Goal: Book appointment/travel/reservation

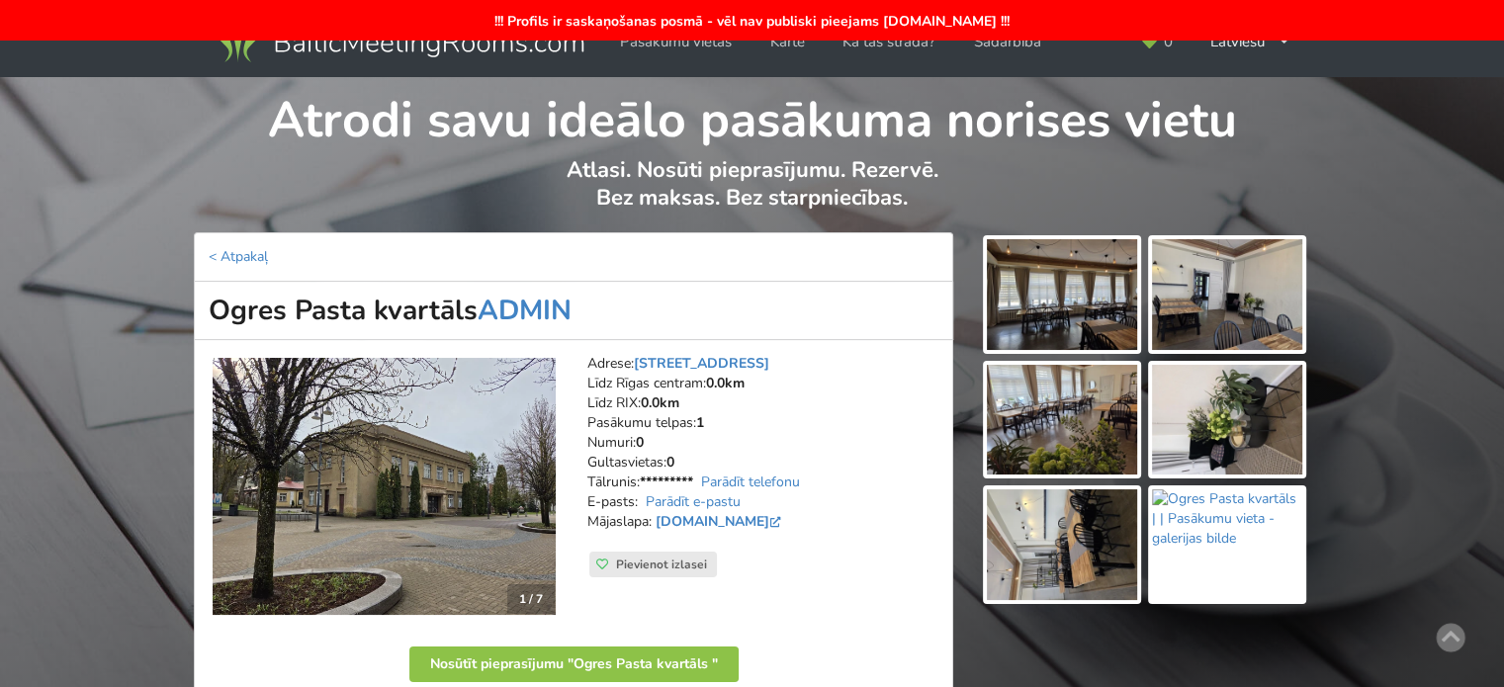
scroll to position [297, 0]
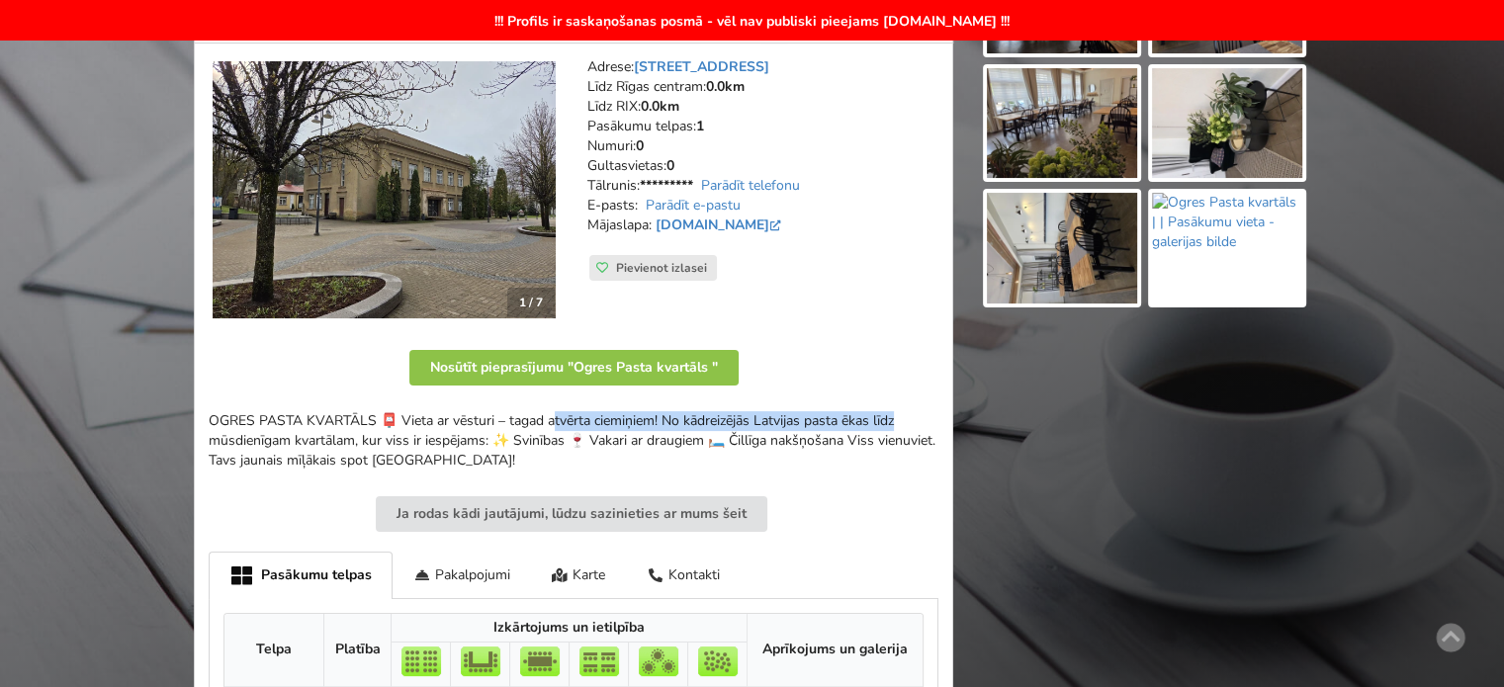
drag, startPoint x: 506, startPoint y: 416, endPoint x: 716, endPoint y: 429, distance: 210.0
click at [708, 427] on div "OGRES PASTA KVARTĀLS 📮 Vieta ar vēsturi – tagad atvērta ciemiņiem! No kādreizēj…" at bounding box center [574, 440] width 730 height 59
click at [716, 429] on div "OGRES PASTA KVARTĀLS 📮 Vieta ar vēsturi – tagad atvērta ciemiņiem! No kādreizēj…" at bounding box center [574, 440] width 730 height 59
drag, startPoint x: 581, startPoint y: 420, endPoint x: 868, endPoint y: 430, distance: 286.9
click at [868, 429] on div "OGRES PASTA KVARTĀLS 📮 Vieta ar vēsturi – tagad atvērta ciemiņiem! No kādreizēj…" at bounding box center [574, 440] width 730 height 59
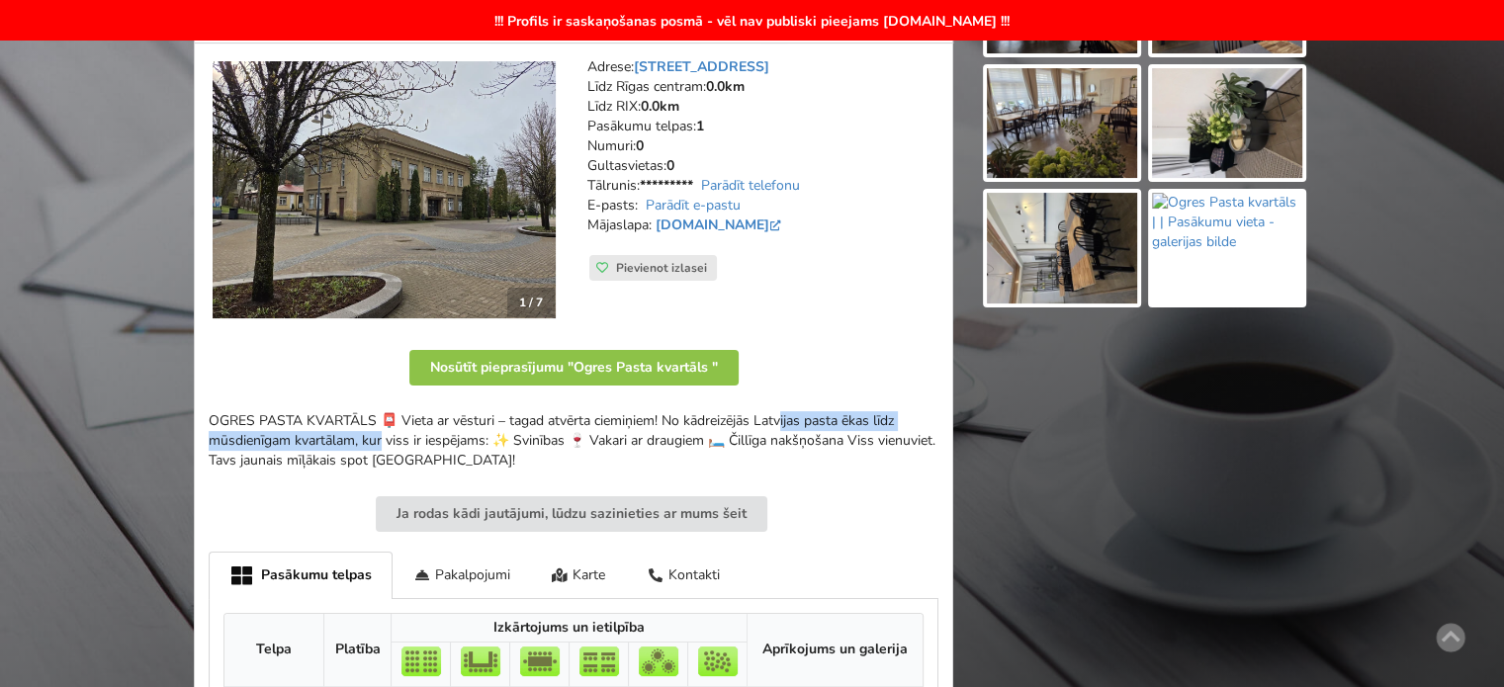
click at [868, 430] on div "OGRES PASTA KVARTĀLS 📮 Vieta ar vēsturi – tagad atvērta ciemiņiem! No kādreizēj…" at bounding box center [574, 440] width 730 height 59
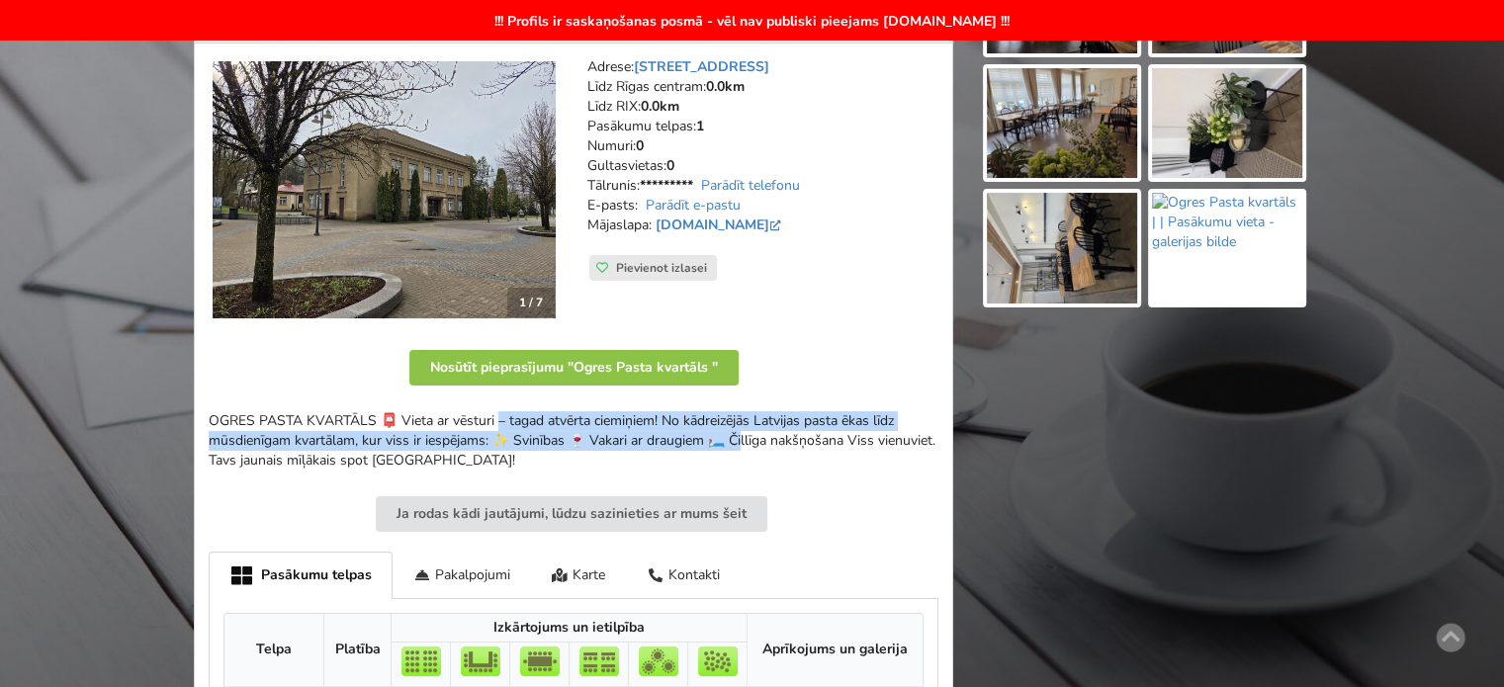
drag, startPoint x: 394, startPoint y: 429, endPoint x: 545, endPoint y: 444, distance: 151.0
click at [545, 444] on div "OGRES PASTA KVARTĀLS 📮 Vieta ar vēsturi – tagad atvērta ciemiņiem! No kādreizēj…" at bounding box center [574, 440] width 730 height 59
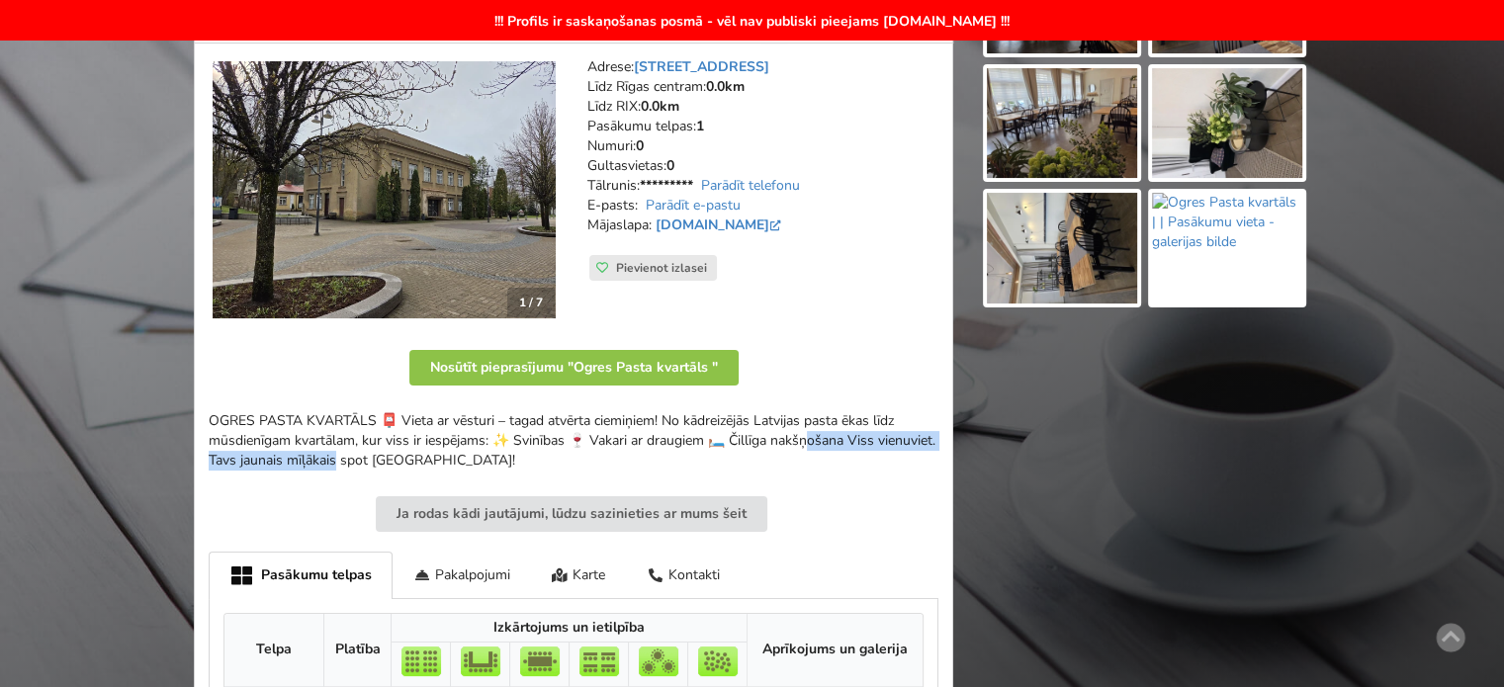
drag, startPoint x: 656, startPoint y: 431, endPoint x: 910, endPoint y: 451, distance: 254.9
click at [910, 451] on div "OGRES PASTA KVARTĀLS 📮 Vieta ar vēsturi – tagad atvērta ciemiņiem! No kādreizēj…" at bounding box center [574, 440] width 730 height 59
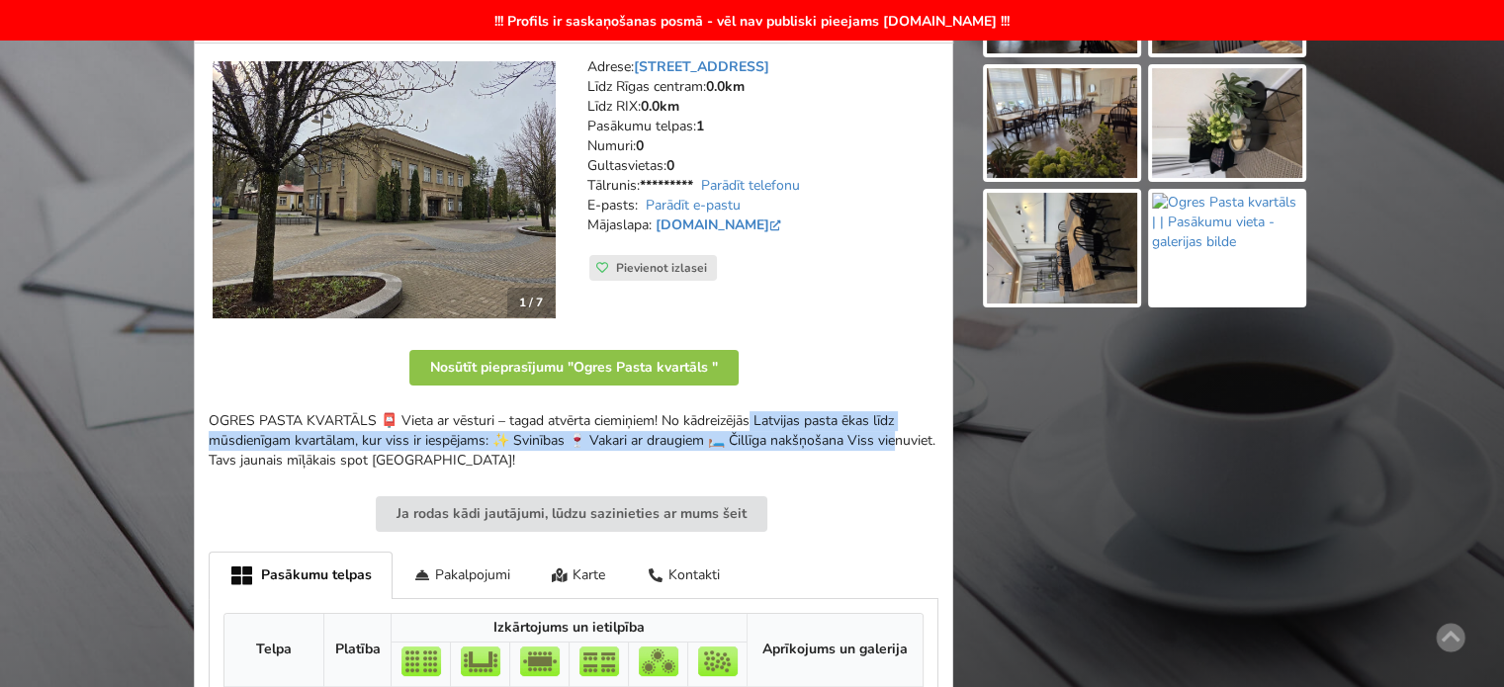
drag, startPoint x: 591, startPoint y: 420, endPoint x: 730, endPoint y: 445, distance: 140.6
click at [730, 444] on div "OGRES PASTA KVARTĀLS 📮 Vieta ar vēsturi – tagad atvērta ciemiņiem! No kādreizēj…" at bounding box center [574, 440] width 730 height 59
click at [730, 445] on div "OGRES PASTA KVARTĀLS 📮 Vieta ar vēsturi – tagad atvērta ciemiņiem! No kādreizēj…" at bounding box center [574, 440] width 730 height 59
drag, startPoint x: 370, startPoint y: 424, endPoint x: 477, endPoint y: 448, distance: 109.4
click at [472, 446] on div "OGRES PASTA KVARTĀLS 📮 Vieta ar vēsturi – tagad atvērta ciemiņiem! No kādreizēj…" at bounding box center [574, 440] width 730 height 59
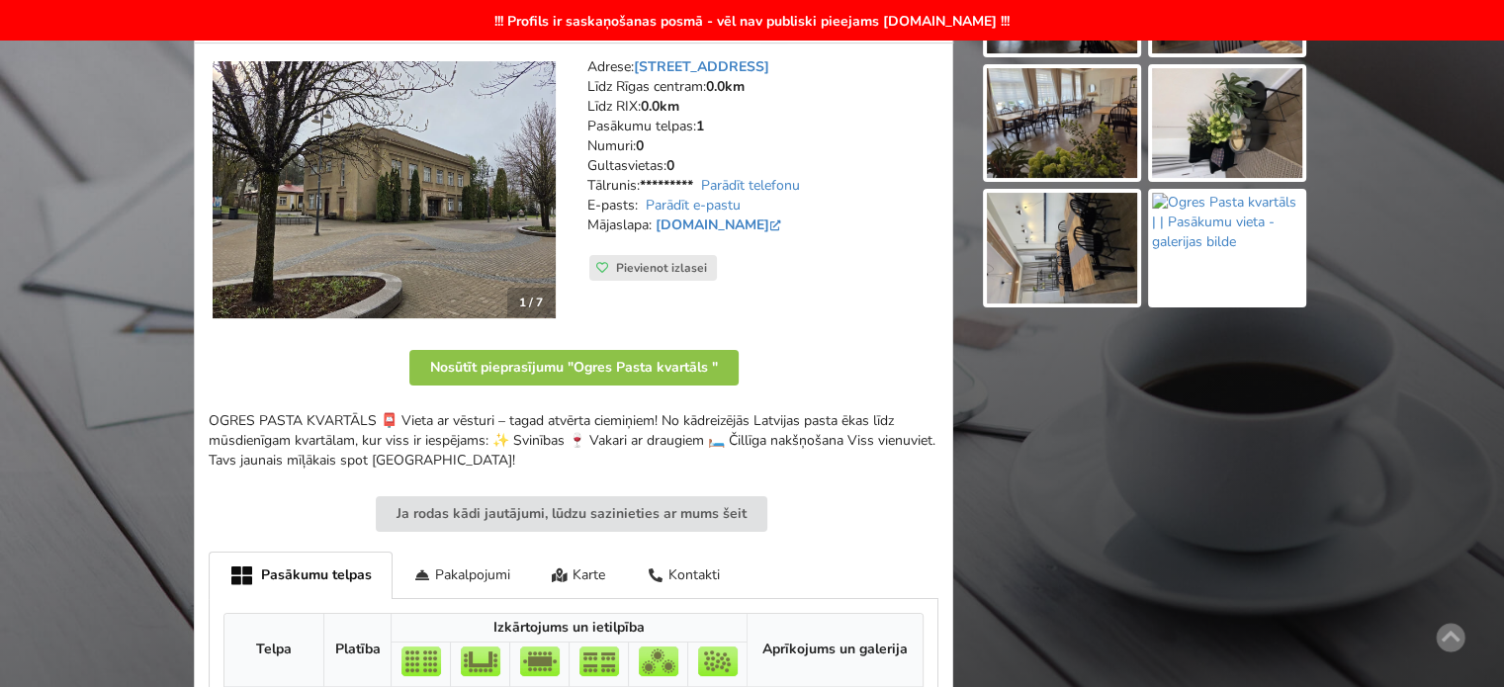
click at [477, 448] on div "OGRES PASTA KVARTĀLS 📮 Vieta ar vēsturi – tagad atvērta ciemiņiem! No kādreizēj…" at bounding box center [574, 440] width 730 height 59
drag, startPoint x: 381, startPoint y: 453, endPoint x: 311, endPoint y: 443, distance: 69.9
click at [319, 444] on div "OGRES PASTA KVARTĀLS 📮 Vieta ar vēsturi – tagad atvērta ciemiņiem! No kādreizēj…" at bounding box center [574, 440] width 730 height 59
click at [311, 443] on div "OGRES PASTA KVARTĀLS 📮 Vieta ar vēsturi – tagad atvērta ciemiņiem! No kādreizēj…" at bounding box center [574, 440] width 730 height 59
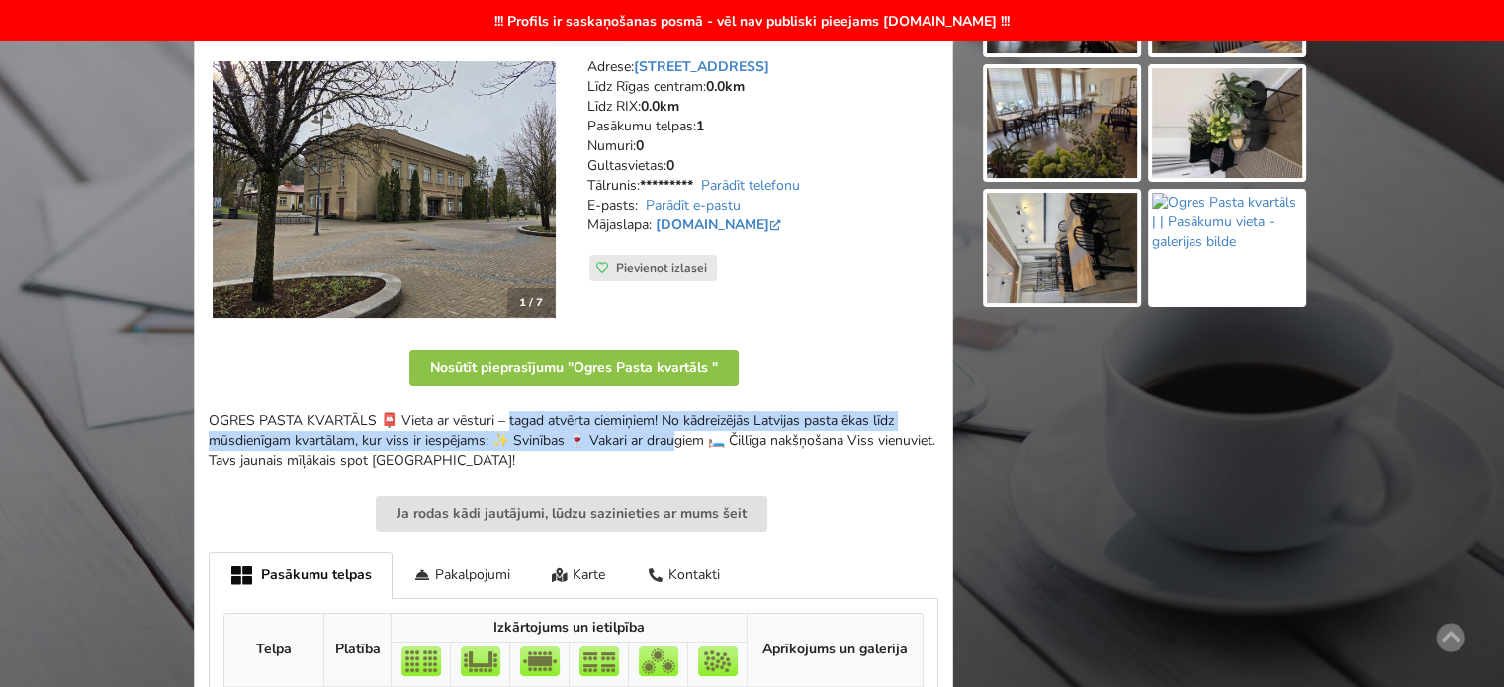
drag, startPoint x: 423, startPoint y: 444, endPoint x: 527, endPoint y: 463, distance: 105.5
click at [527, 463] on div "OGRES PASTA KVARTĀLS 📮 Vieta ar vēsturi – tagad atvērta ciemiņiem! No kādreizēj…" at bounding box center [574, 440] width 730 height 59
drag, startPoint x: 502, startPoint y: 462, endPoint x: 314, endPoint y: 442, distance: 188.9
click at [316, 443] on div "OGRES PASTA KVARTĀLS 📮 Vieta ar vēsturi – tagad atvērta ciemiņiem! No kādreizēj…" at bounding box center [574, 440] width 730 height 59
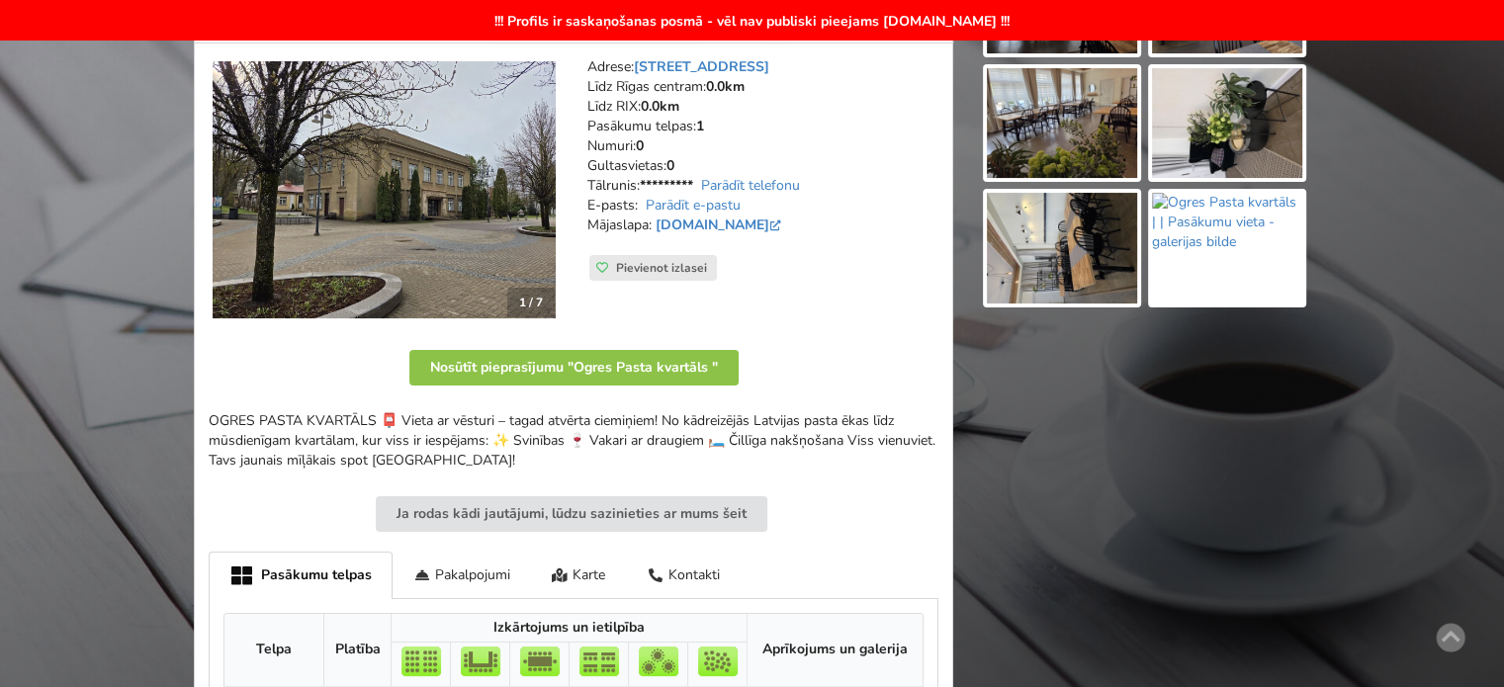
click at [311, 441] on div "OGRES PASTA KVARTĀLS 📮 Vieta ar vēsturi – tagad atvērta ciemiņiem! No kādreizēj…" at bounding box center [574, 440] width 730 height 59
drag, startPoint x: 552, startPoint y: 459, endPoint x: 571, endPoint y: 462, distance: 20.0
click at [569, 462] on div "OGRES PASTA KVARTĀLS 📮 Vieta ar vēsturi – tagad atvērta ciemiņiem! No kādreizēj…" at bounding box center [574, 440] width 730 height 59
click at [571, 462] on div "OGRES PASTA KVARTĀLS 📮 Vieta ar vēsturi – tagad atvērta ciemiņiem! No kādreizēj…" at bounding box center [574, 440] width 730 height 59
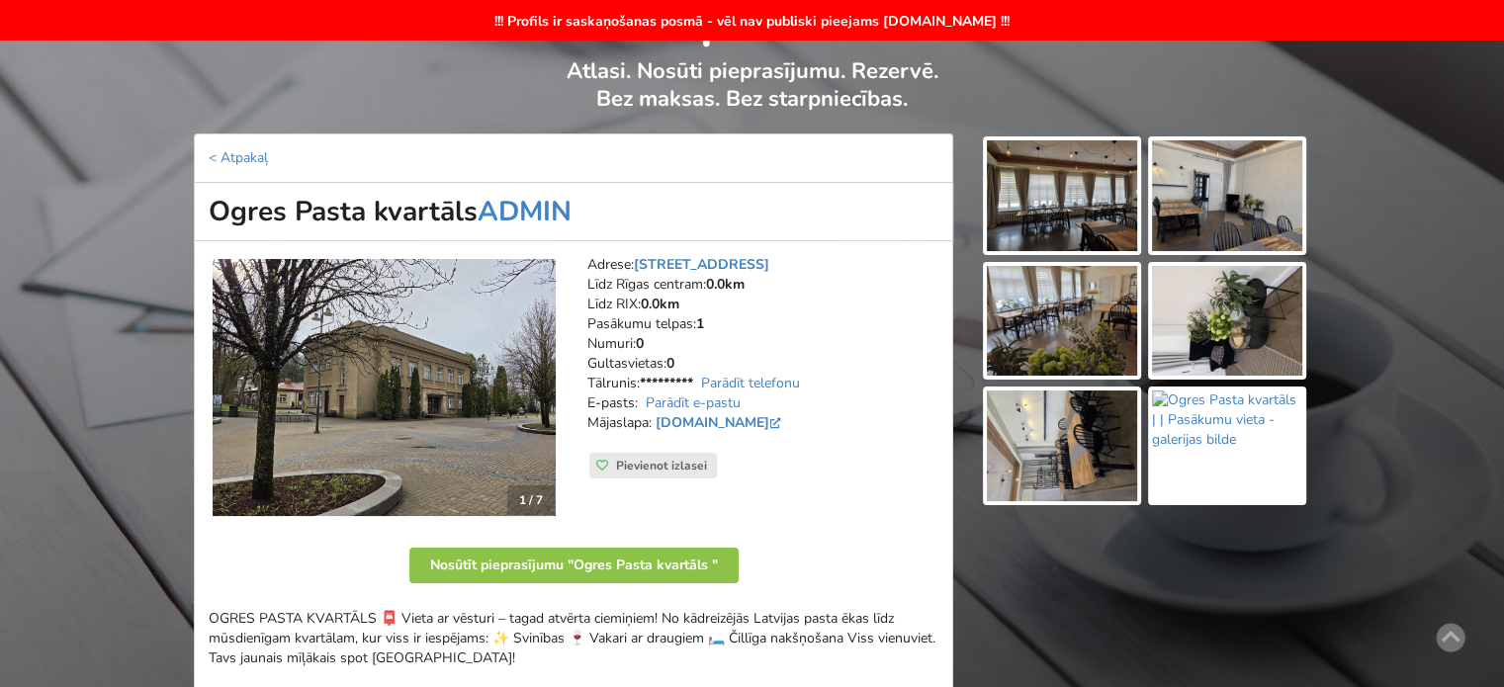
scroll to position [494, 0]
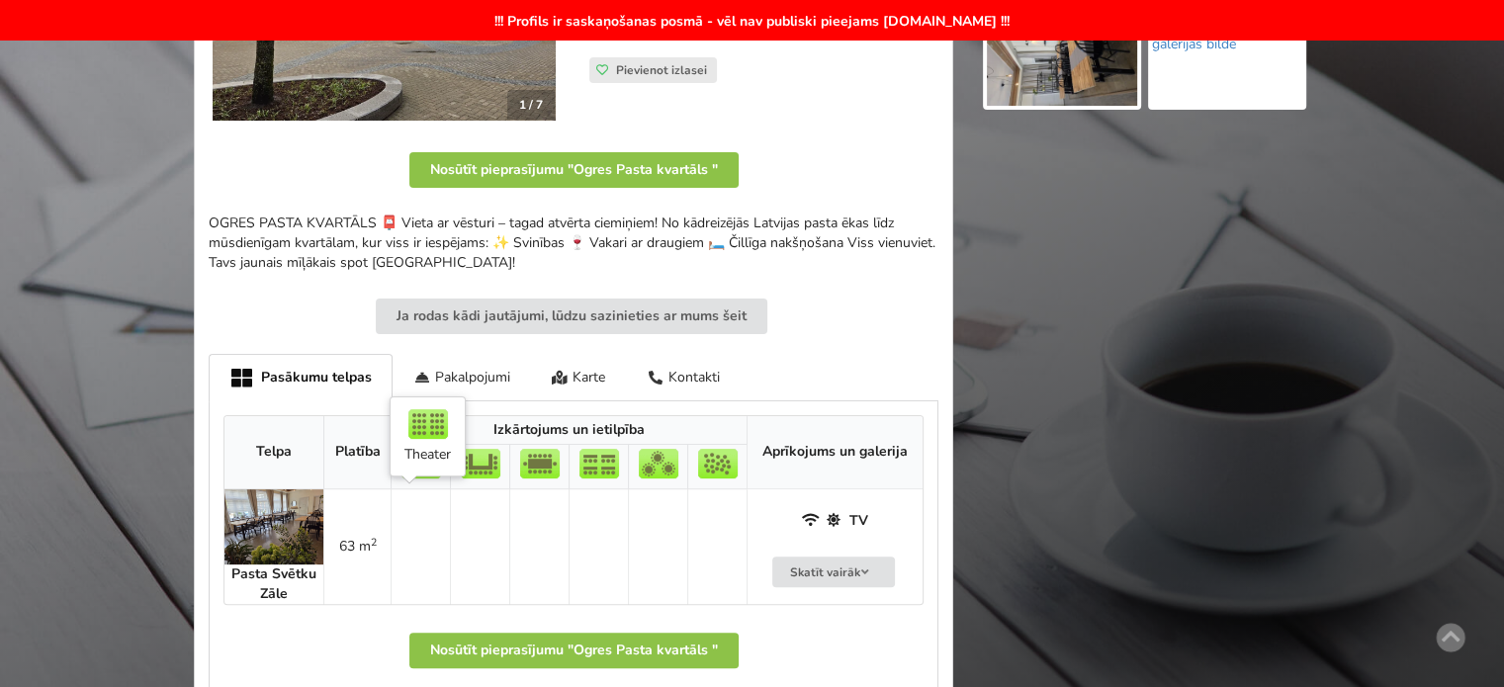
click at [419, 551] on td at bounding box center [420, 546] width 59 height 115
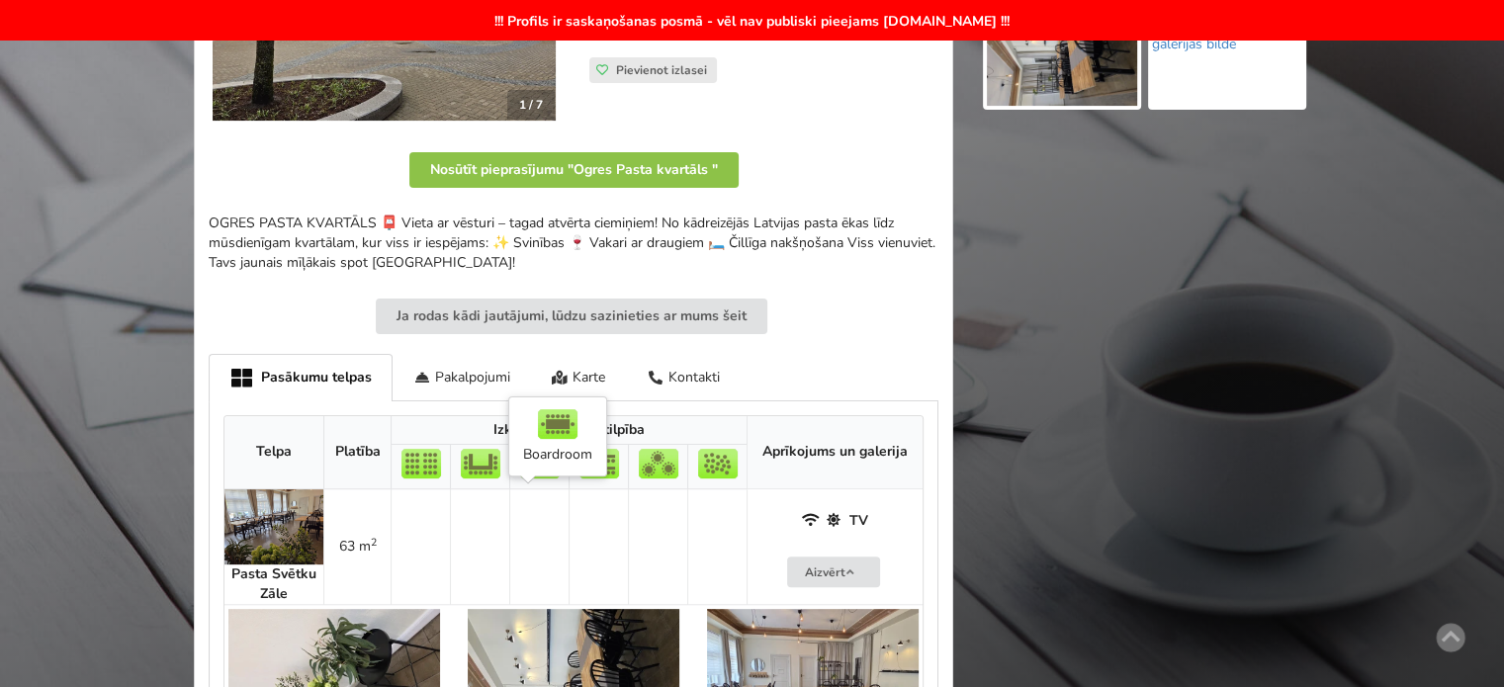
scroll to position [791, 0]
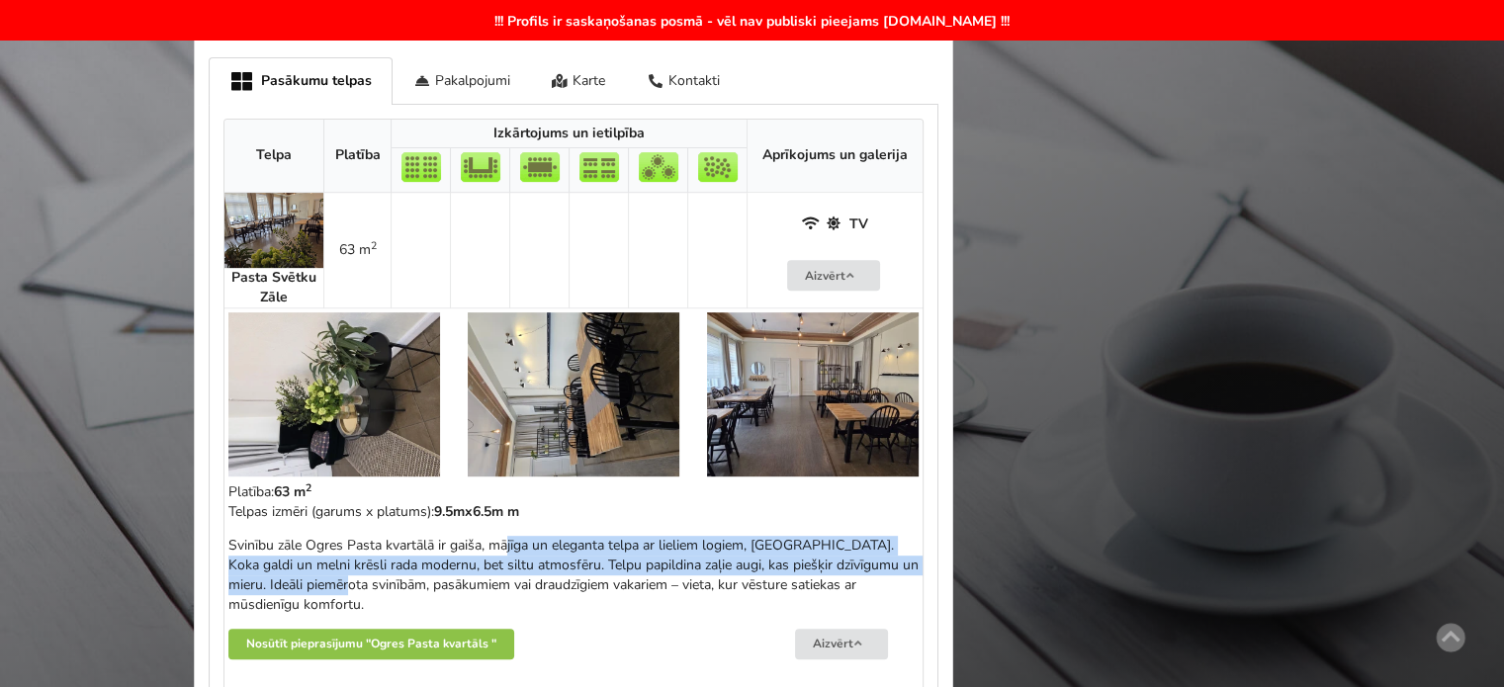
drag, startPoint x: 482, startPoint y: 544, endPoint x: 858, endPoint y: 572, distance: 376.8
click at [846, 567] on div "Svinību zāle Ogres Pasta kvartālā ir gaiša, mājīga un eleganta telpa ar lieliem…" at bounding box center [573, 575] width 690 height 79
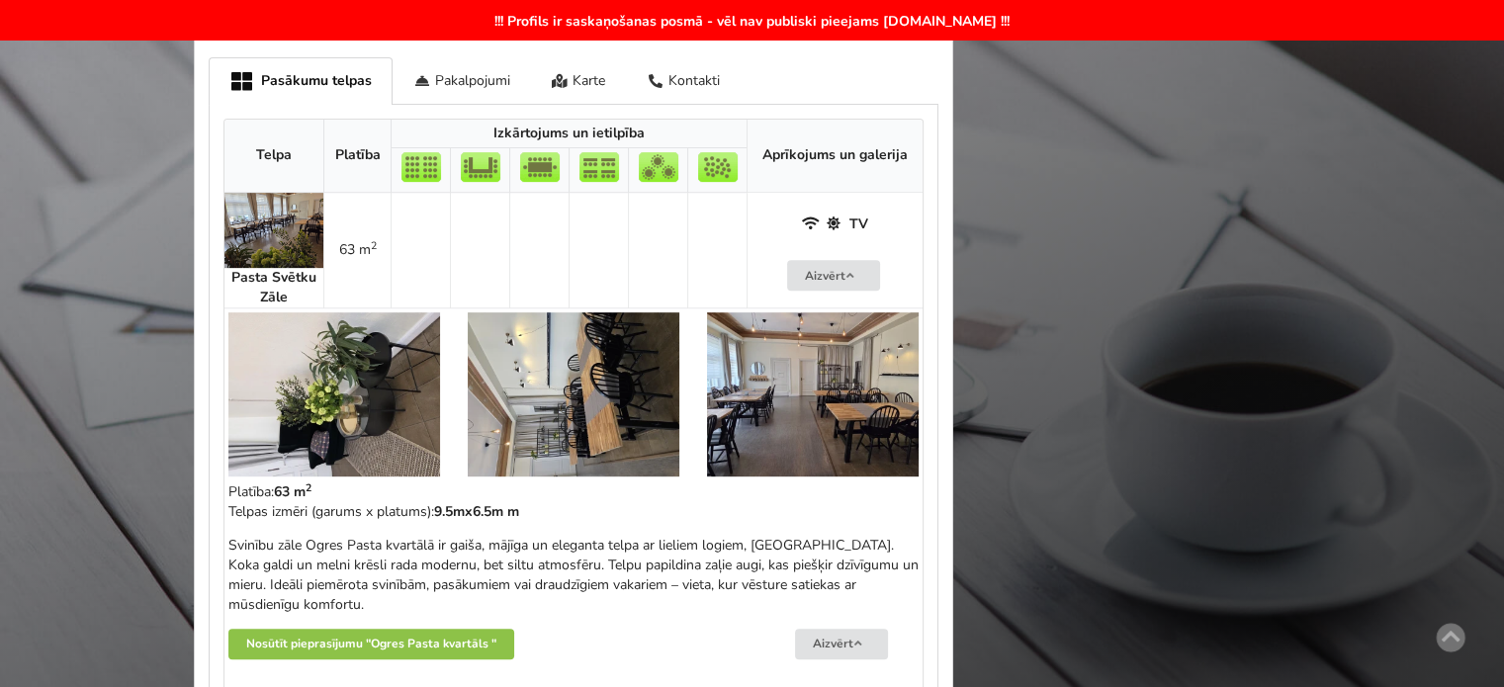
click at [860, 572] on div "Svinību zāle Ogres Pasta kvartālā ir gaiša, mājīga un eleganta telpa ar lieliem…" at bounding box center [573, 575] width 690 height 79
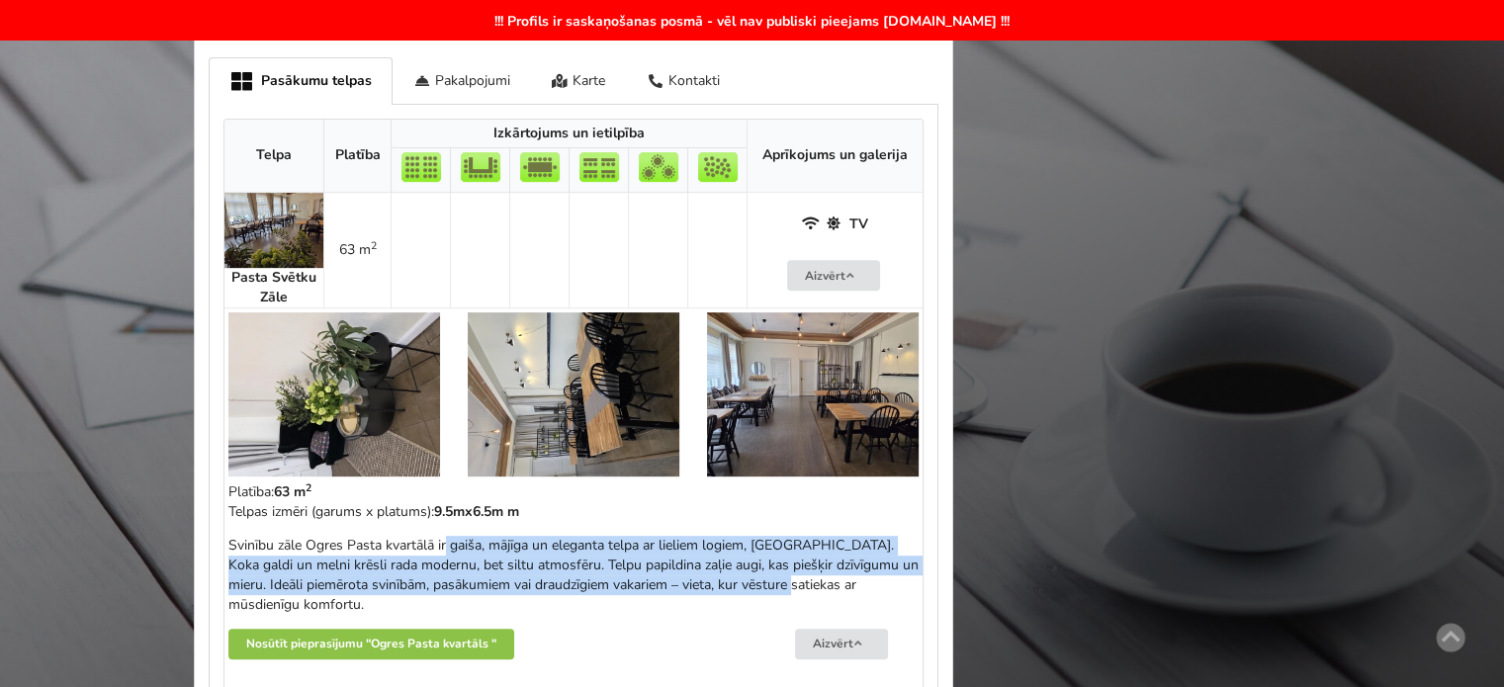
drag, startPoint x: 328, startPoint y: 544, endPoint x: 664, endPoint y: 579, distance: 338.0
click at [656, 578] on div "Svinību zāle Ogres Pasta kvartālā ir gaiša, mājīga un eleganta telpa ar lieliem…" at bounding box center [573, 575] width 690 height 79
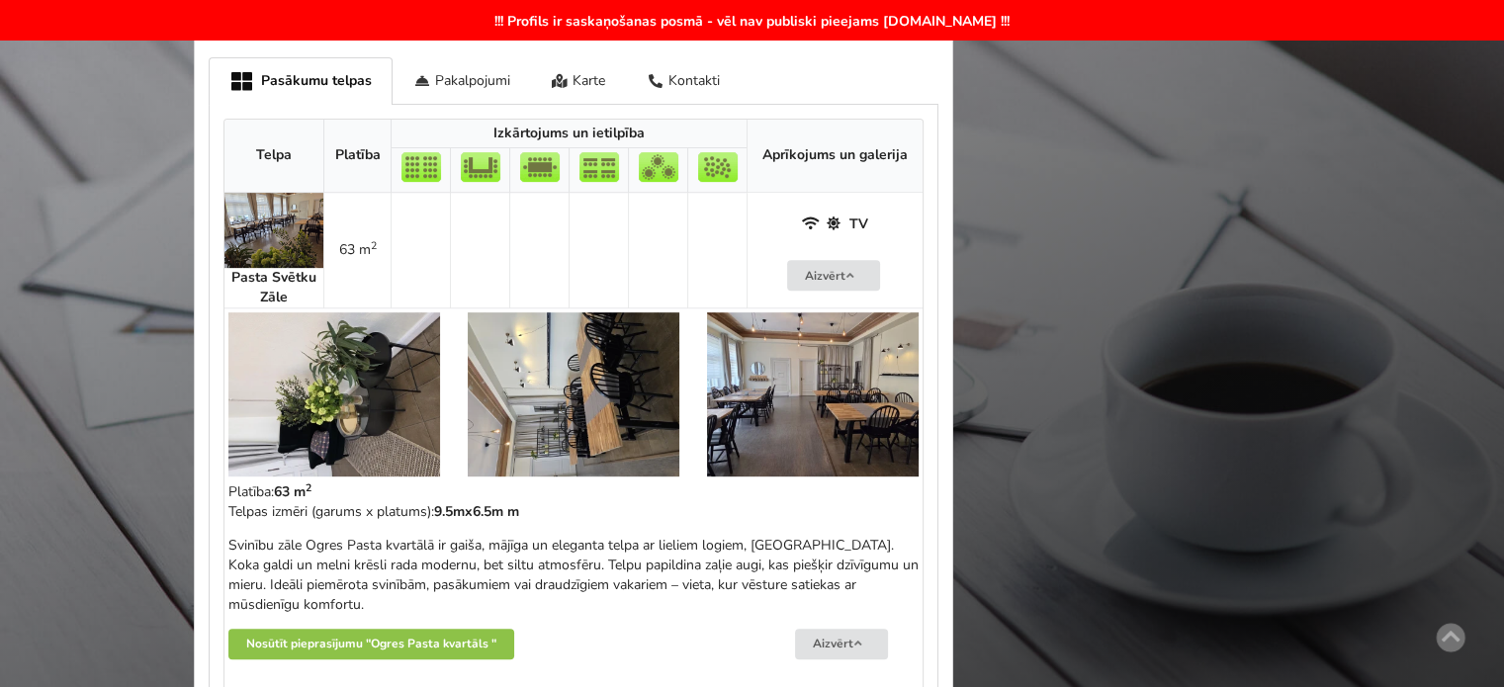
click at [664, 579] on div "Svinību zāle Ogres Pasta kvartālā ir gaiša, mājīga un eleganta telpa ar lieliem…" at bounding box center [573, 575] width 690 height 79
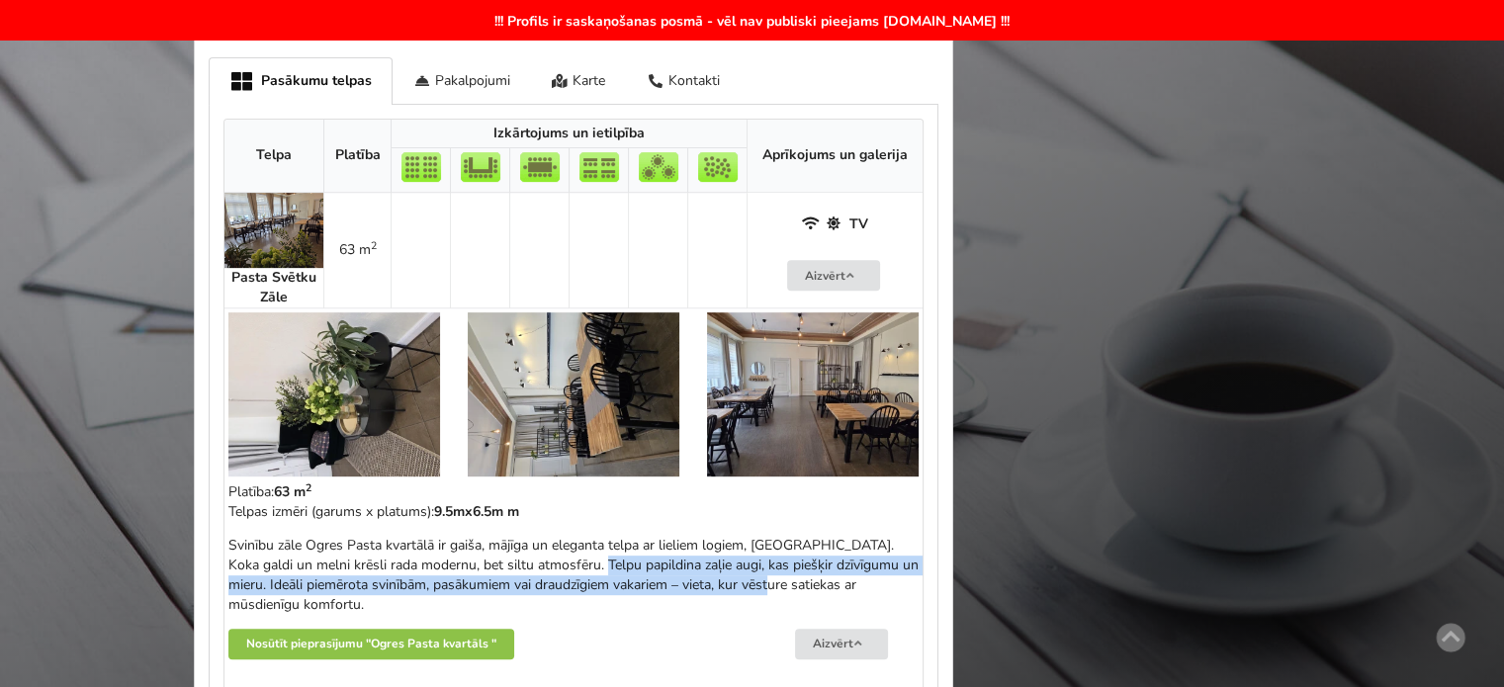
drag, startPoint x: 427, startPoint y: 565, endPoint x: 364, endPoint y: 551, distance: 64.8
click at [378, 555] on div "Svinību zāle Ogres Pasta kvartālā ir gaiša, mājīga un eleganta telpa ar lieliem…" at bounding box center [573, 575] width 690 height 79
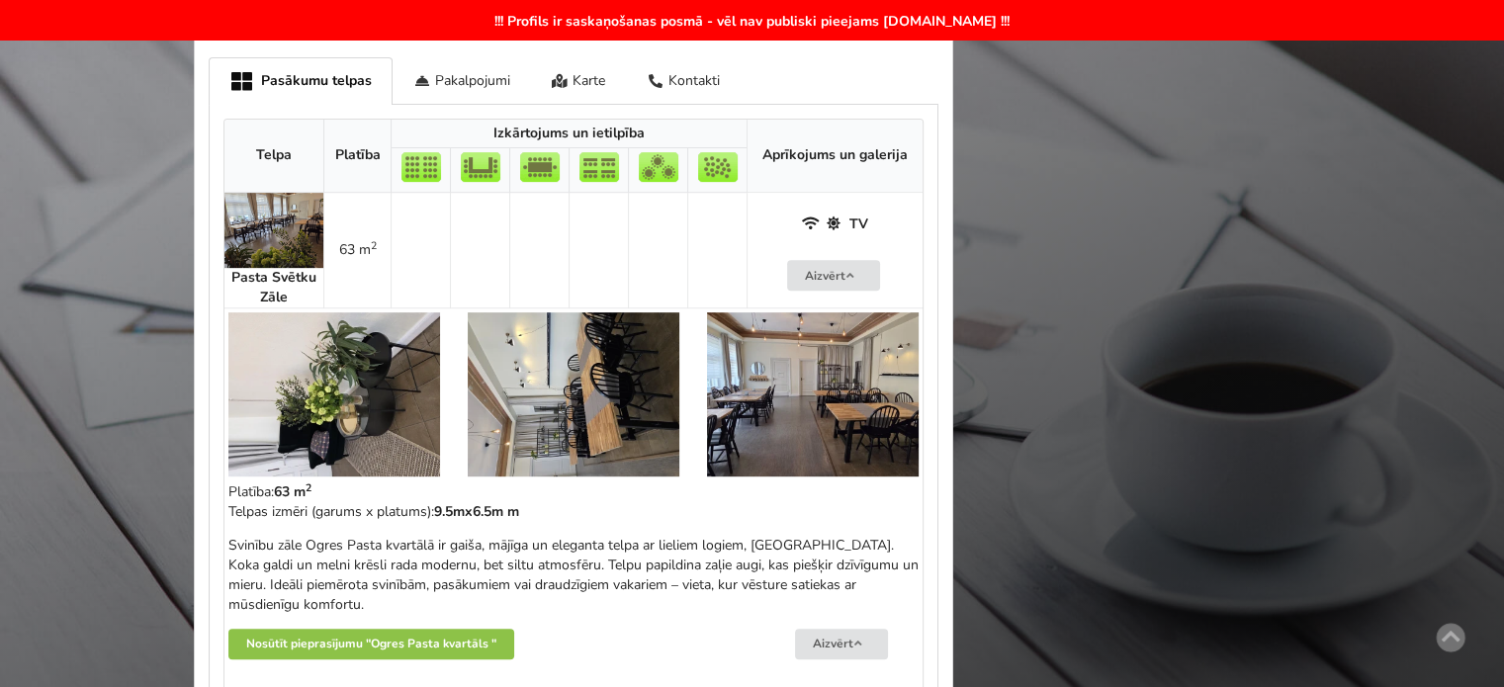
click at [364, 551] on div "Svinību zāle Ogres Pasta kvartālā ir gaiša, mājīga un eleganta telpa ar lieliem…" at bounding box center [573, 575] width 690 height 79
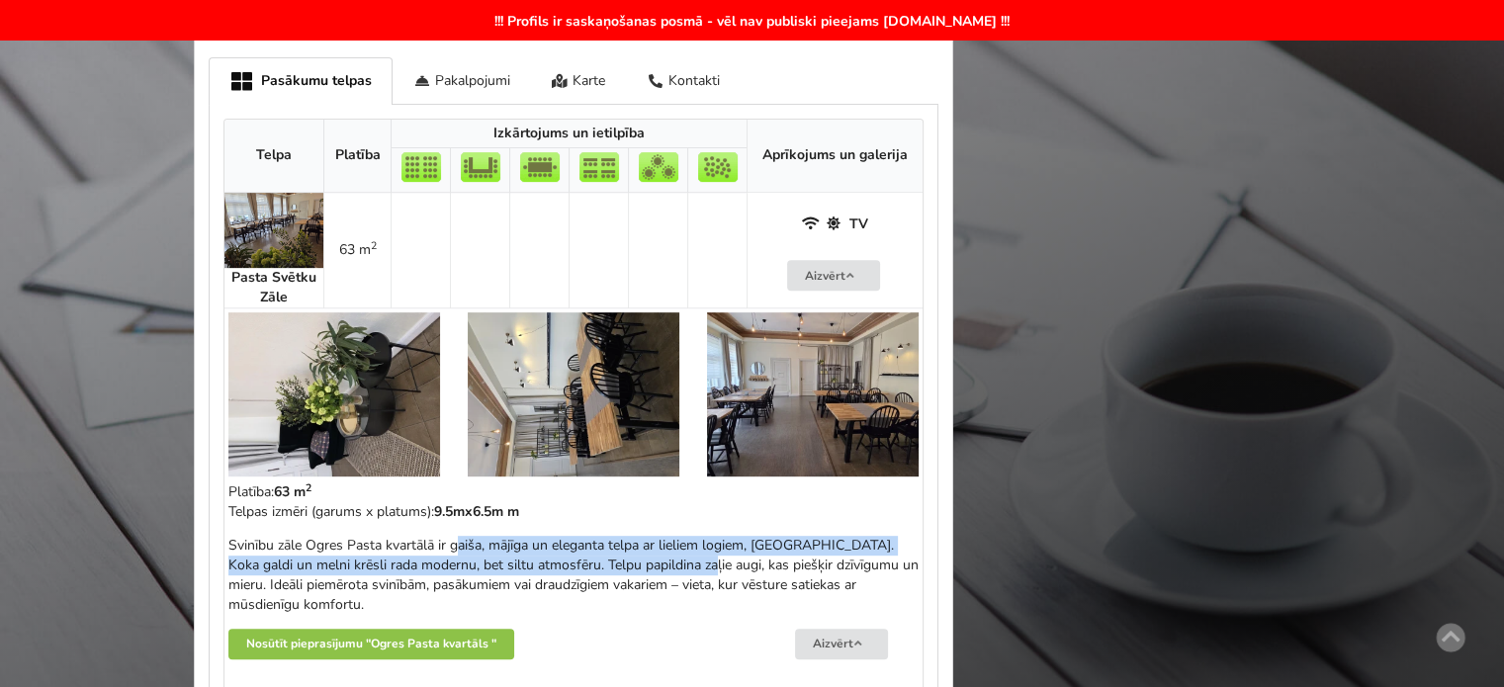
drag, startPoint x: 305, startPoint y: 548, endPoint x: 552, endPoint y: 588, distance: 250.5
click at [526, 574] on div "Svinību zāle Ogres Pasta kvartālā ir gaiša, mājīga un eleganta telpa ar lieliem…" at bounding box center [573, 575] width 690 height 79
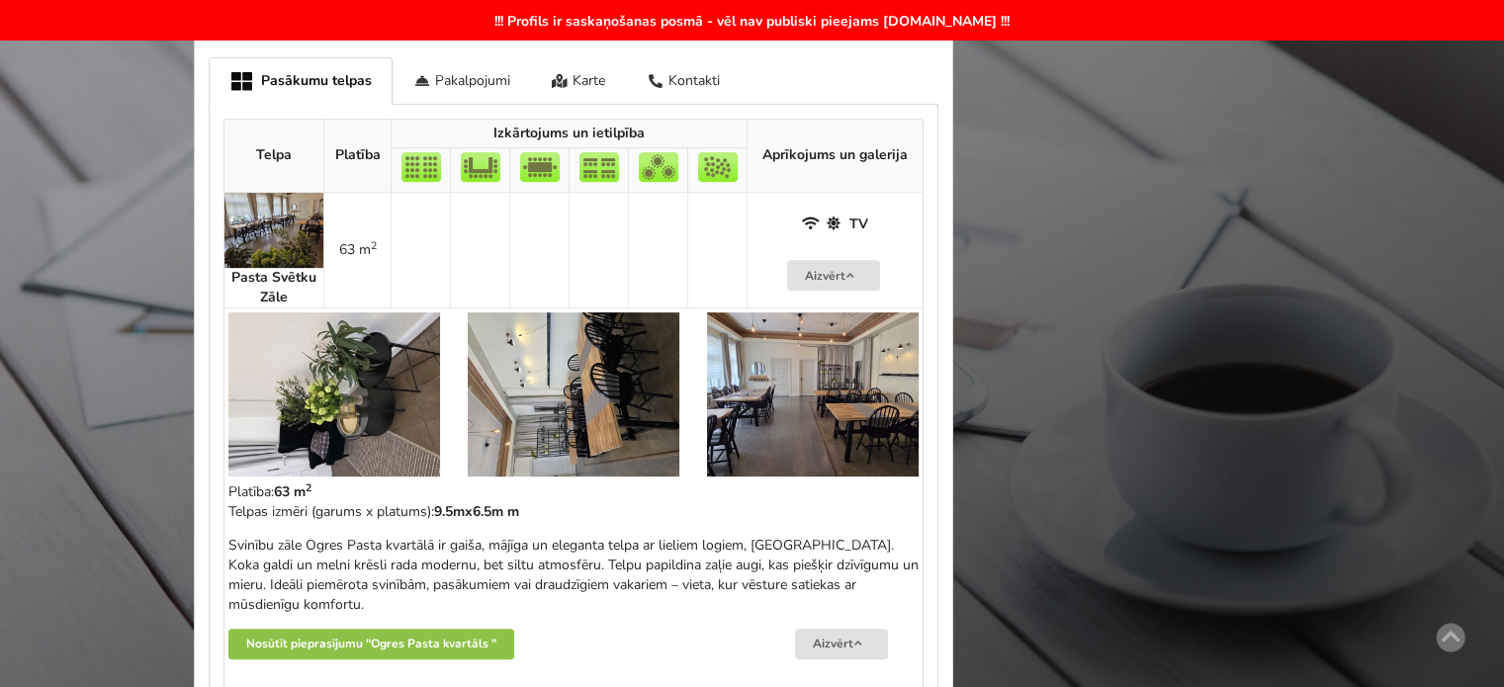
click at [552, 588] on div "Svinību zāle Ogres Pasta kvartālā ir gaiša, mājīga un eleganta telpa ar lieliem…" at bounding box center [573, 575] width 690 height 79
drag, startPoint x: 475, startPoint y: 591, endPoint x: 339, endPoint y: 552, distance: 141.1
click at [339, 552] on div "Svinību zāle Ogres Pasta kvartālā ir gaiša, mājīga un eleganta telpa ar lieliem…" at bounding box center [573, 575] width 690 height 79
drag, startPoint x: 527, startPoint y: 580, endPoint x: 674, endPoint y: 607, distance: 149.7
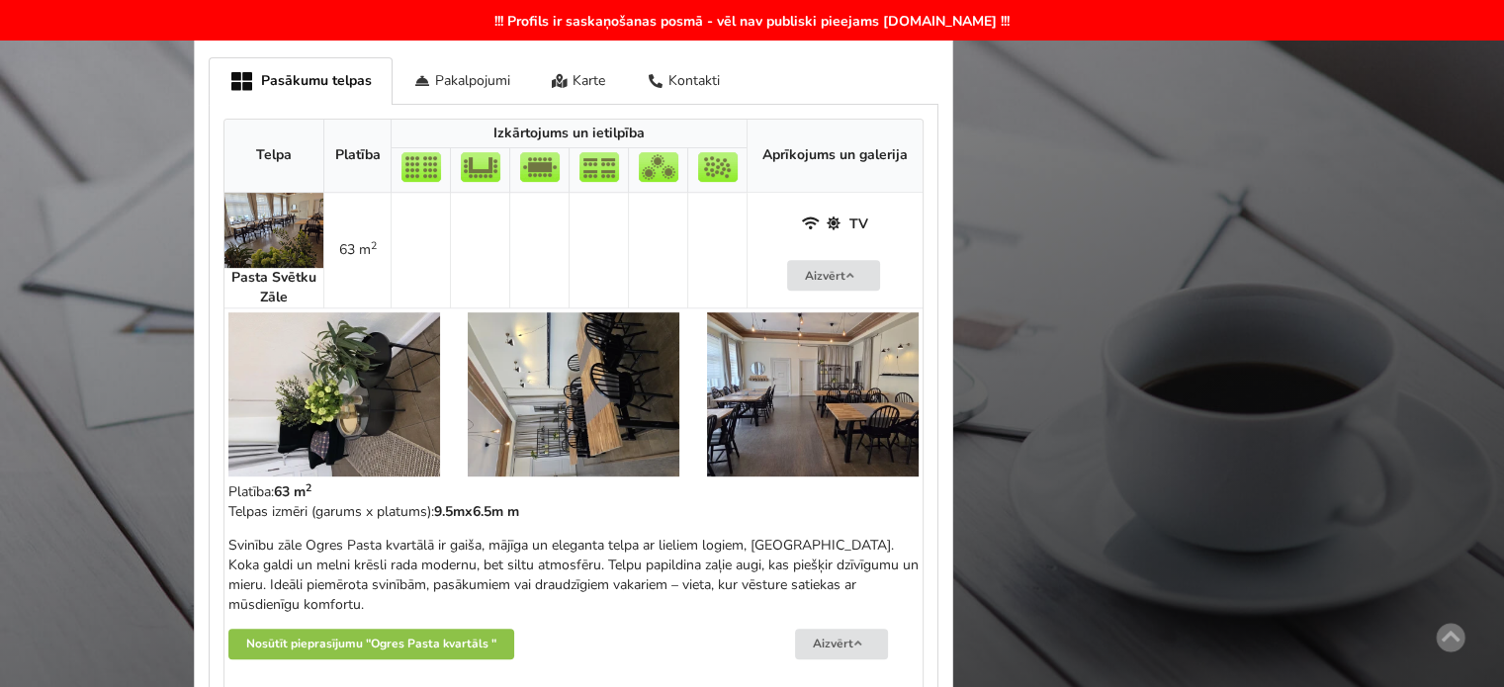
click at [670, 606] on div "Svinību zāle Ogres Pasta kvartālā ir gaiša, mājīga un eleganta telpa ar lieliem…" at bounding box center [573, 575] width 690 height 79
click at [674, 607] on div "Svinību zāle Ogres Pasta kvartālā ir gaiša, mājīga un eleganta telpa ar lieliem…" at bounding box center [573, 575] width 690 height 79
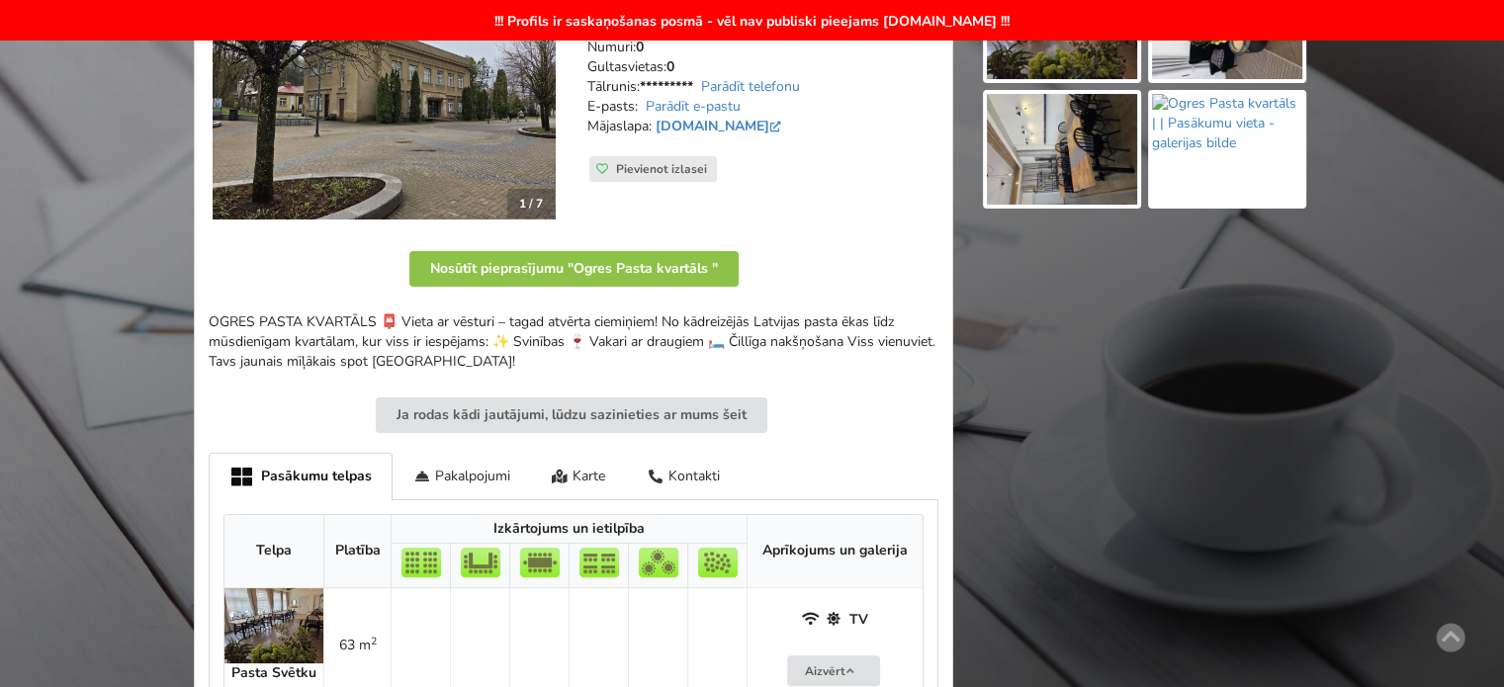
scroll to position [198, 0]
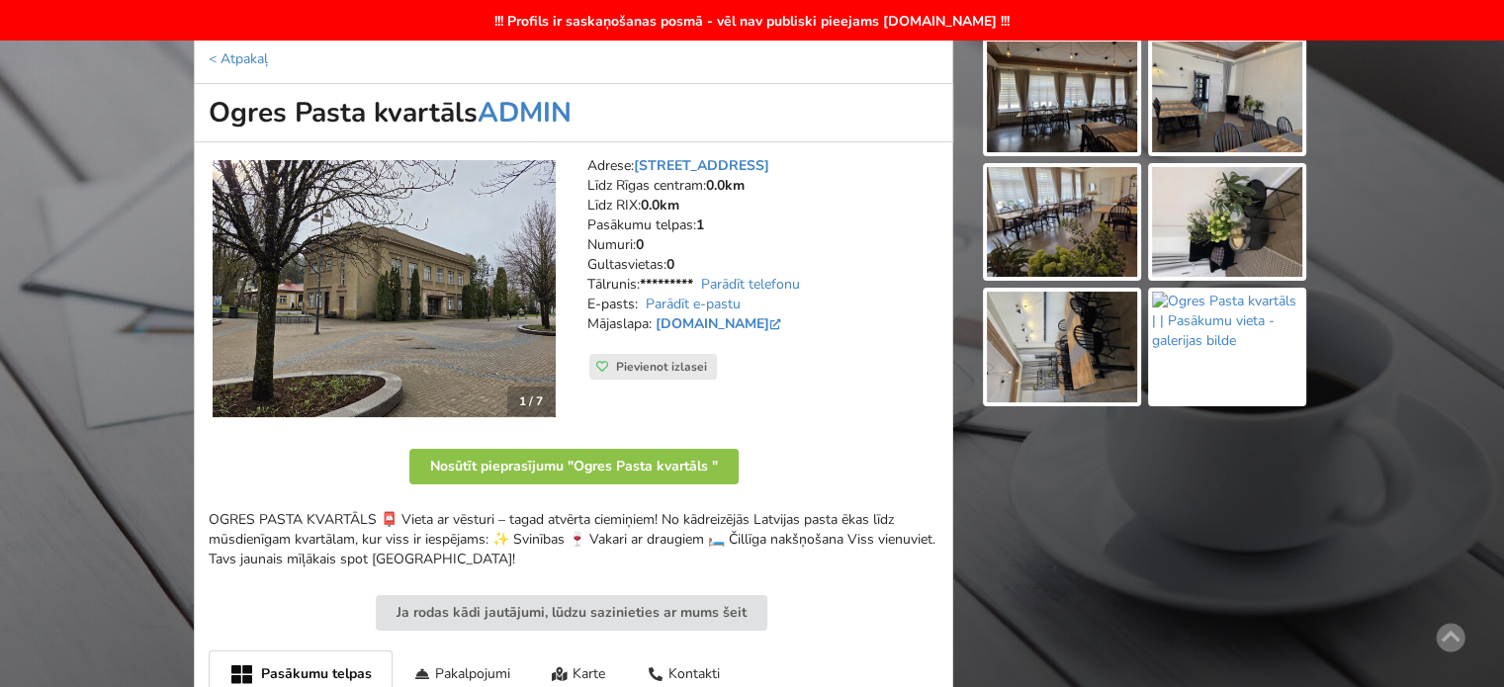
click at [404, 272] on img at bounding box center [384, 288] width 343 height 257
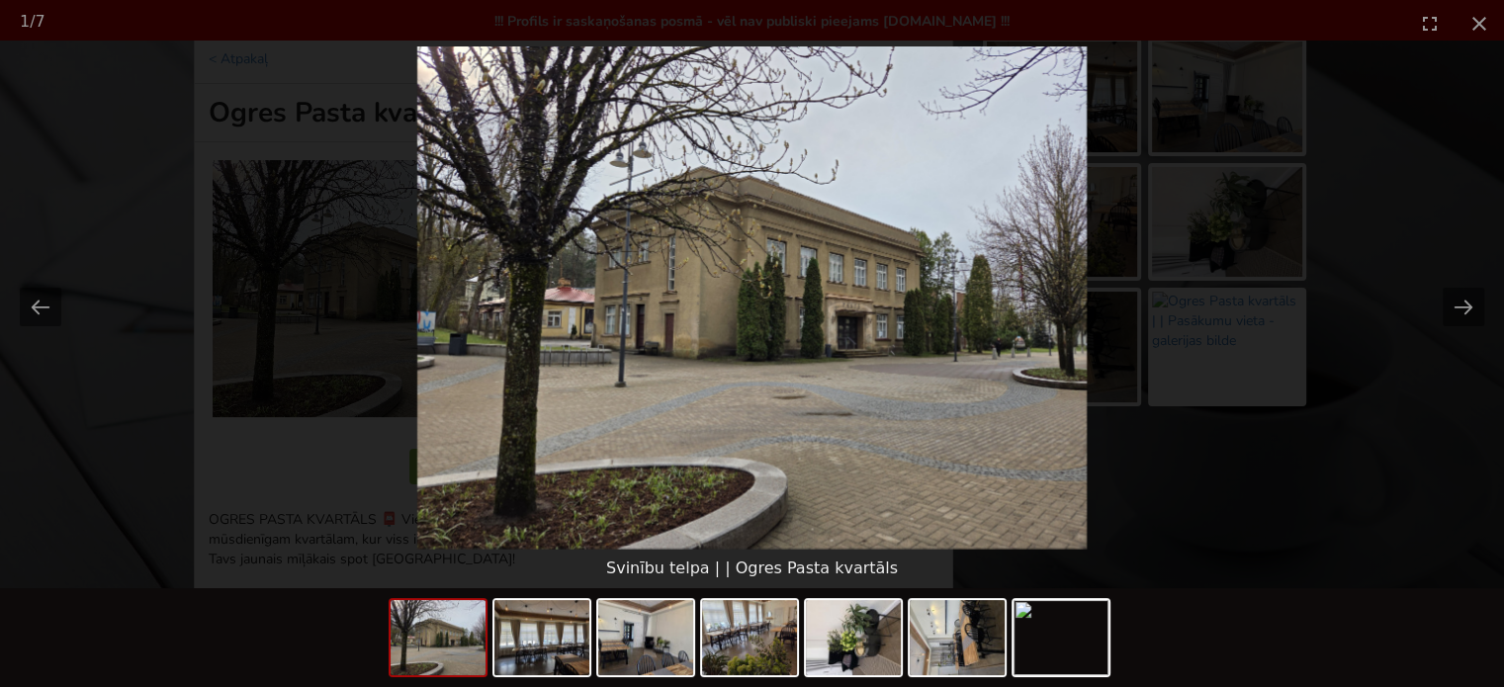
scroll to position [0, 0]
click at [1330, 510] on picture at bounding box center [752, 297] width 1504 height 502
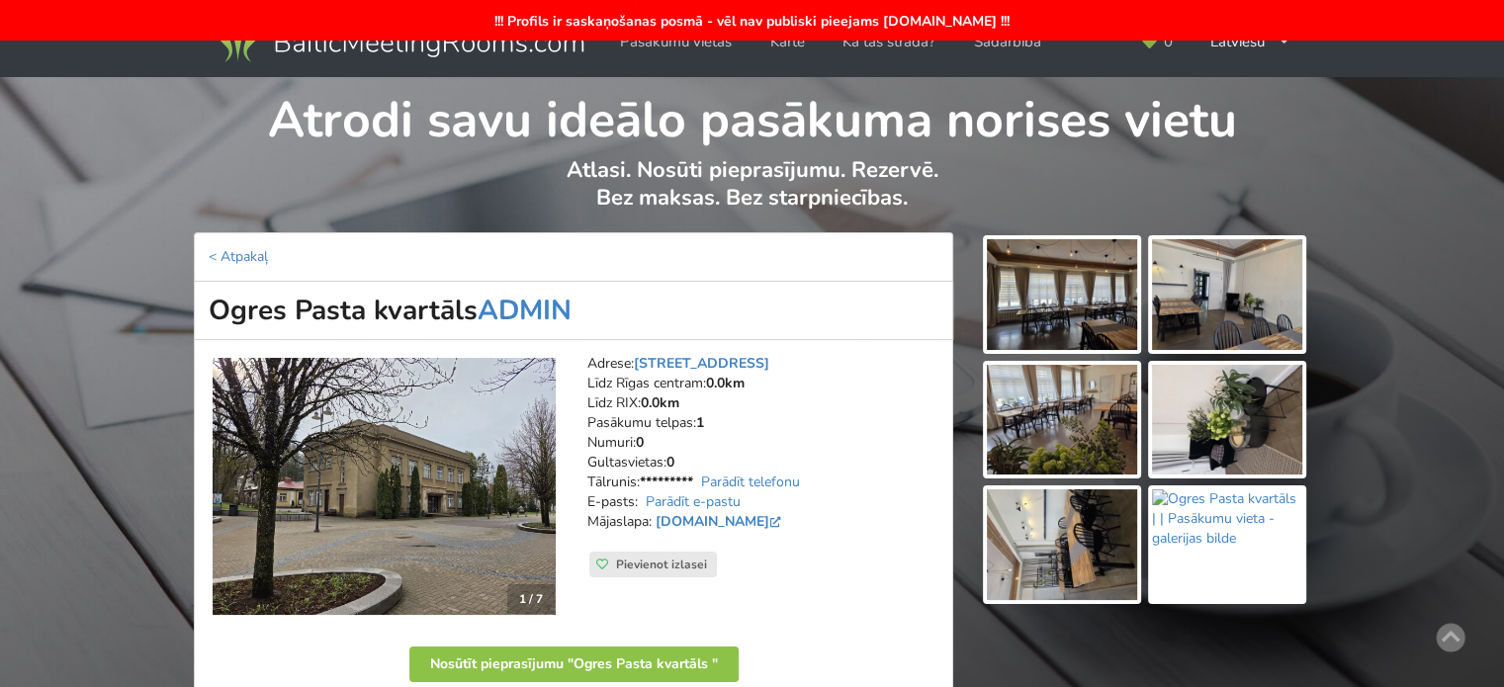
click at [1099, 287] on img at bounding box center [1062, 294] width 150 height 111
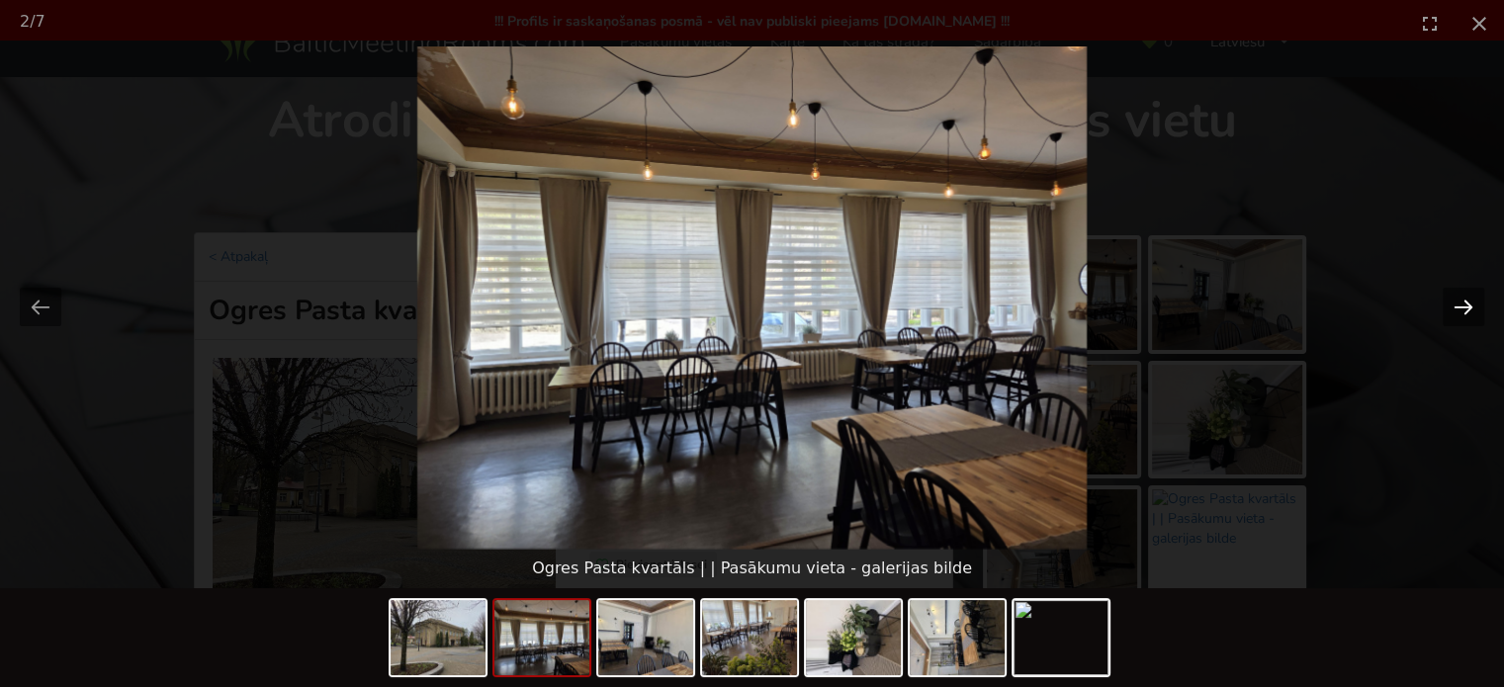
click at [1463, 305] on button "Next slide" at bounding box center [1464, 307] width 42 height 39
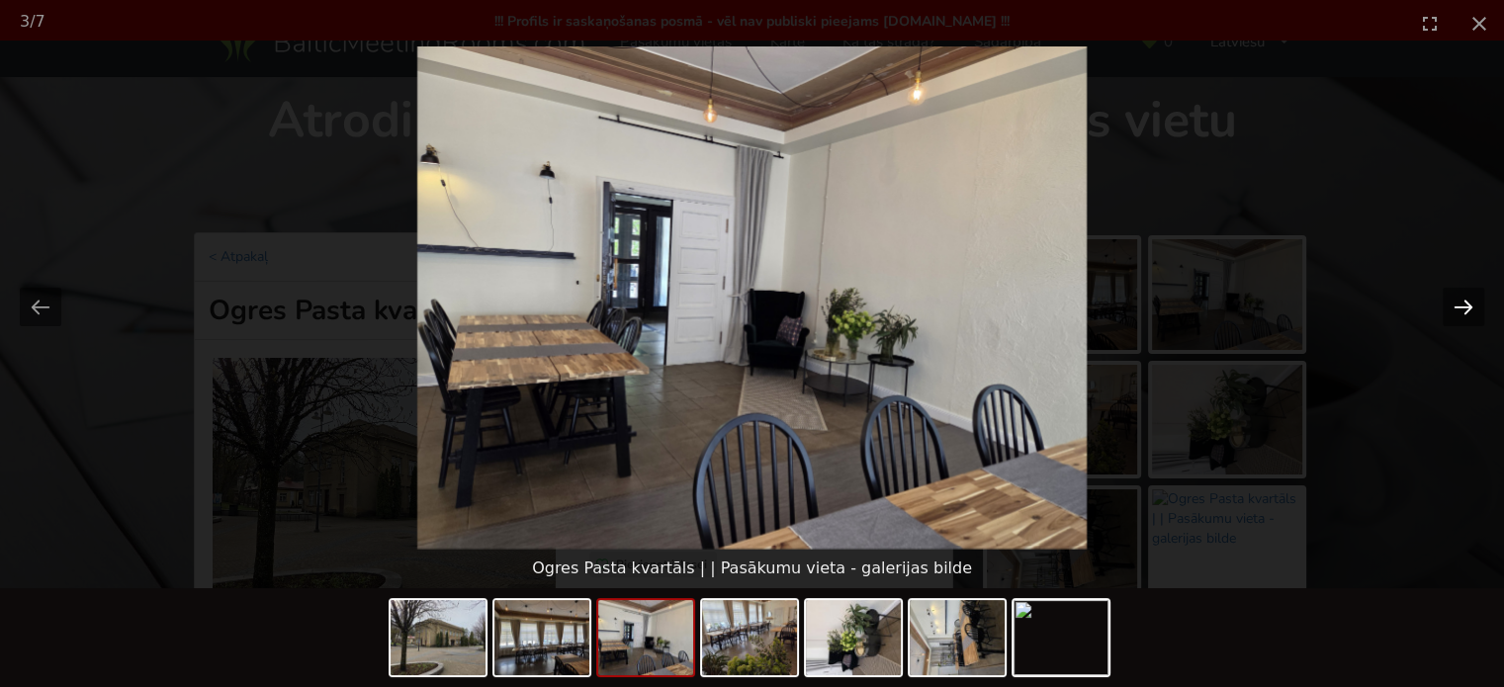
click at [1463, 305] on button "Next slide" at bounding box center [1464, 307] width 42 height 39
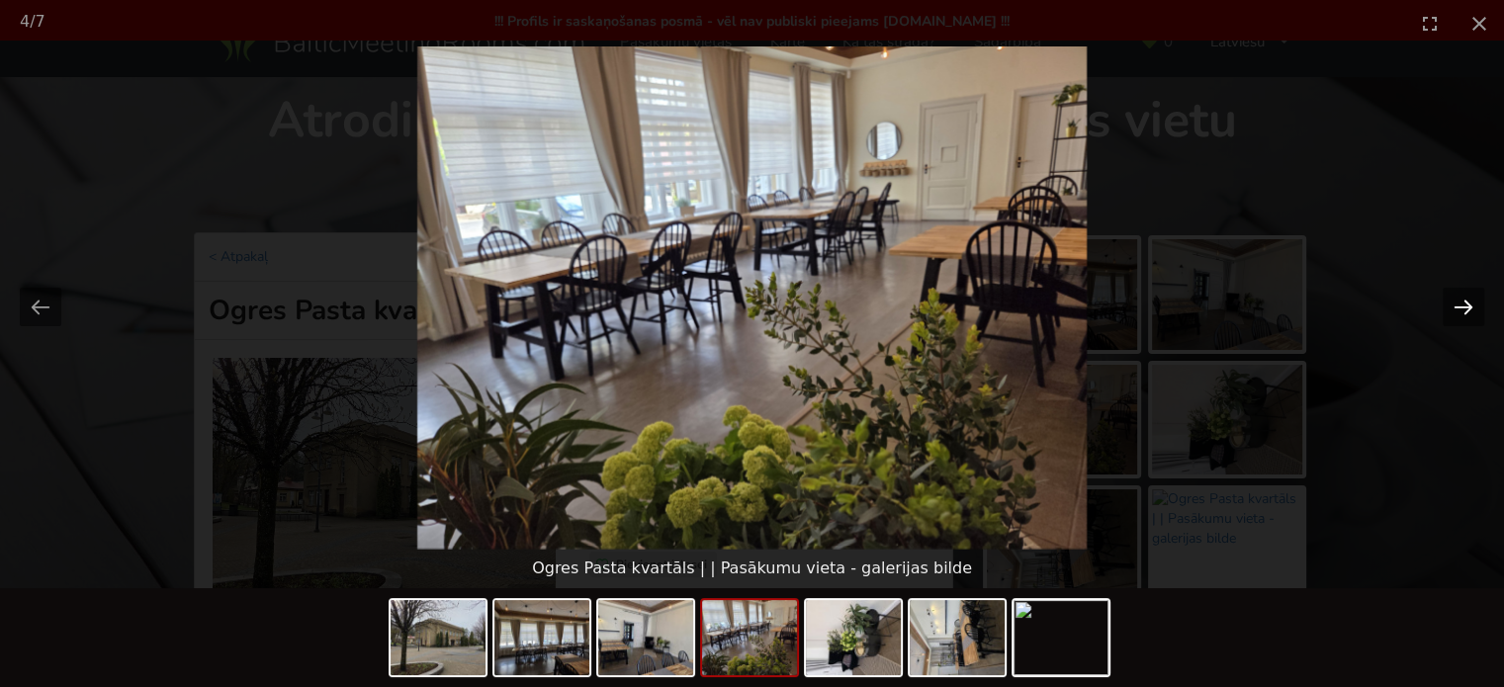
click at [1463, 305] on button "Next slide" at bounding box center [1464, 307] width 42 height 39
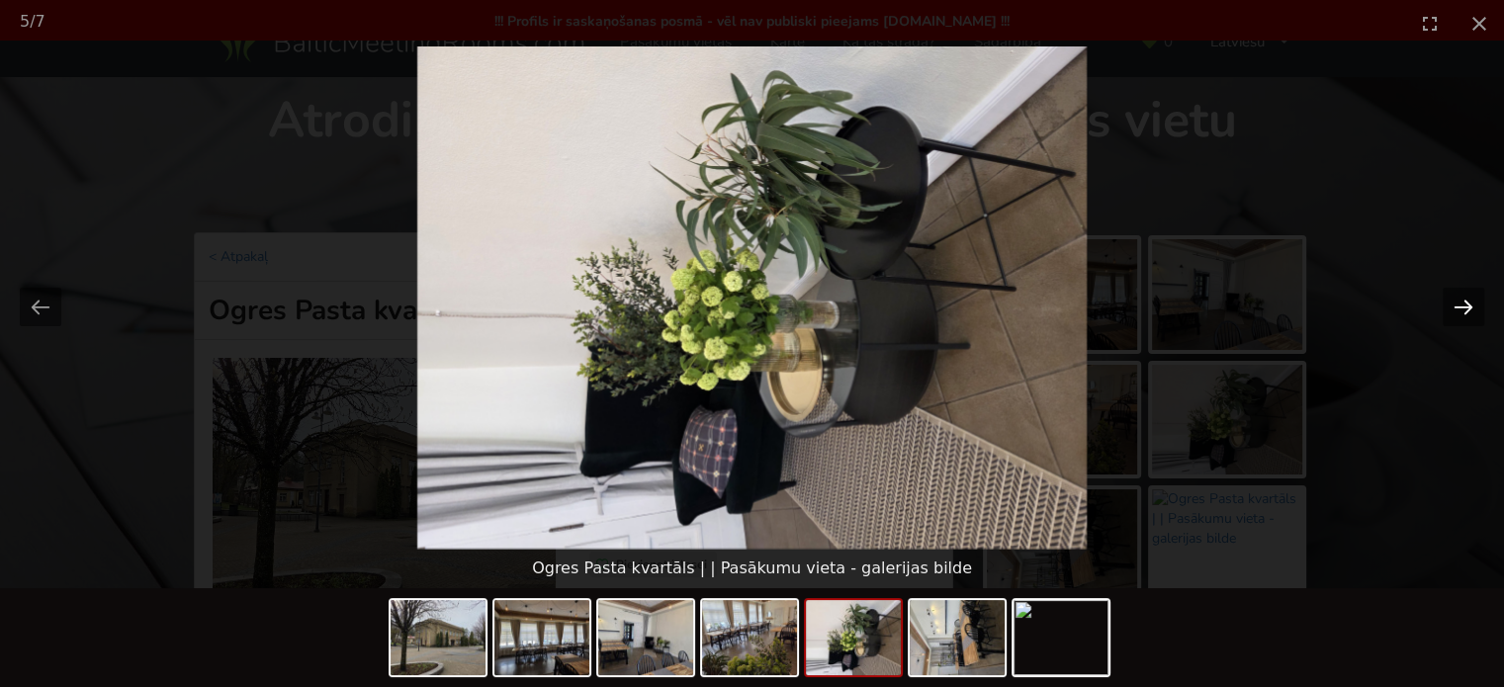
click at [1463, 305] on button "Next slide" at bounding box center [1464, 307] width 42 height 39
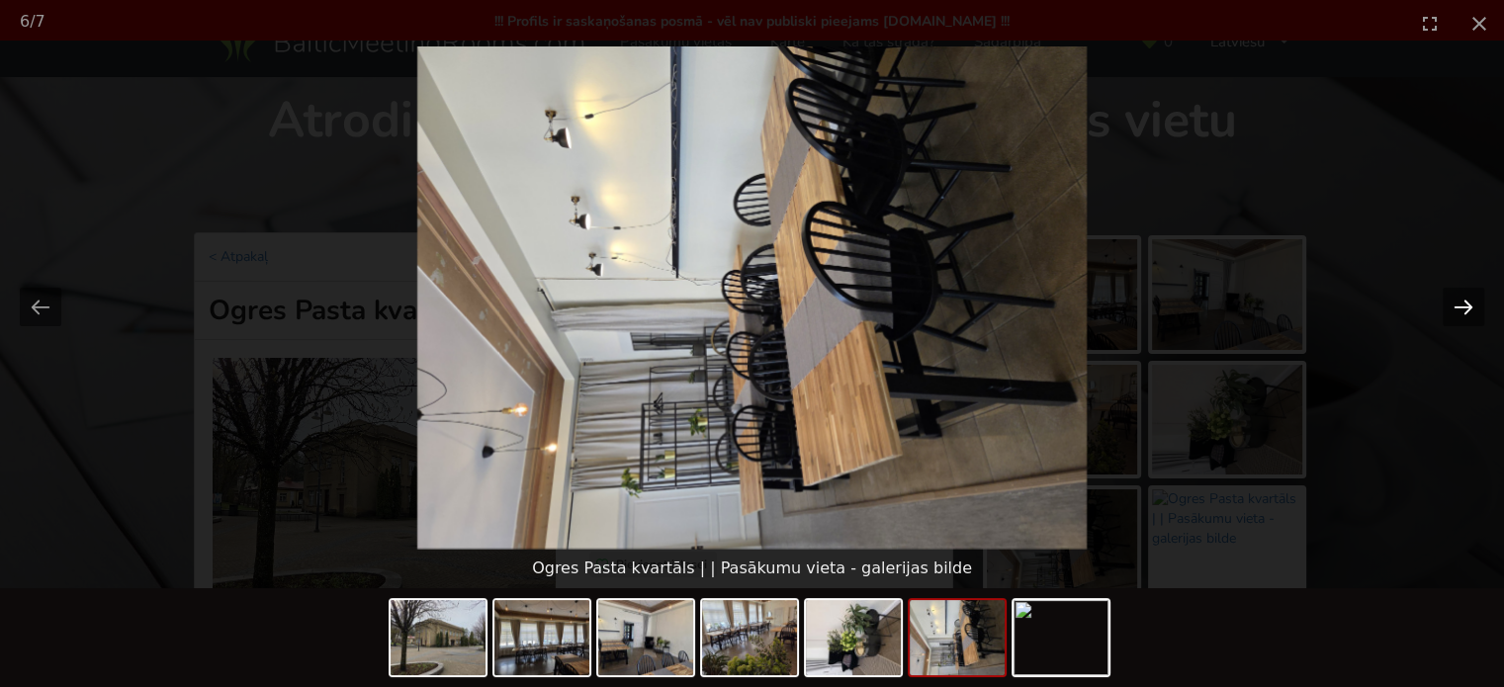
click at [1463, 305] on button "Next slide" at bounding box center [1464, 307] width 42 height 39
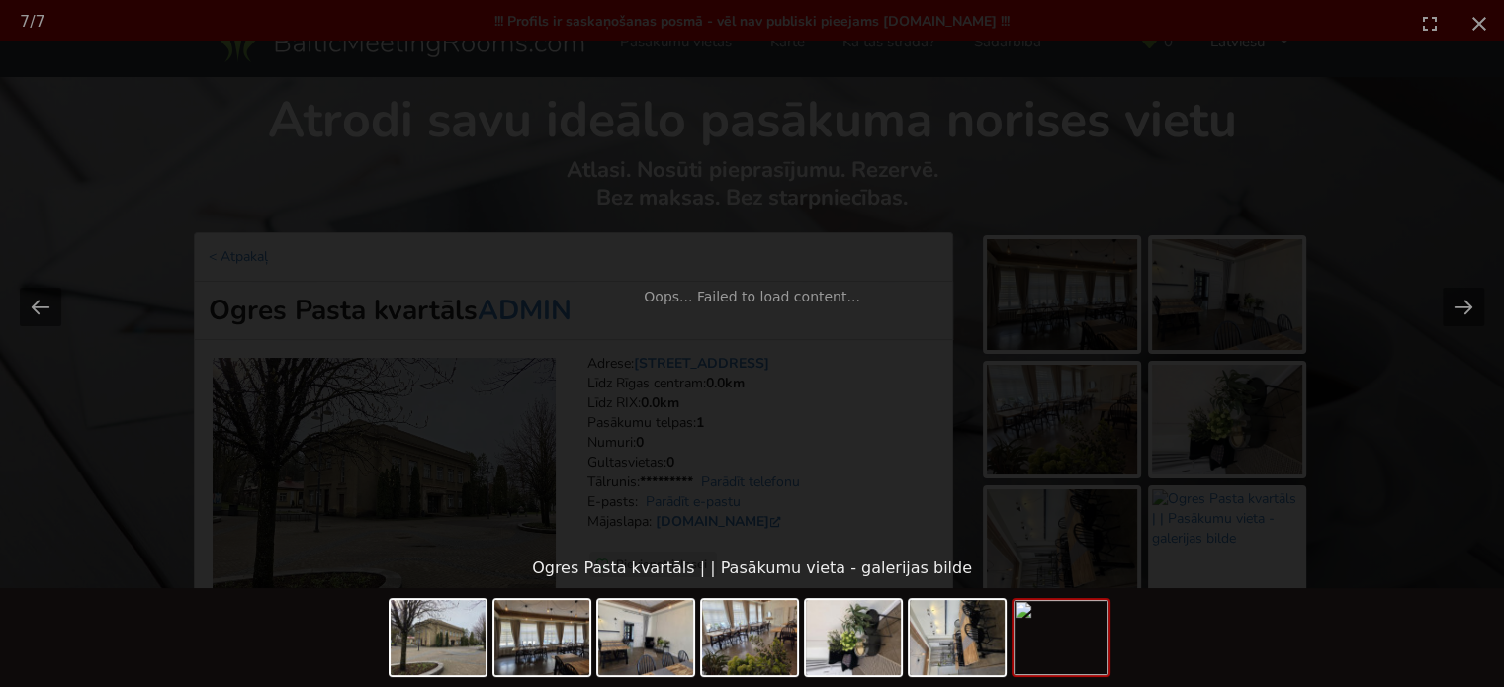
click at [1416, 434] on div "Oops... Failed to load content..." at bounding box center [752, 297] width 1504 height 502
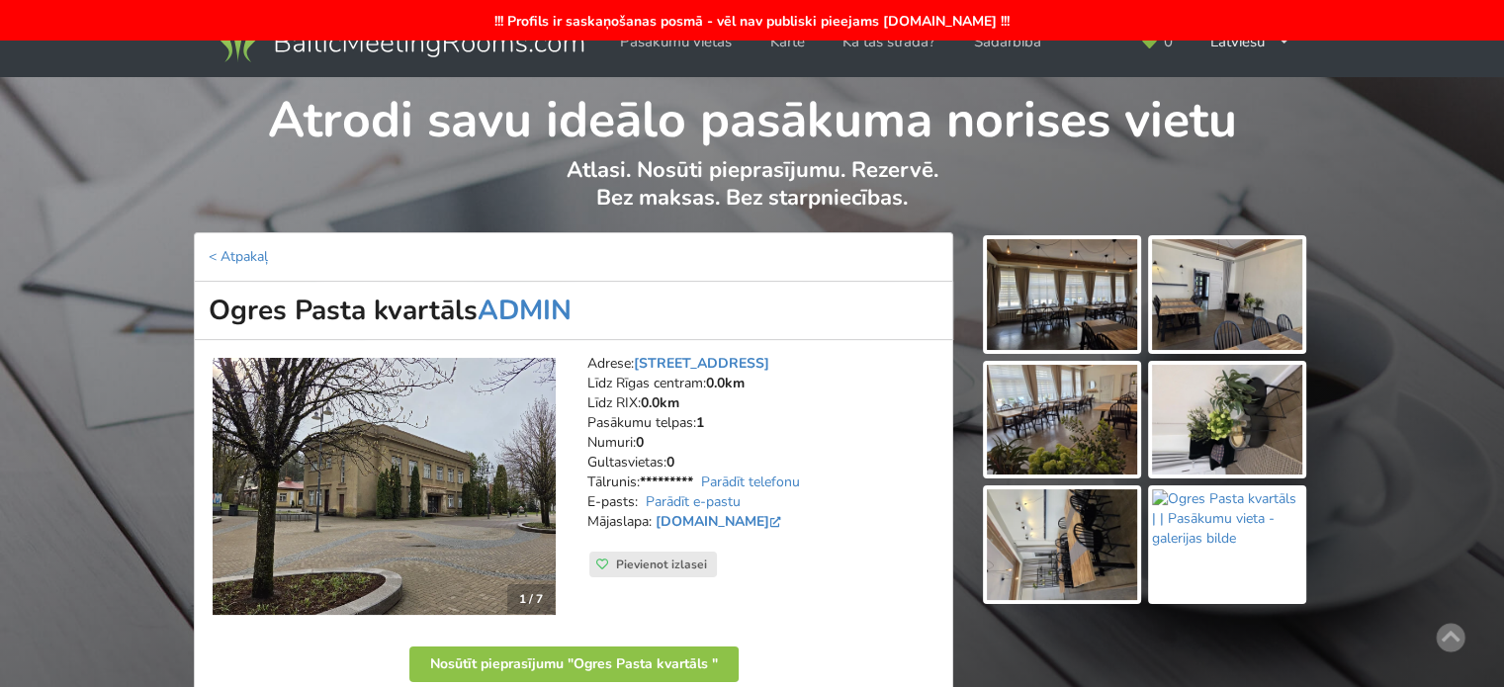
click at [1086, 408] on img at bounding box center [1062, 420] width 150 height 111
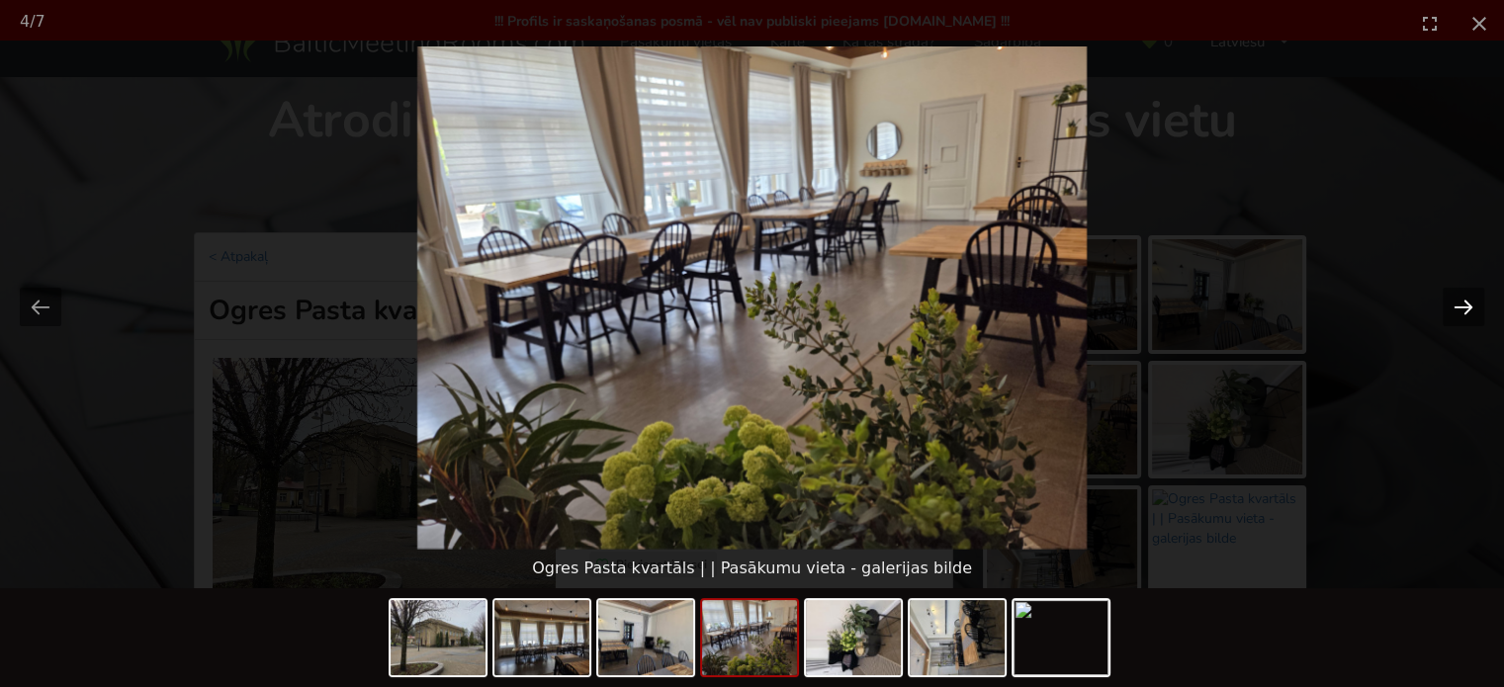
click at [1465, 300] on button "Next slide" at bounding box center [1464, 307] width 42 height 39
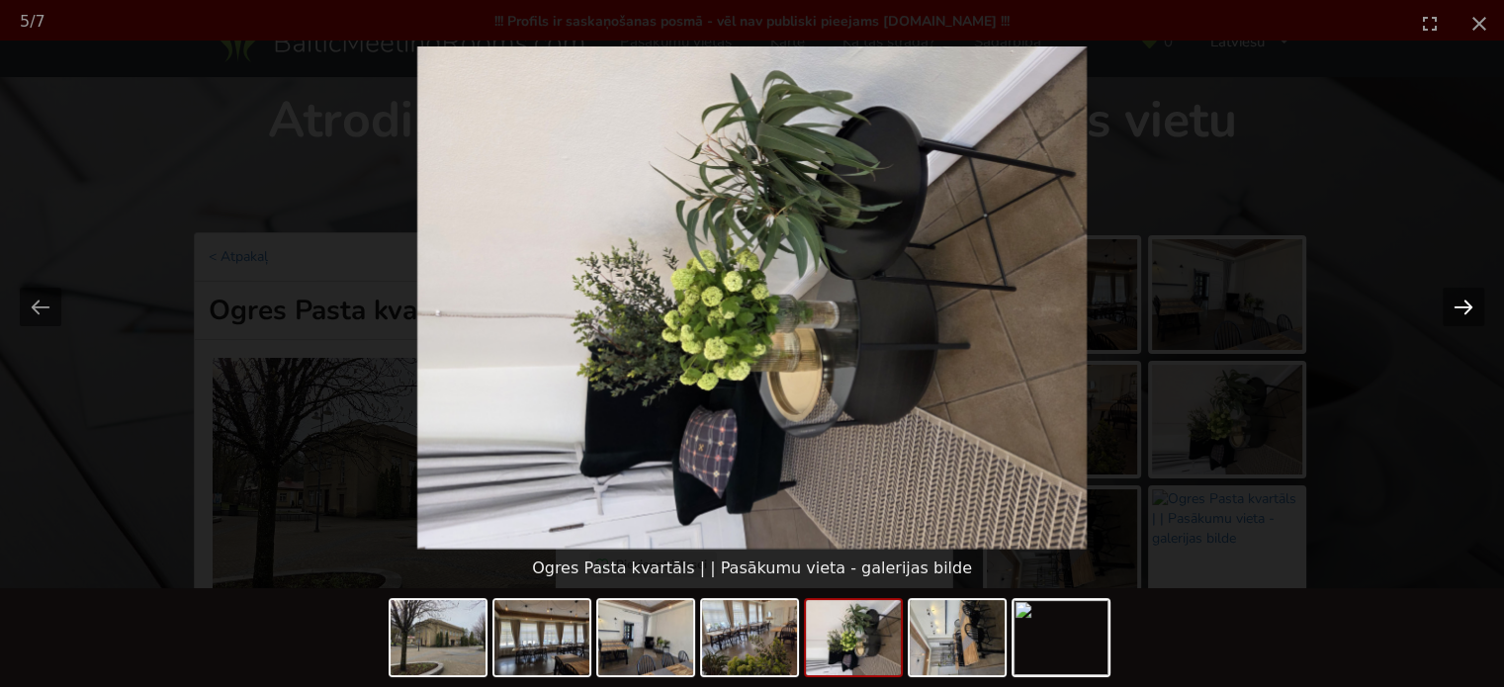
click at [1465, 300] on button "Next slide" at bounding box center [1464, 307] width 42 height 39
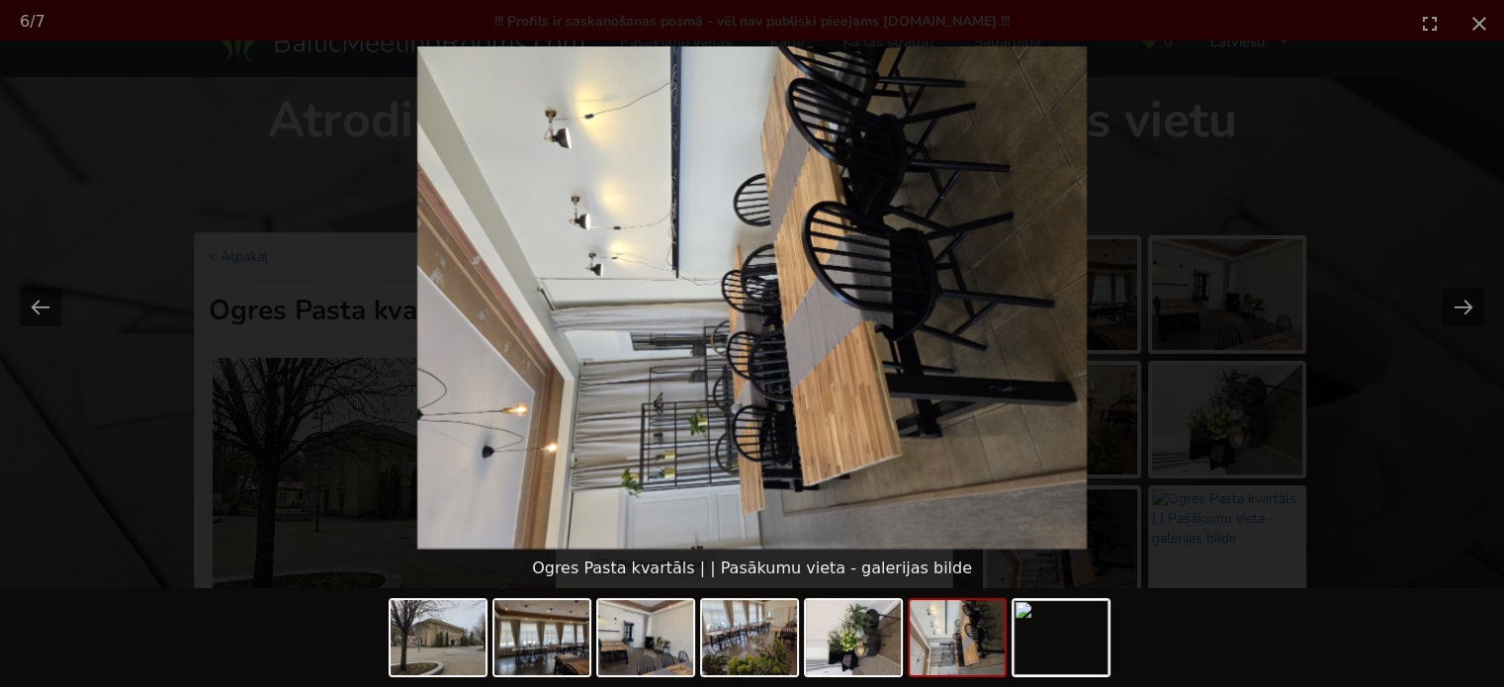
click at [1357, 423] on picture at bounding box center [752, 297] width 1504 height 502
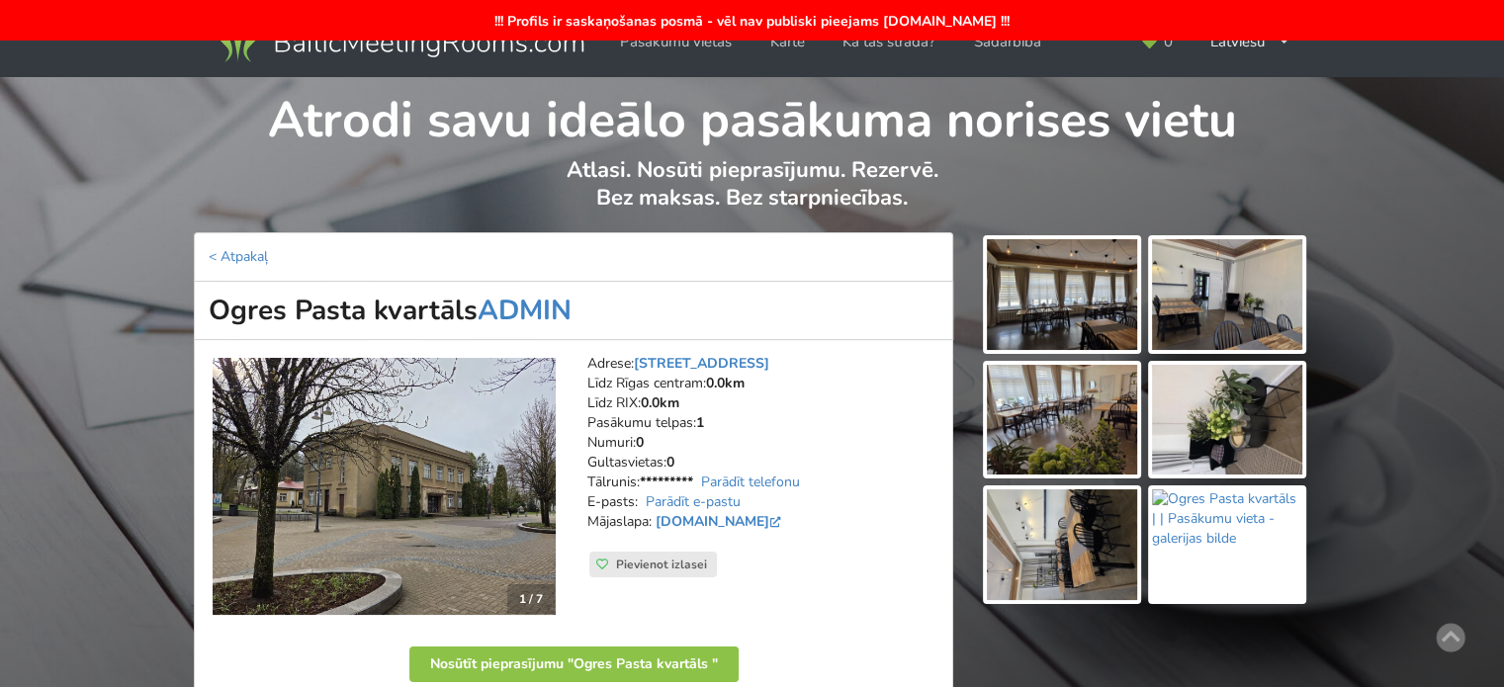
click at [1051, 302] on img at bounding box center [1062, 294] width 150 height 111
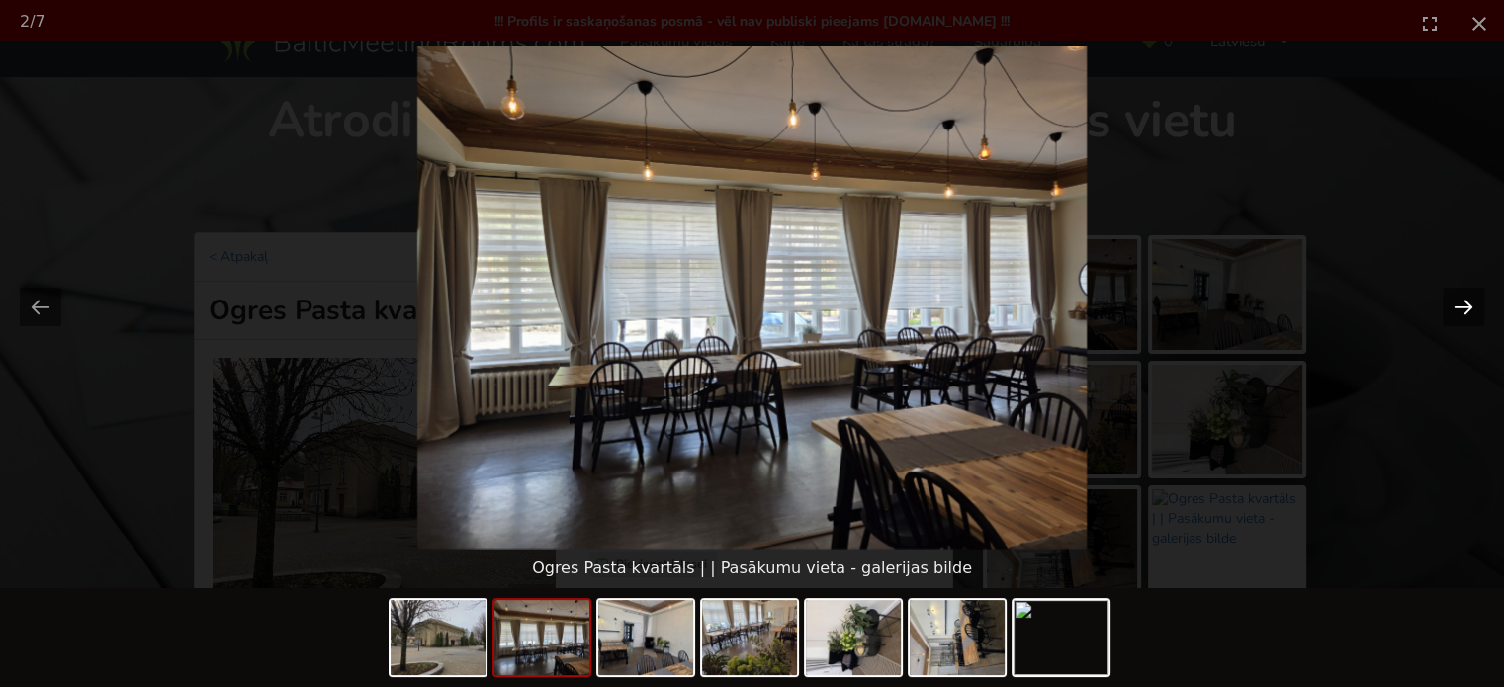
click at [1456, 307] on button "Next slide" at bounding box center [1464, 307] width 42 height 39
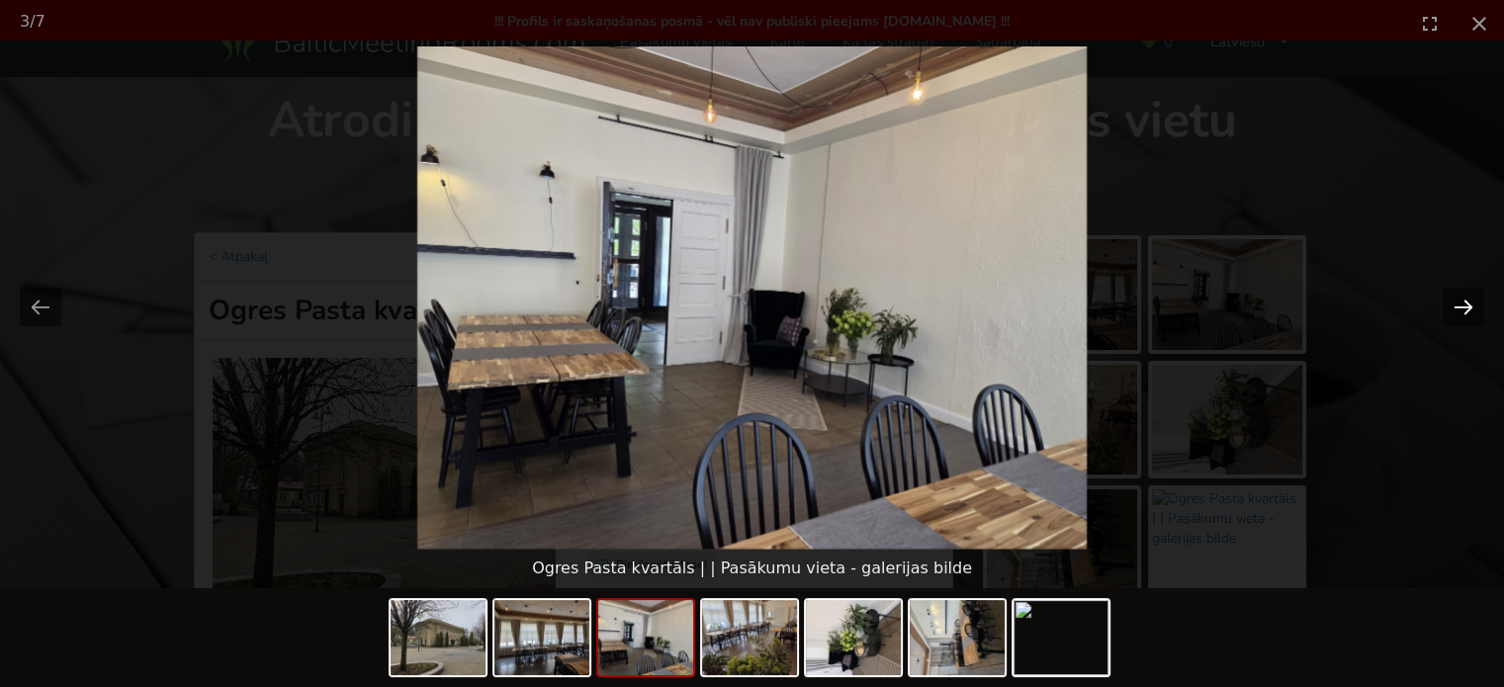
click at [1455, 307] on button "Next slide" at bounding box center [1464, 307] width 42 height 39
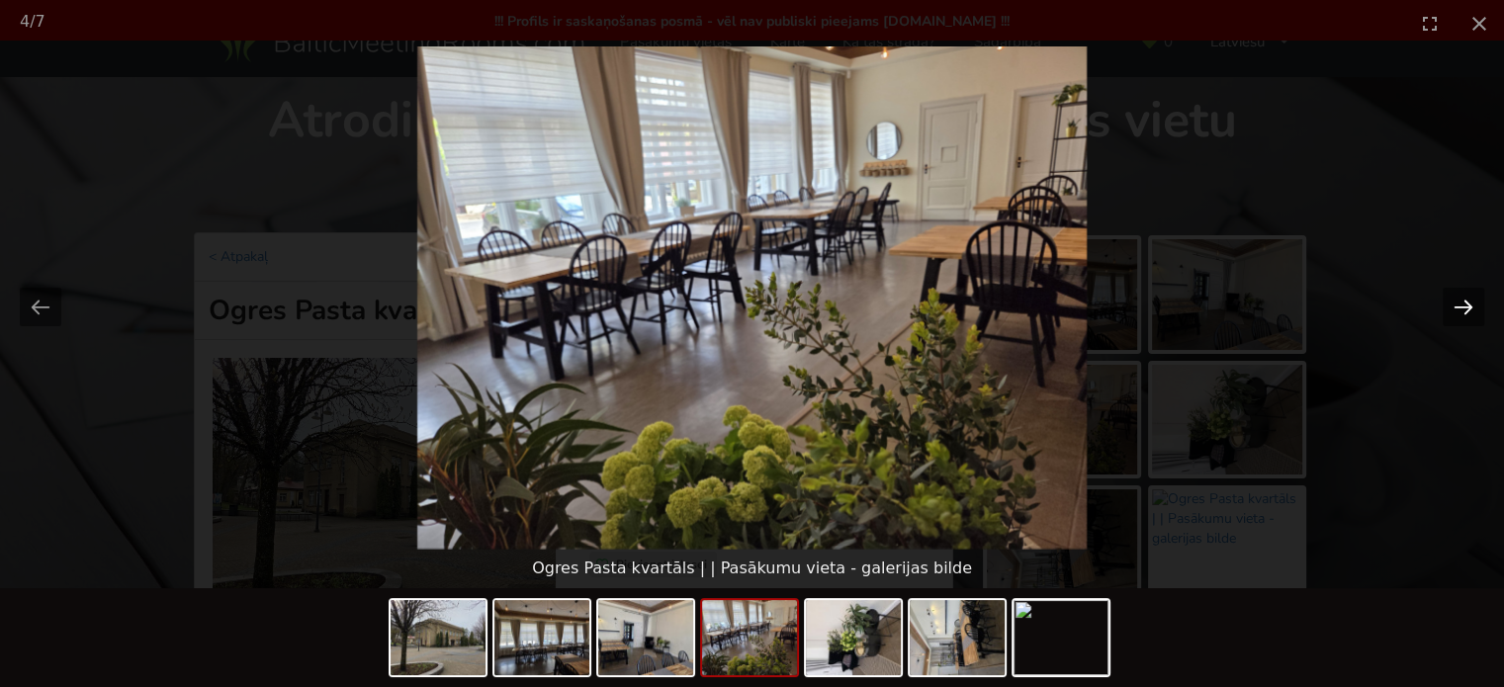
click at [1450, 306] on button "Next slide" at bounding box center [1464, 307] width 42 height 39
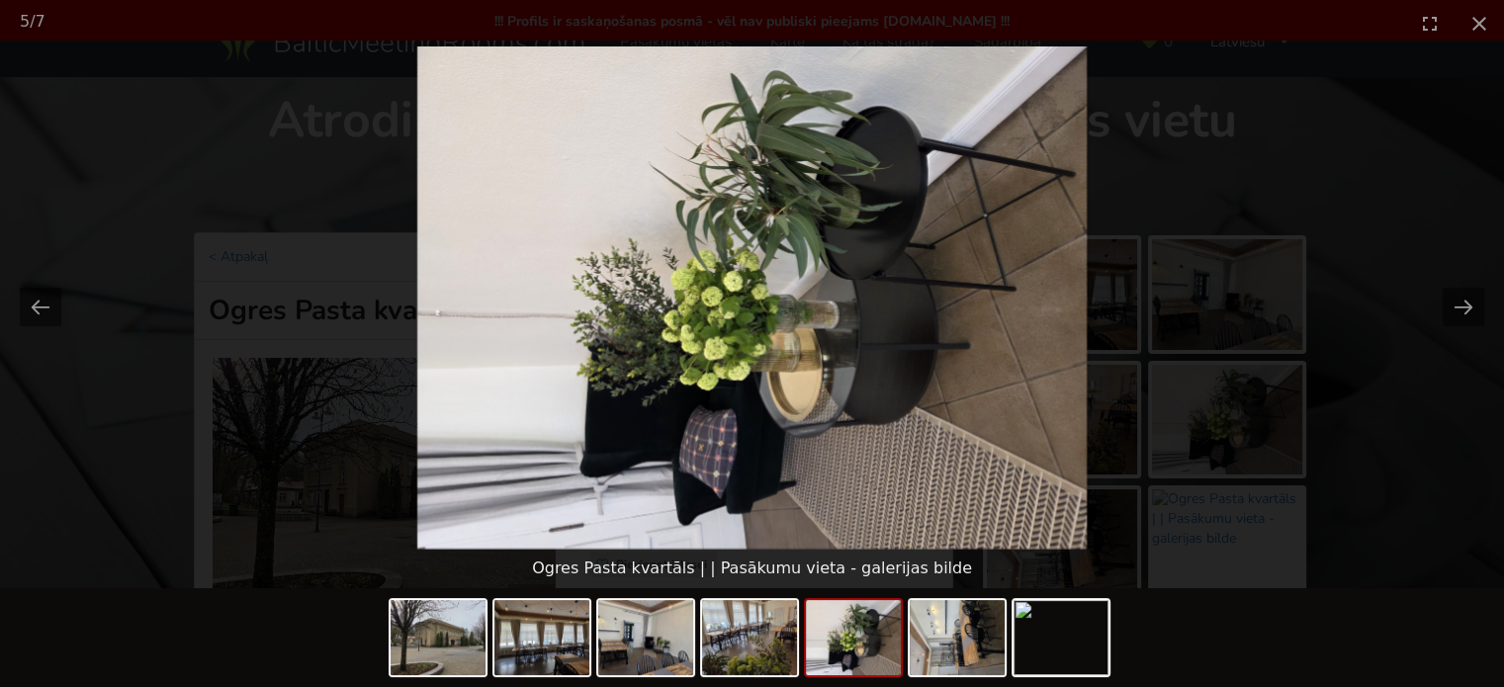
click at [1425, 386] on picture at bounding box center [752, 297] width 1504 height 502
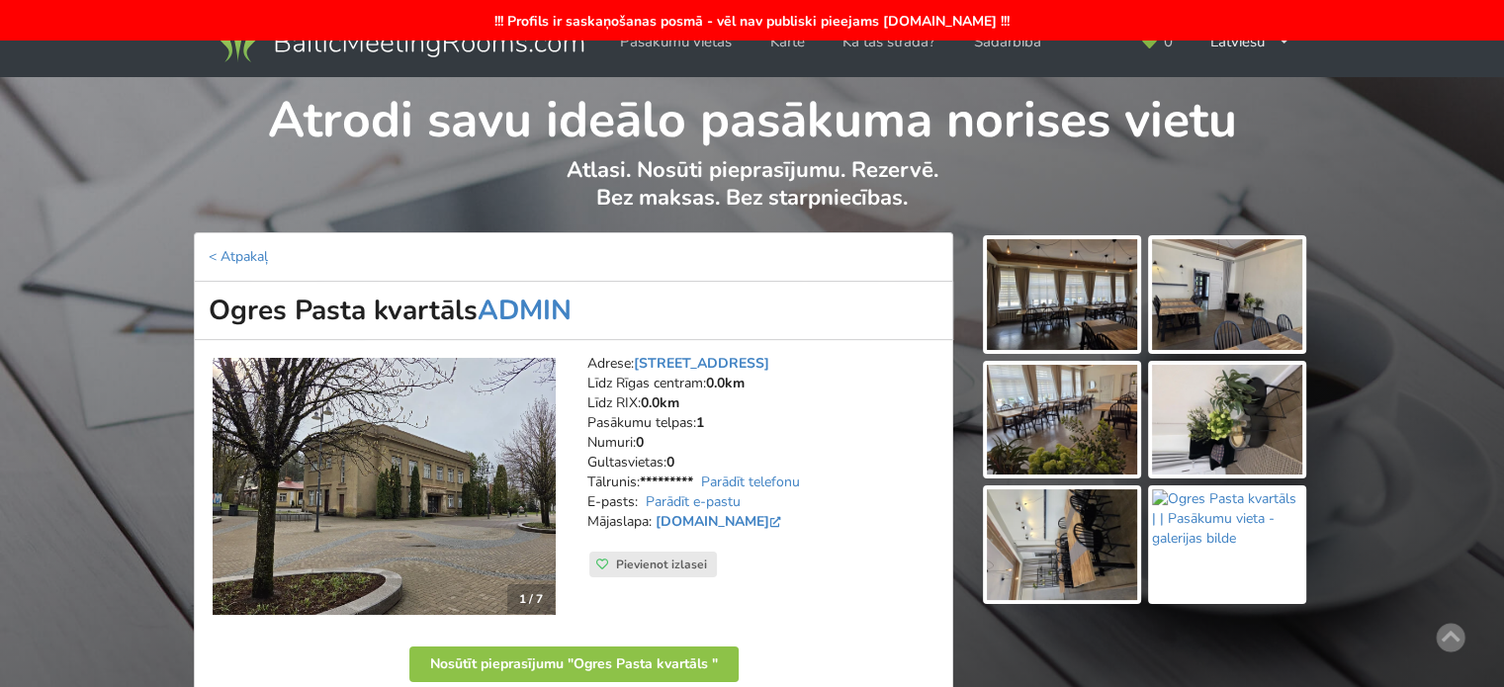
click at [1063, 527] on img at bounding box center [1062, 544] width 150 height 111
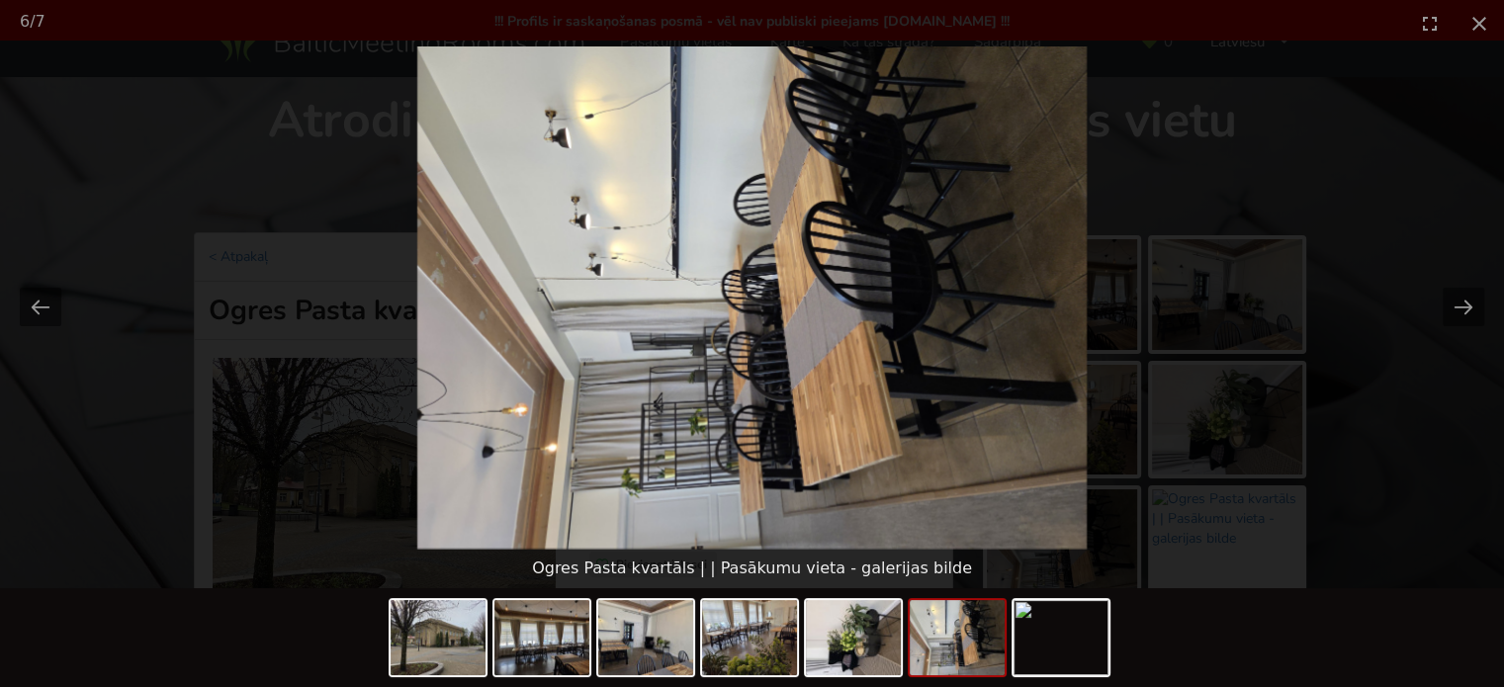
click at [1430, 450] on picture at bounding box center [752, 297] width 1504 height 502
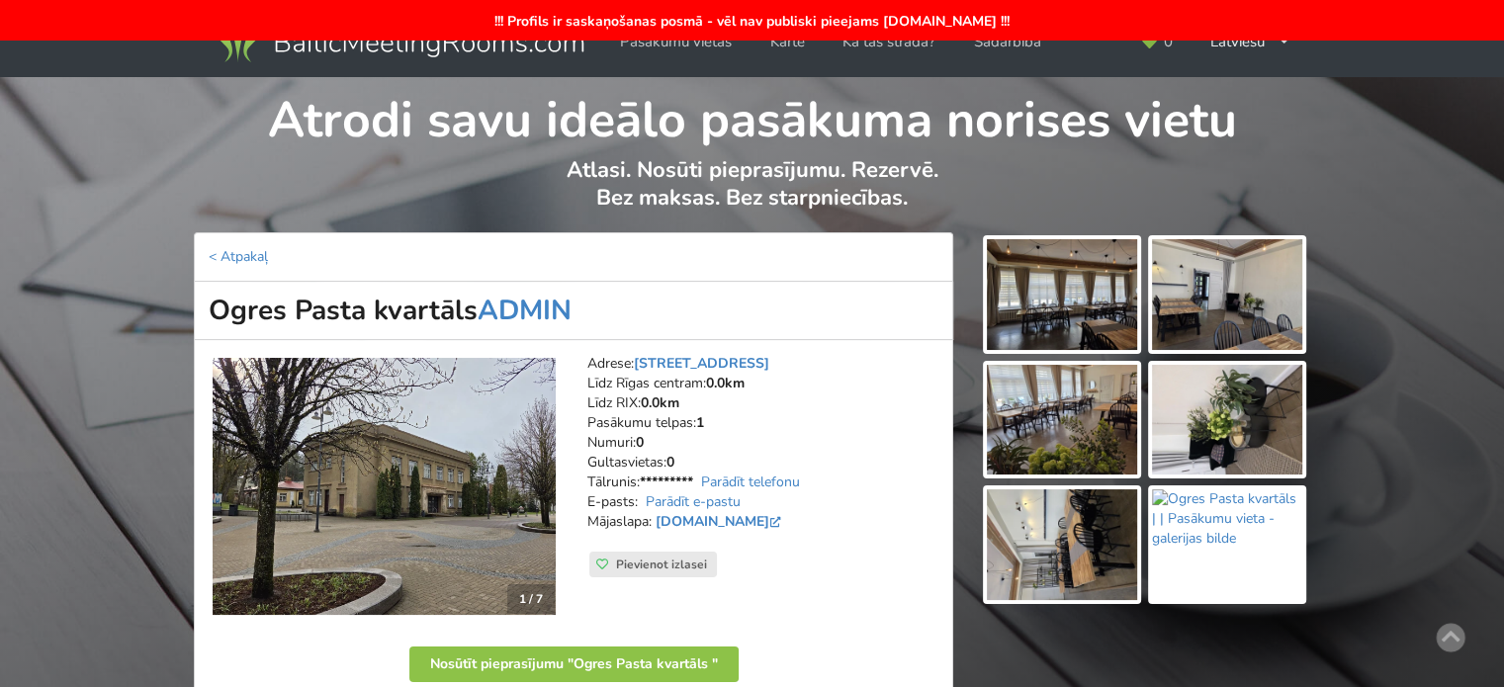
click at [1066, 533] on img at bounding box center [1062, 544] width 150 height 111
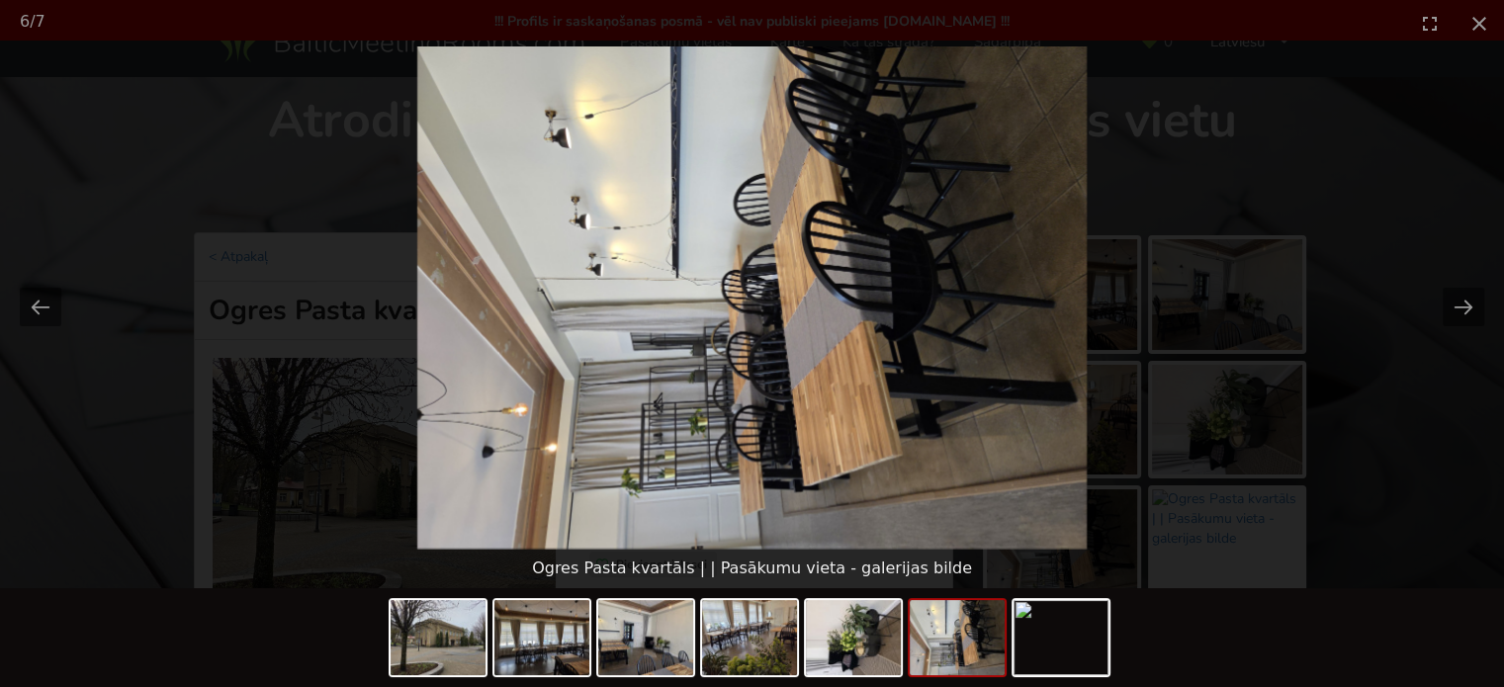
click at [1373, 445] on picture at bounding box center [752, 297] width 1504 height 502
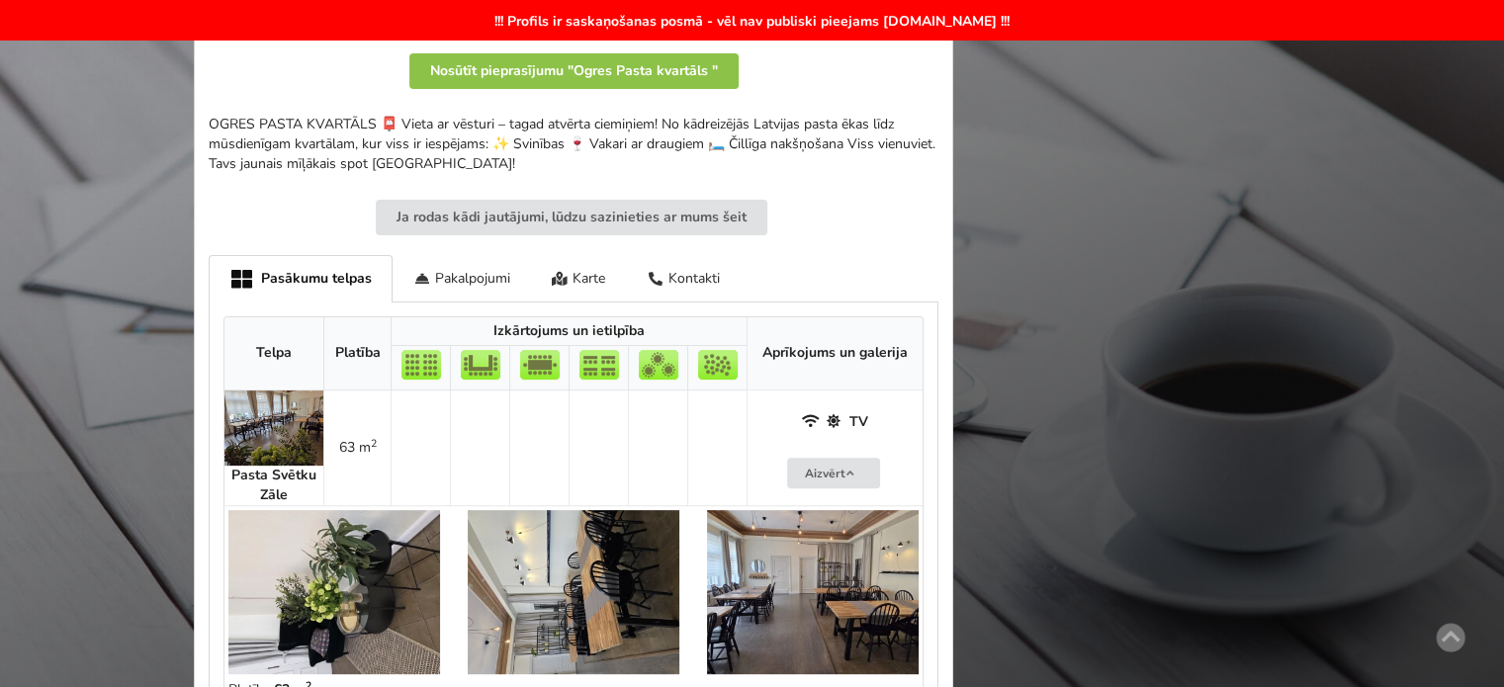
scroll to position [198, 0]
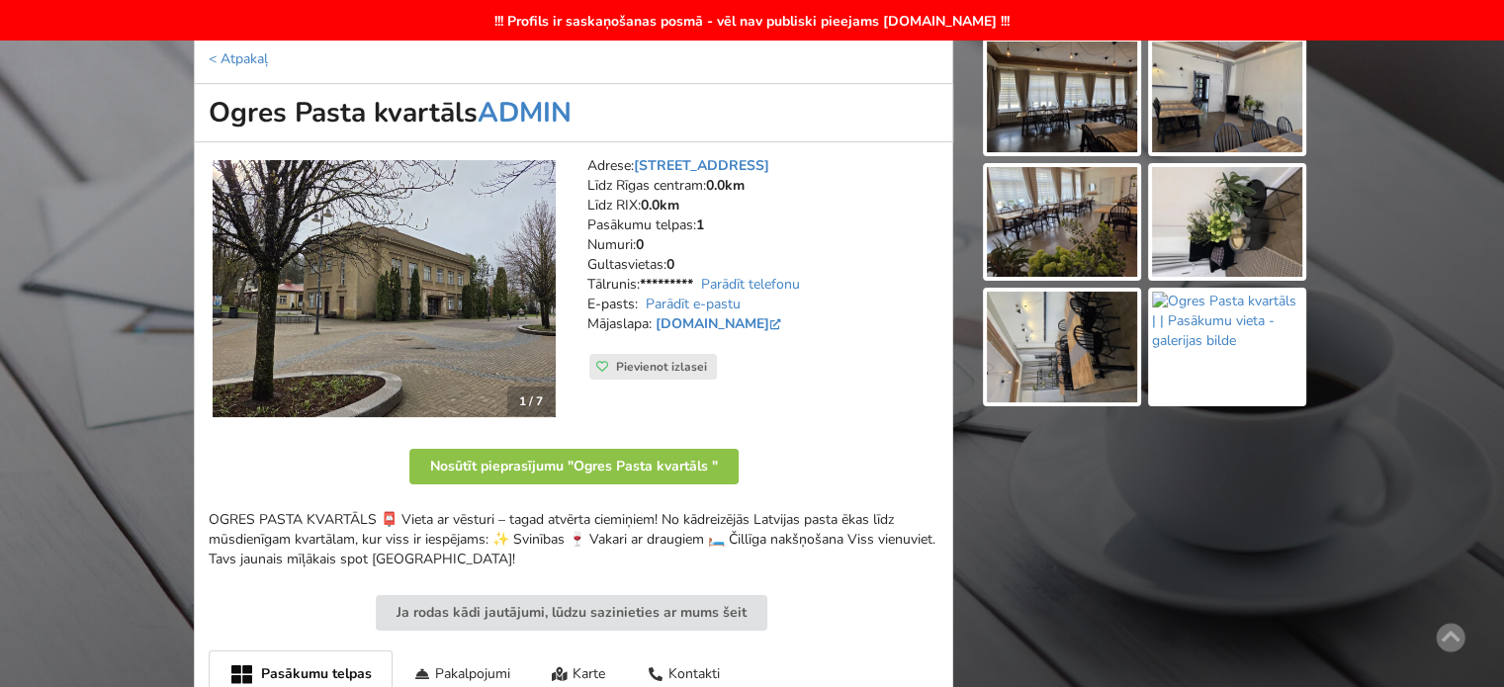
click at [420, 293] on img at bounding box center [384, 288] width 343 height 257
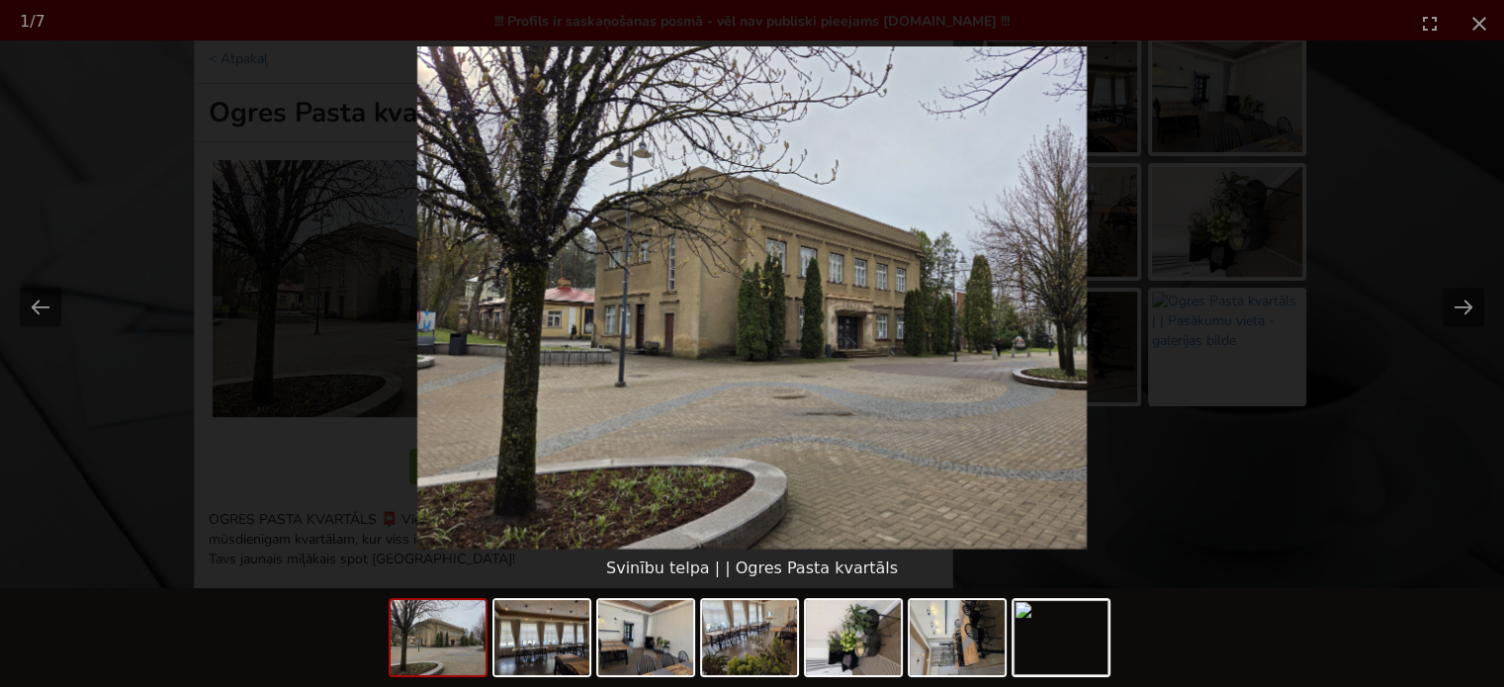
scroll to position [0, 0]
click at [1388, 398] on picture at bounding box center [752, 297] width 1504 height 502
click at [1479, 27] on button "Close gallery" at bounding box center [1478, 23] width 49 height 46
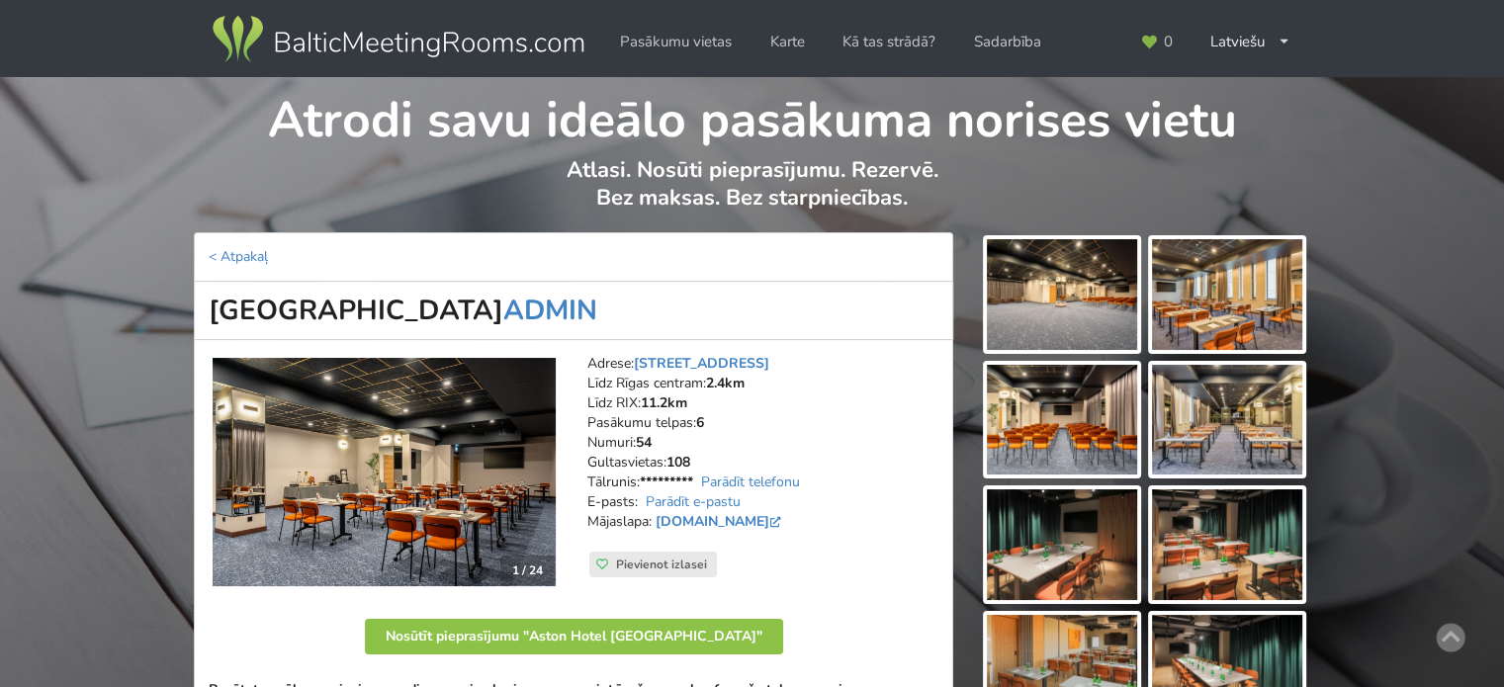
scroll to position [99, 0]
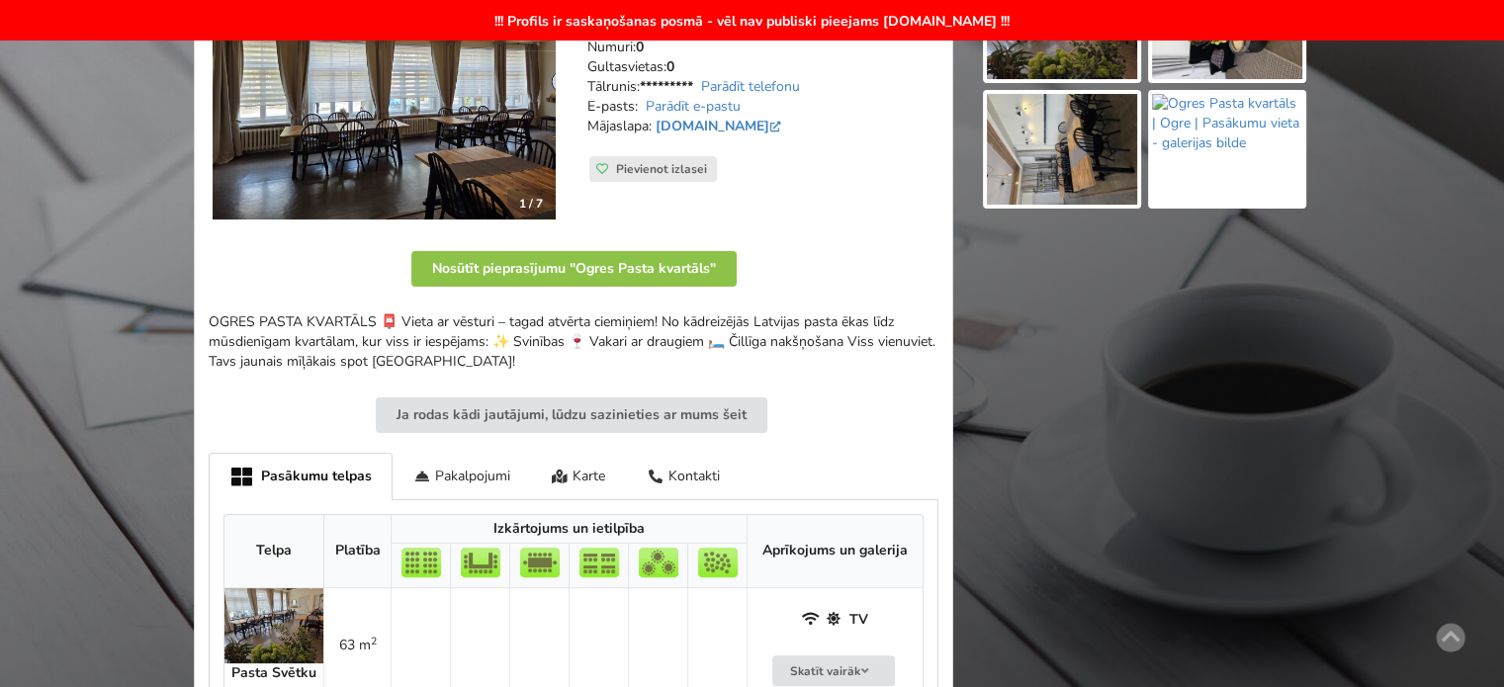
scroll to position [692, 0]
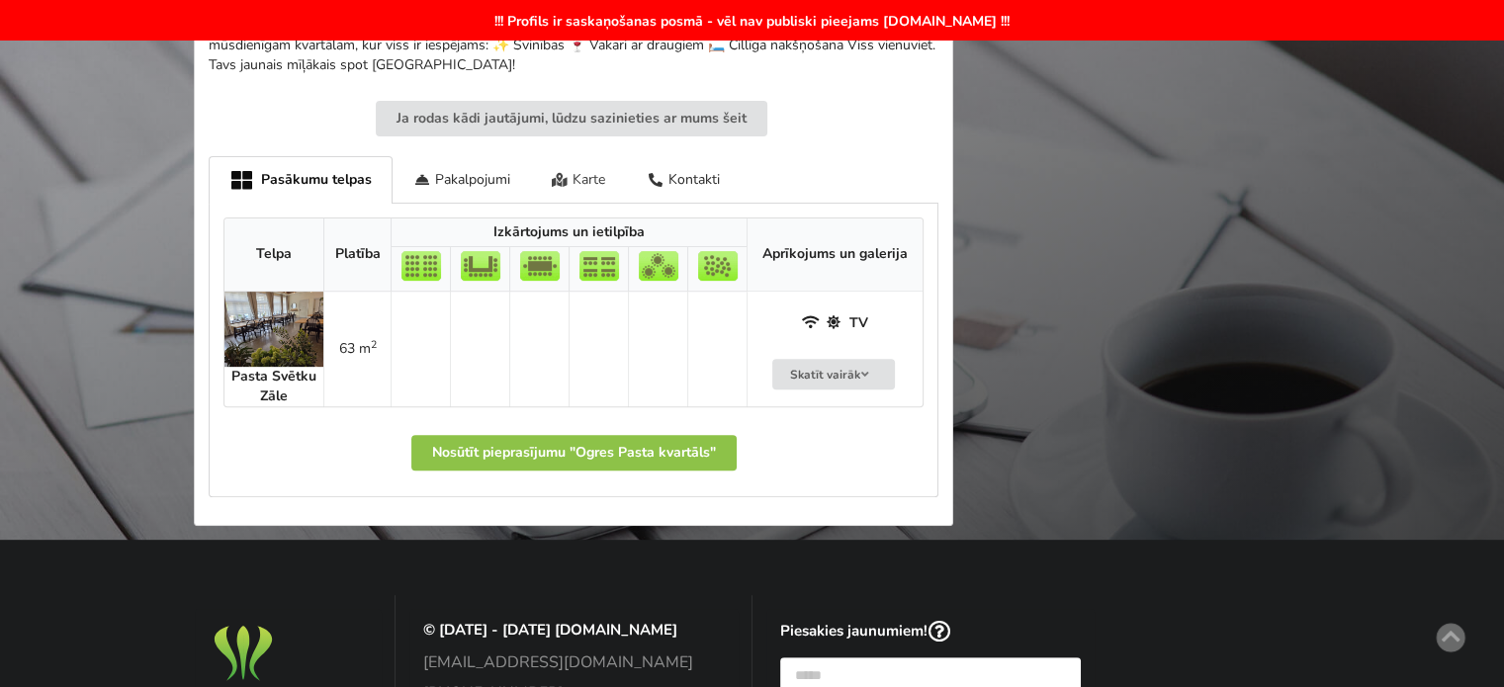
click at [604, 185] on div "Karte" at bounding box center [579, 179] width 96 height 46
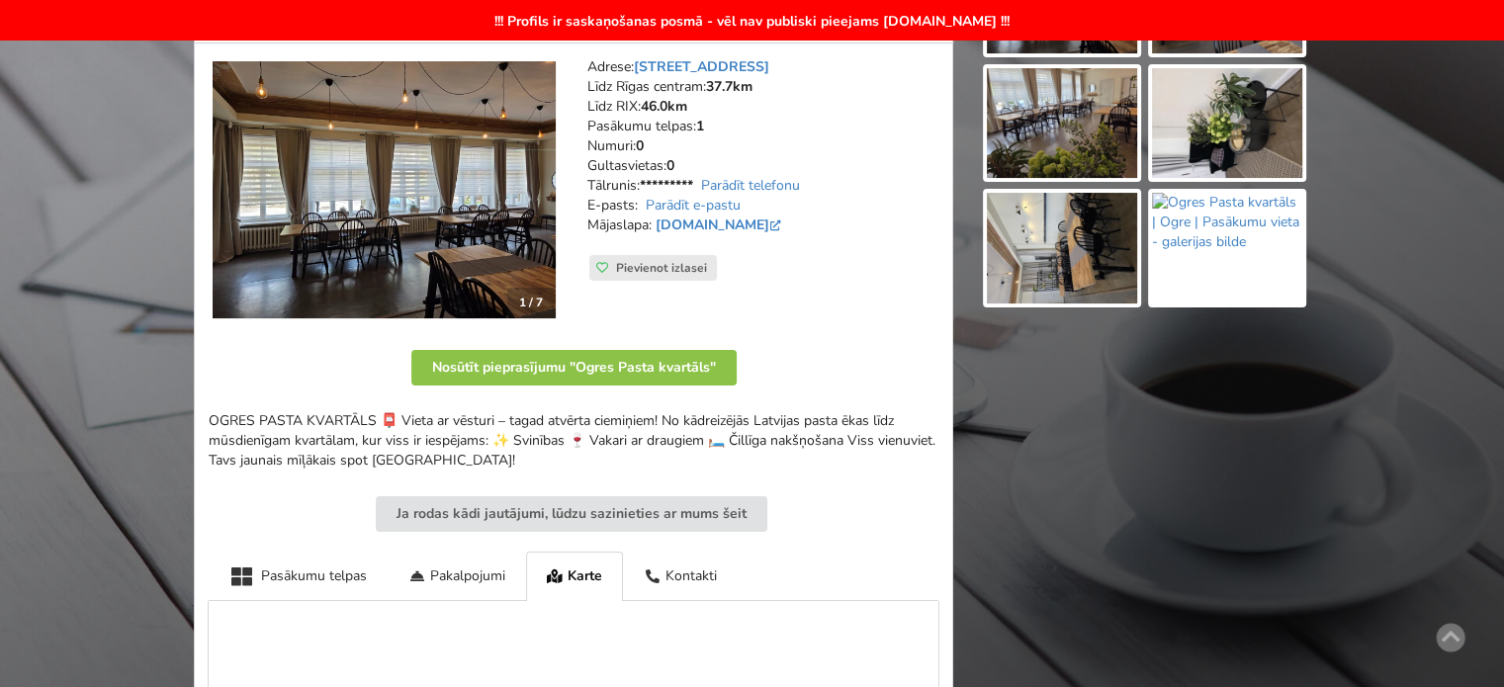
scroll to position [0, 0]
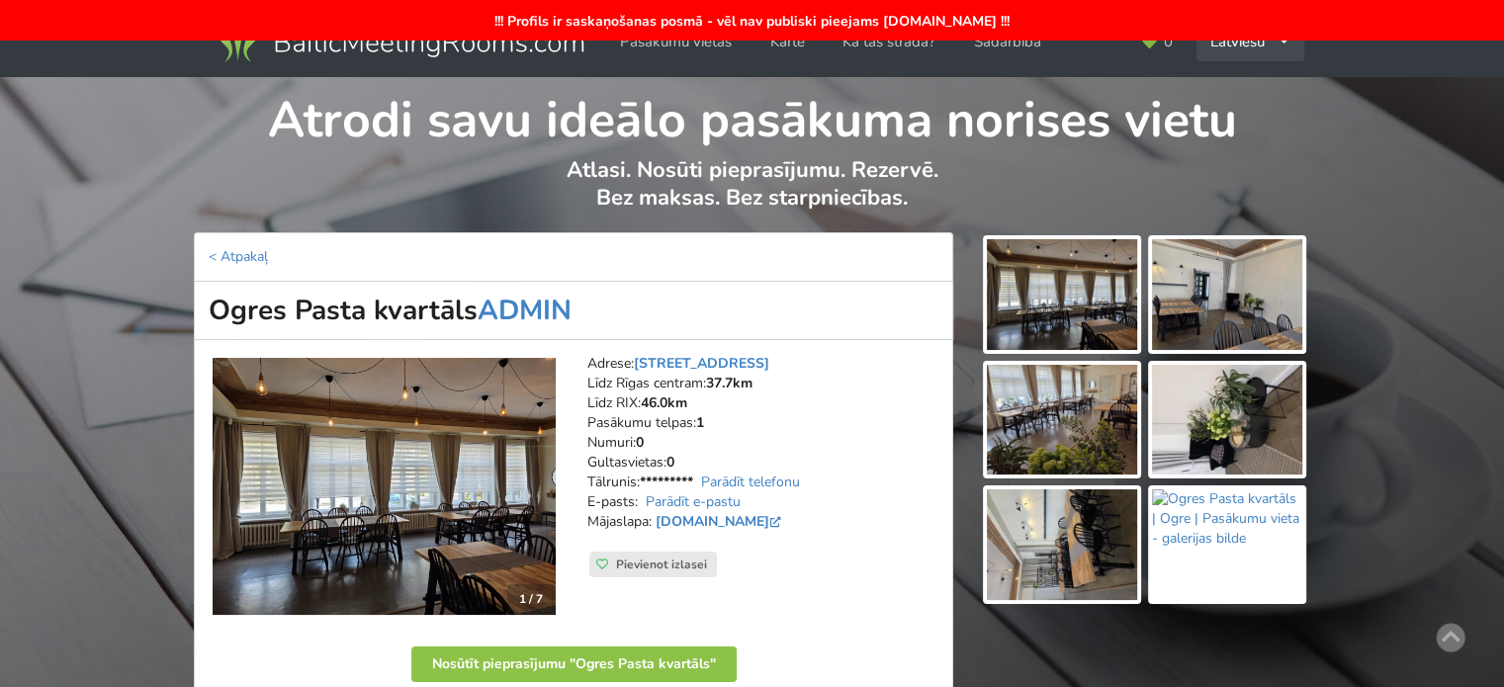
click at [1277, 47] on icon at bounding box center [1283, 42] width 13 height 13
click at [1255, 84] on link "English" at bounding box center [1250, 86] width 105 height 39
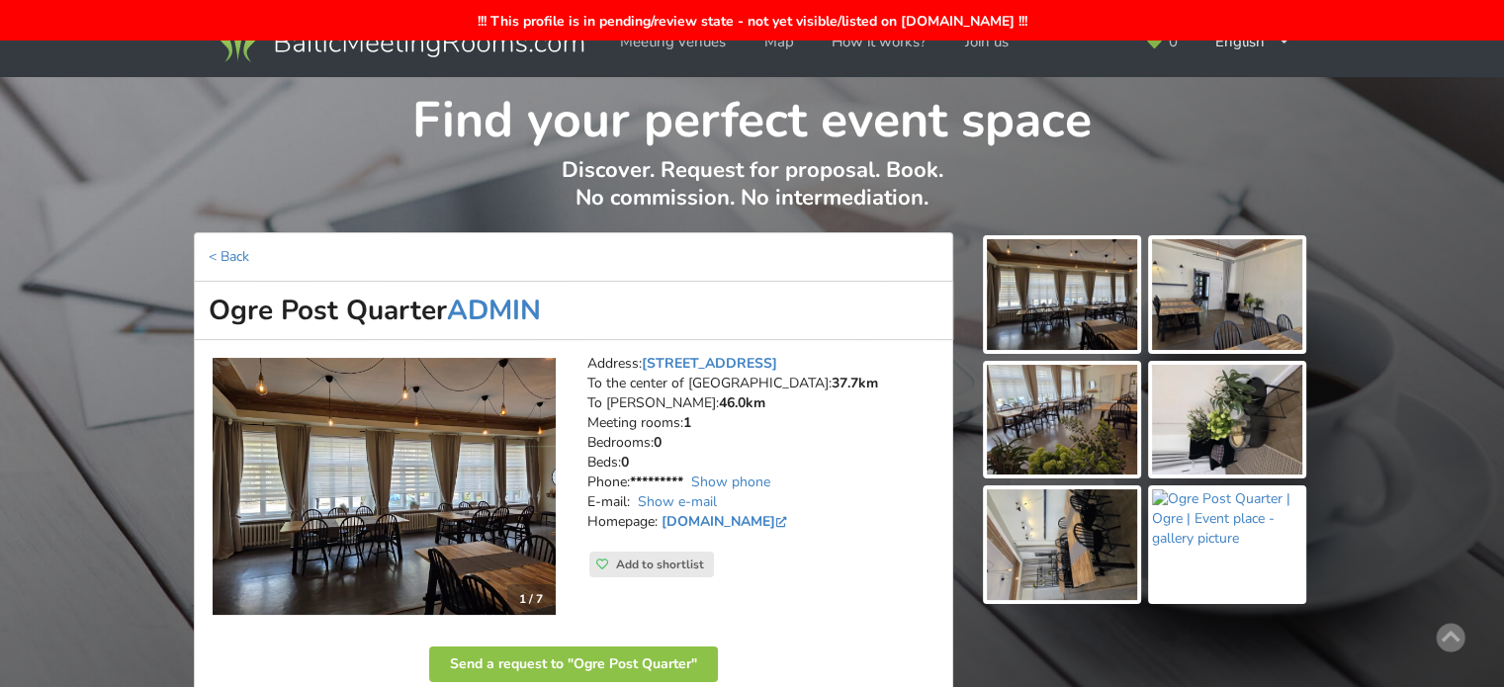
scroll to position [494, 0]
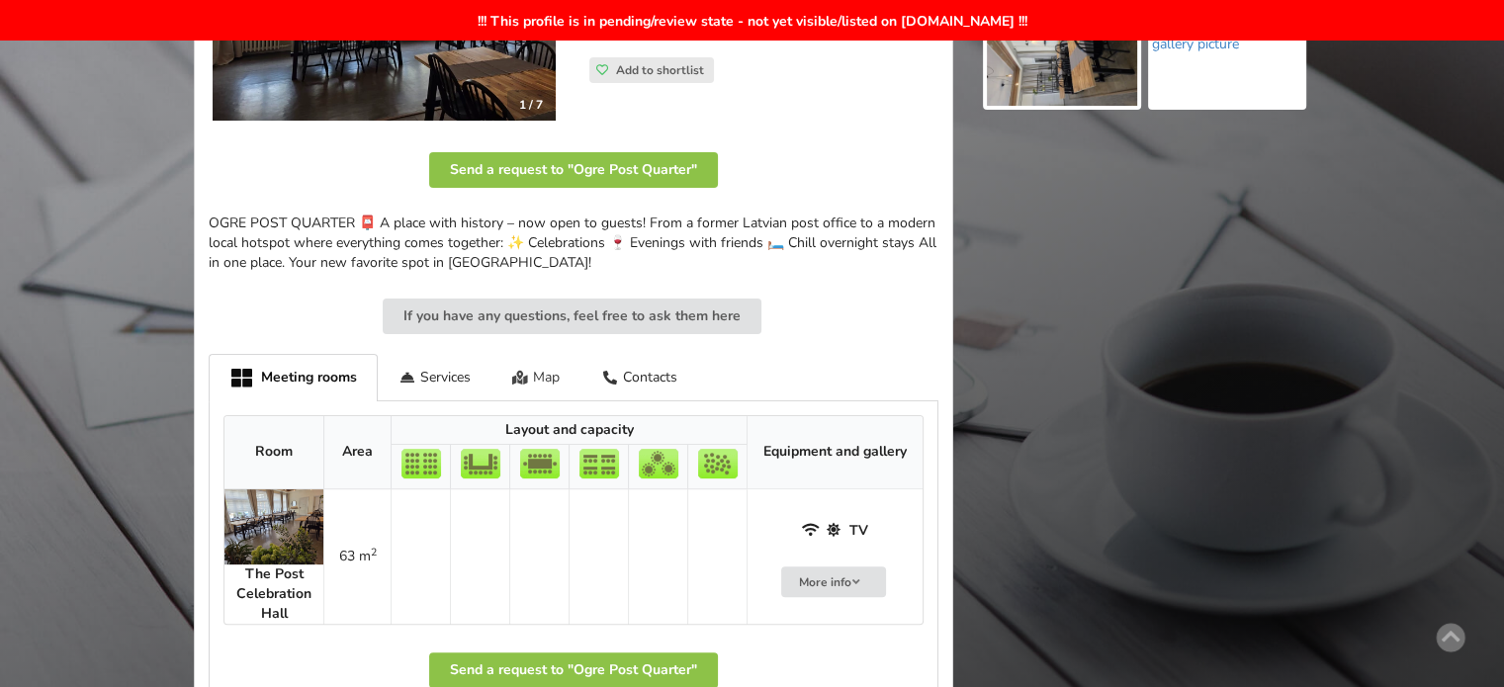
click at [544, 379] on div "Map" at bounding box center [536, 377] width 90 height 46
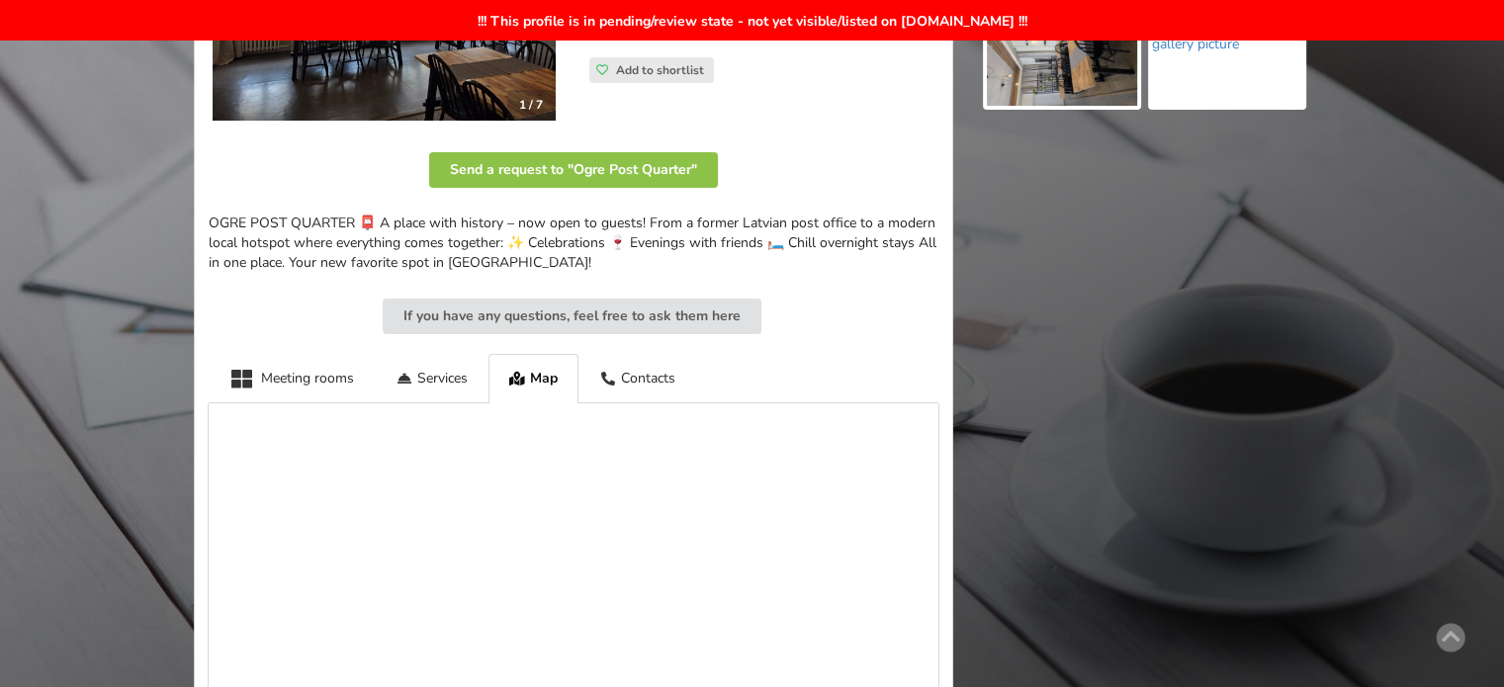
scroll to position [0, 0]
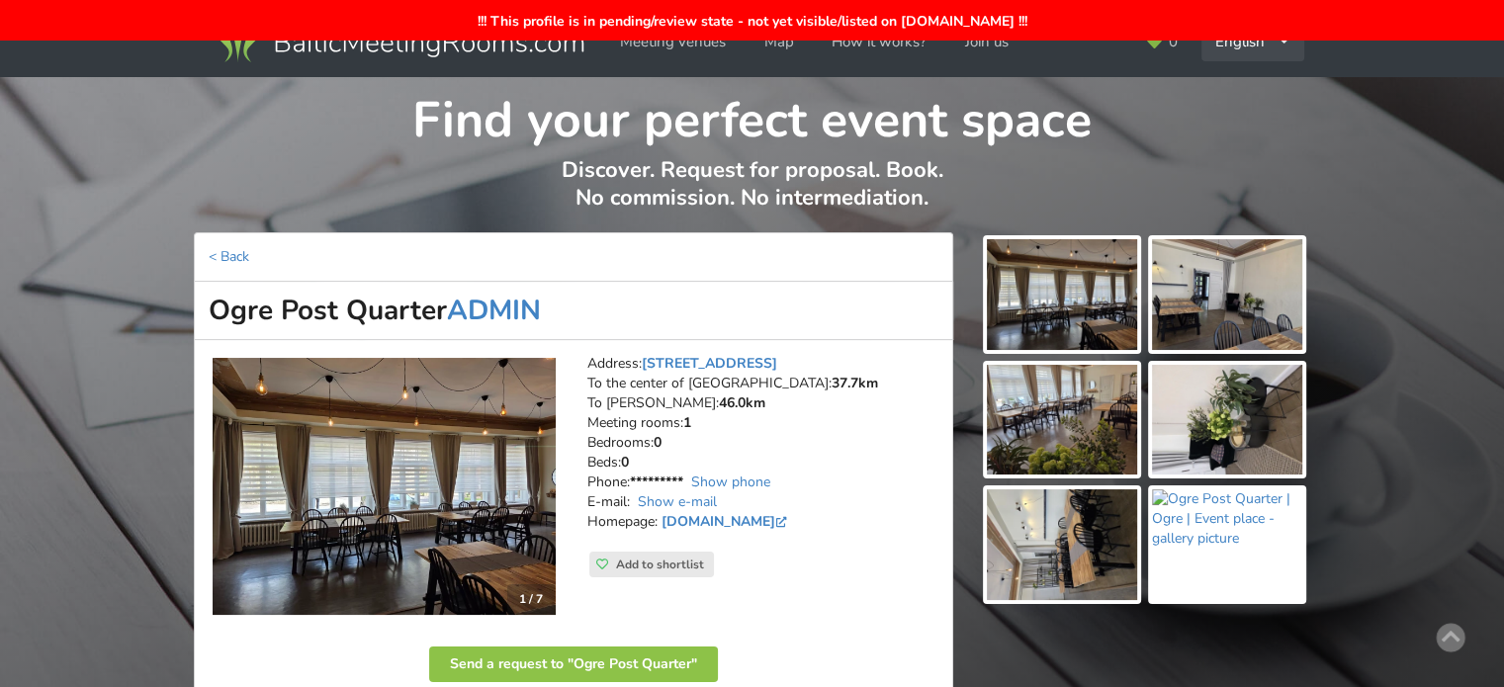
click at [1275, 54] on div "English Русский Latviešu" at bounding box center [1252, 42] width 103 height 39
click at [1259, 90] on link "Русский" at bounding box center [1253, 86] width 100 height 39
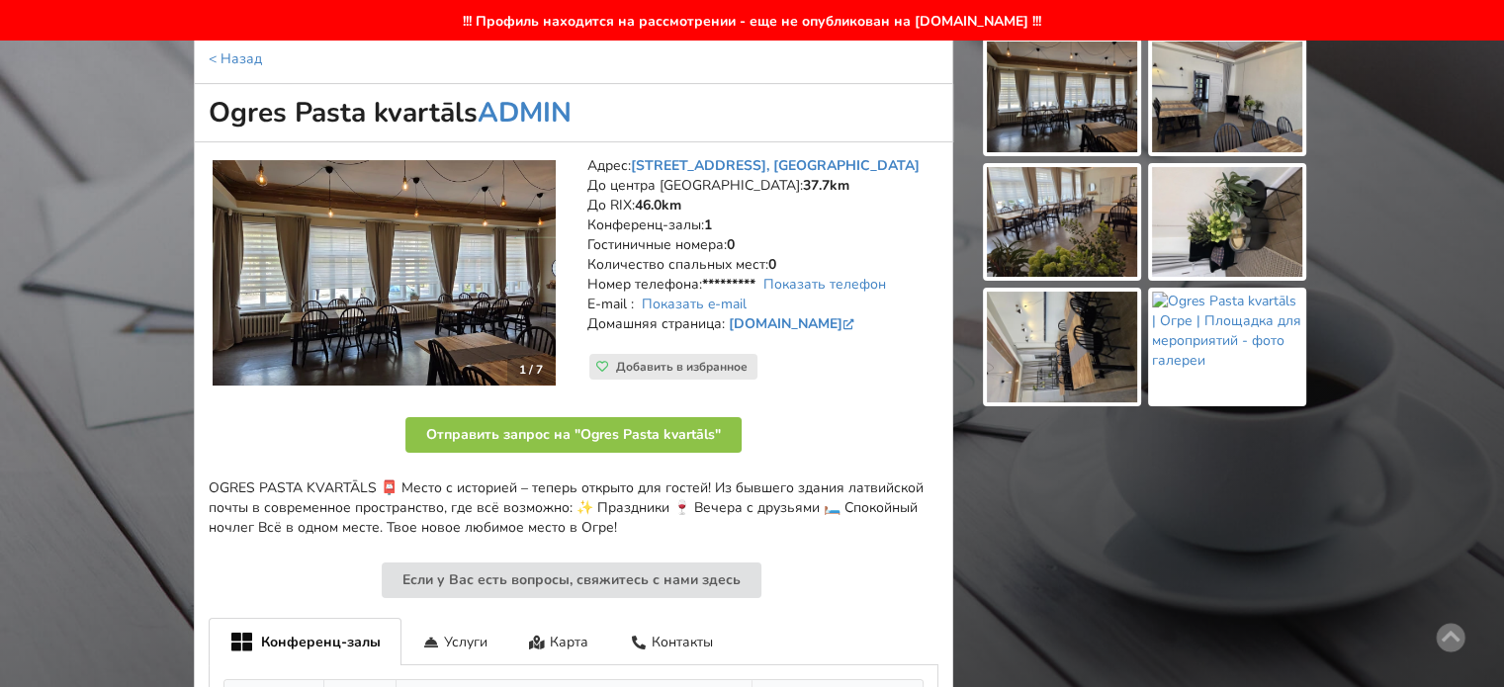
scroll to position [593, 0]
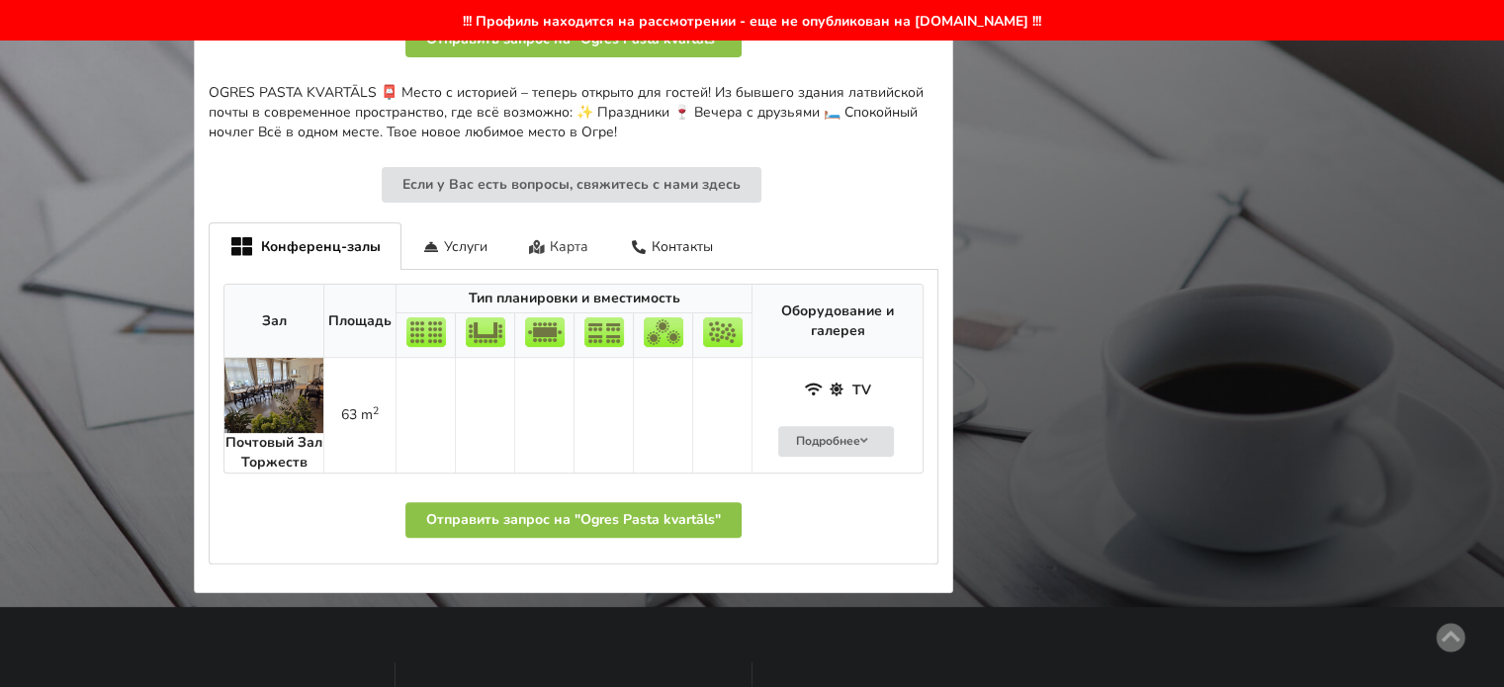
click at [581, 269] on div "Карта" at bounding box center [559, 245] width 102 height 46
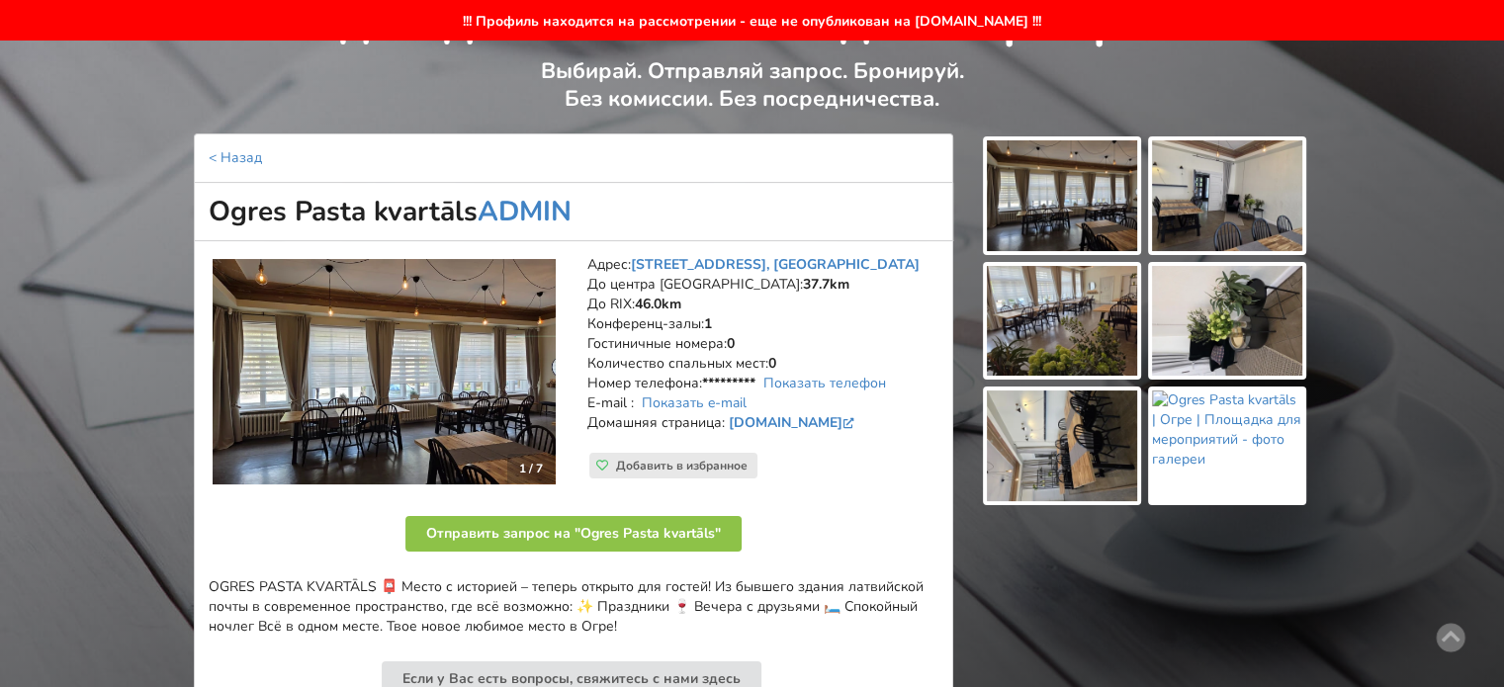
scroll to position [0, 0]
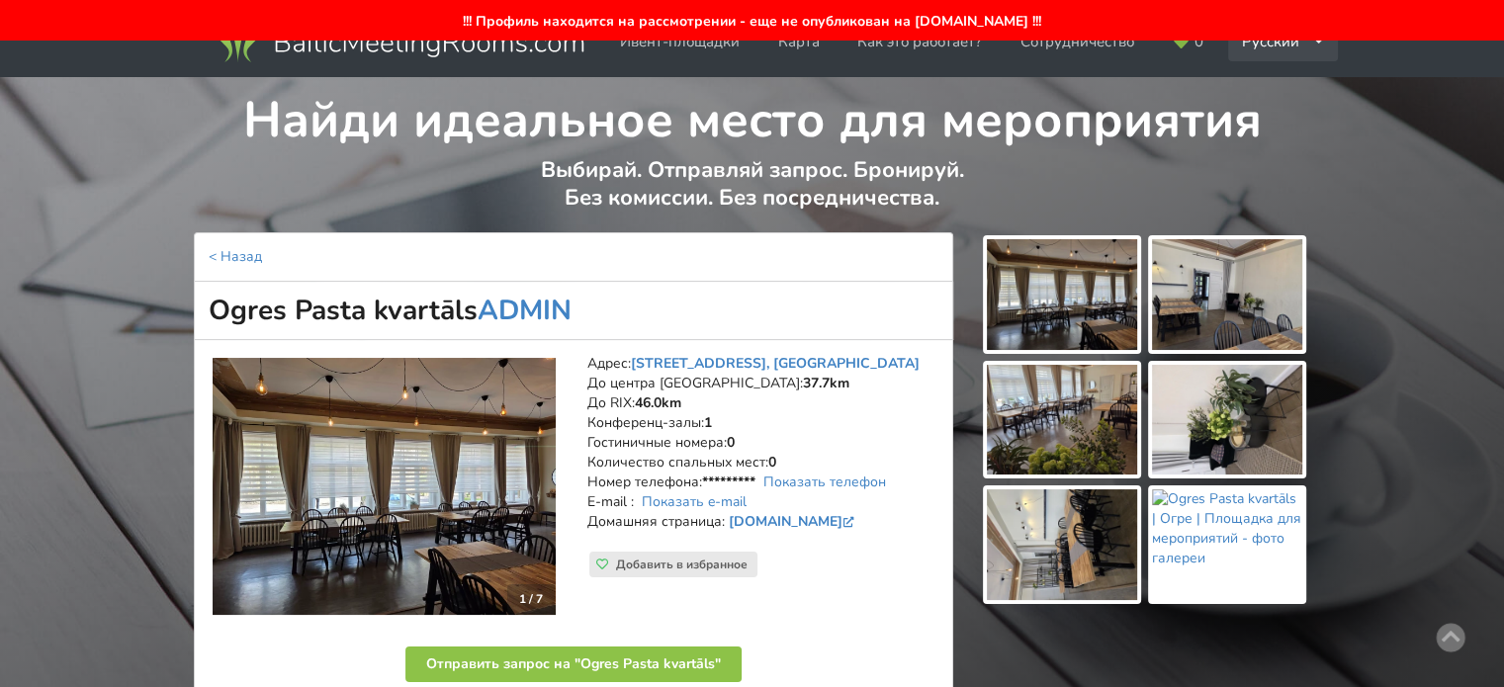
click at [1268, 43] on div "Русский English Latviešu" at bounding box center [1283, 42] width 111 height 39
click at [1271, 90] on link "English" at bounding box center [1284, 86] width 108 height 39
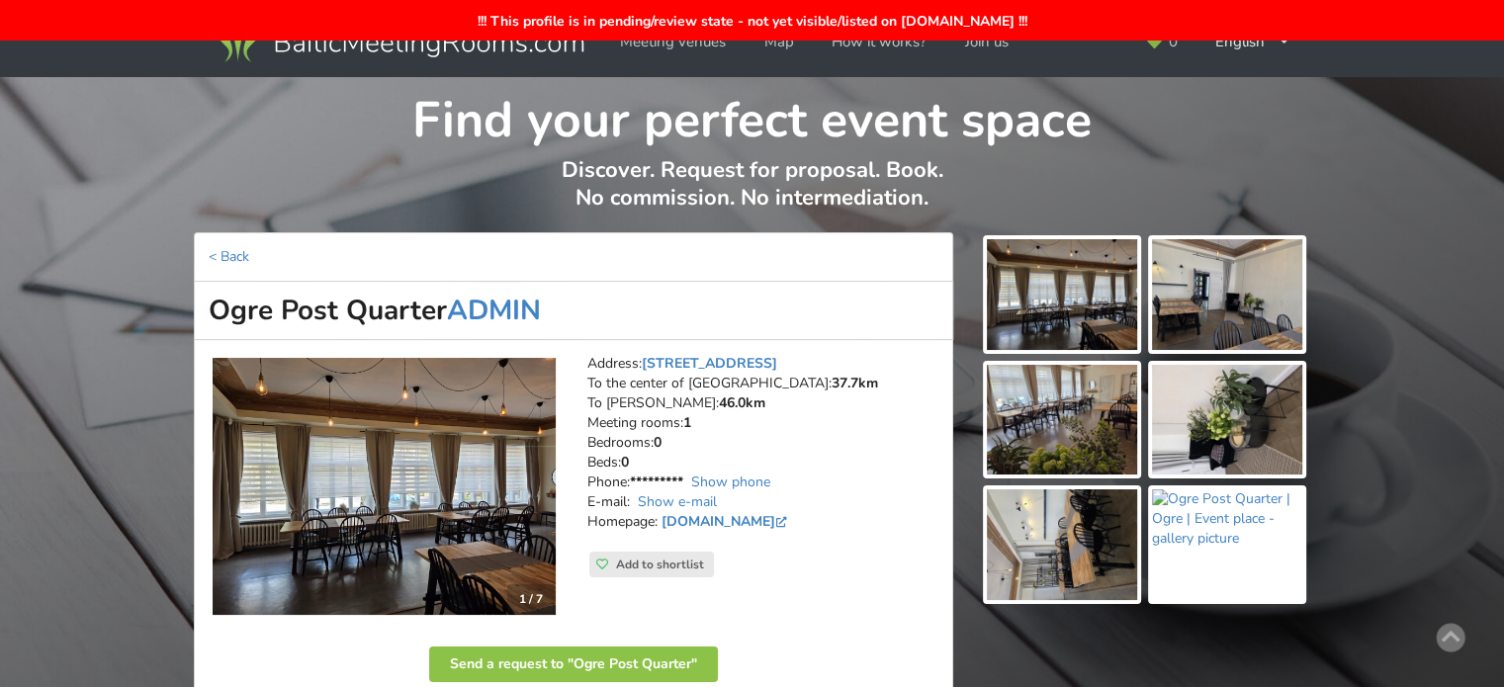
scroll to position [395, 0]
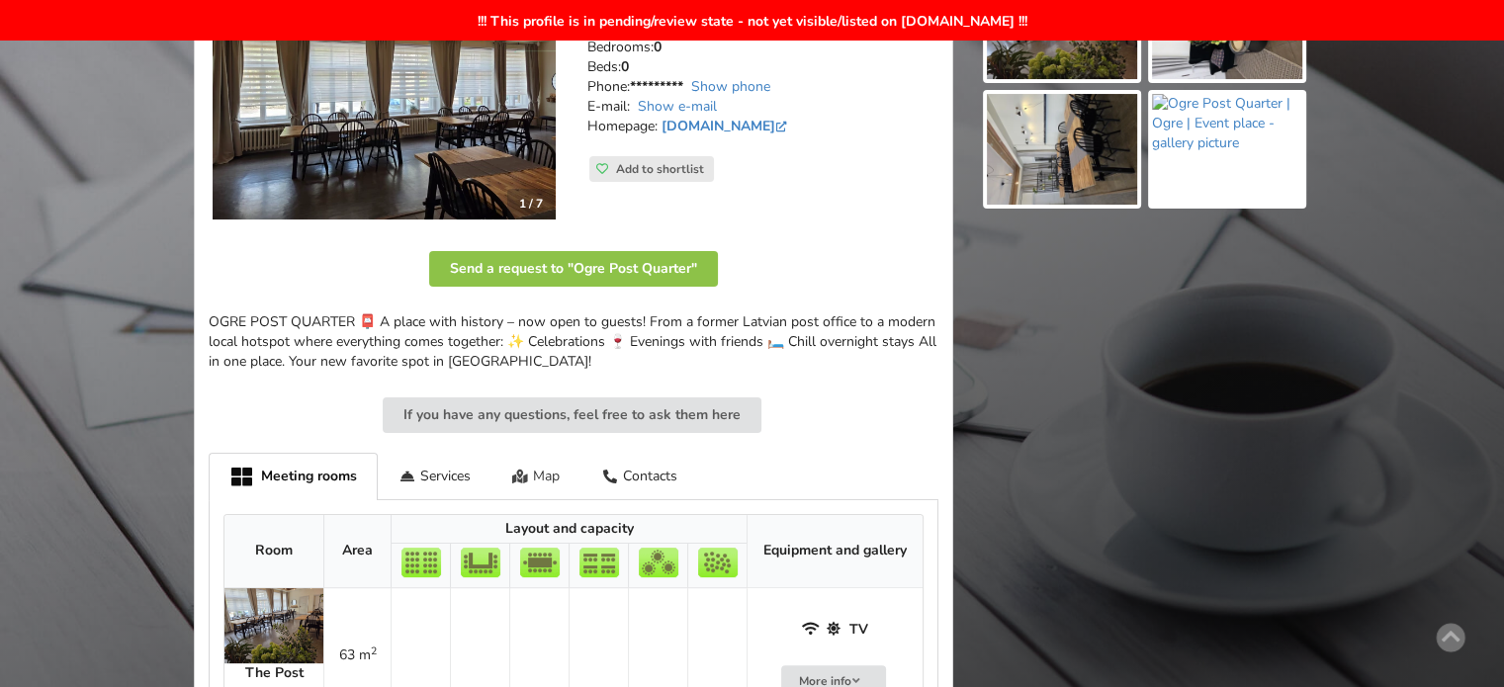
click at [542, 477] on div "Map" at bounding box center [536, 476] width 90 height 46
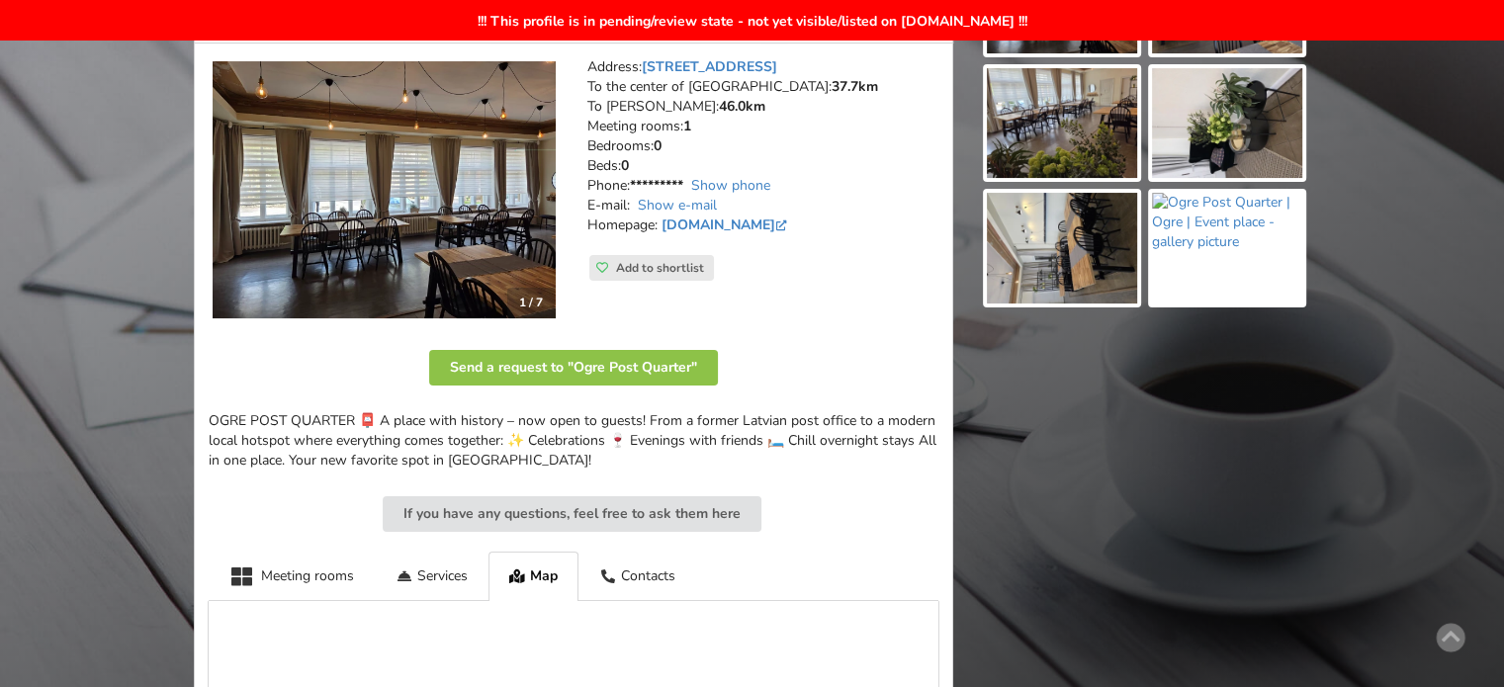
scroll to position [0, 0]
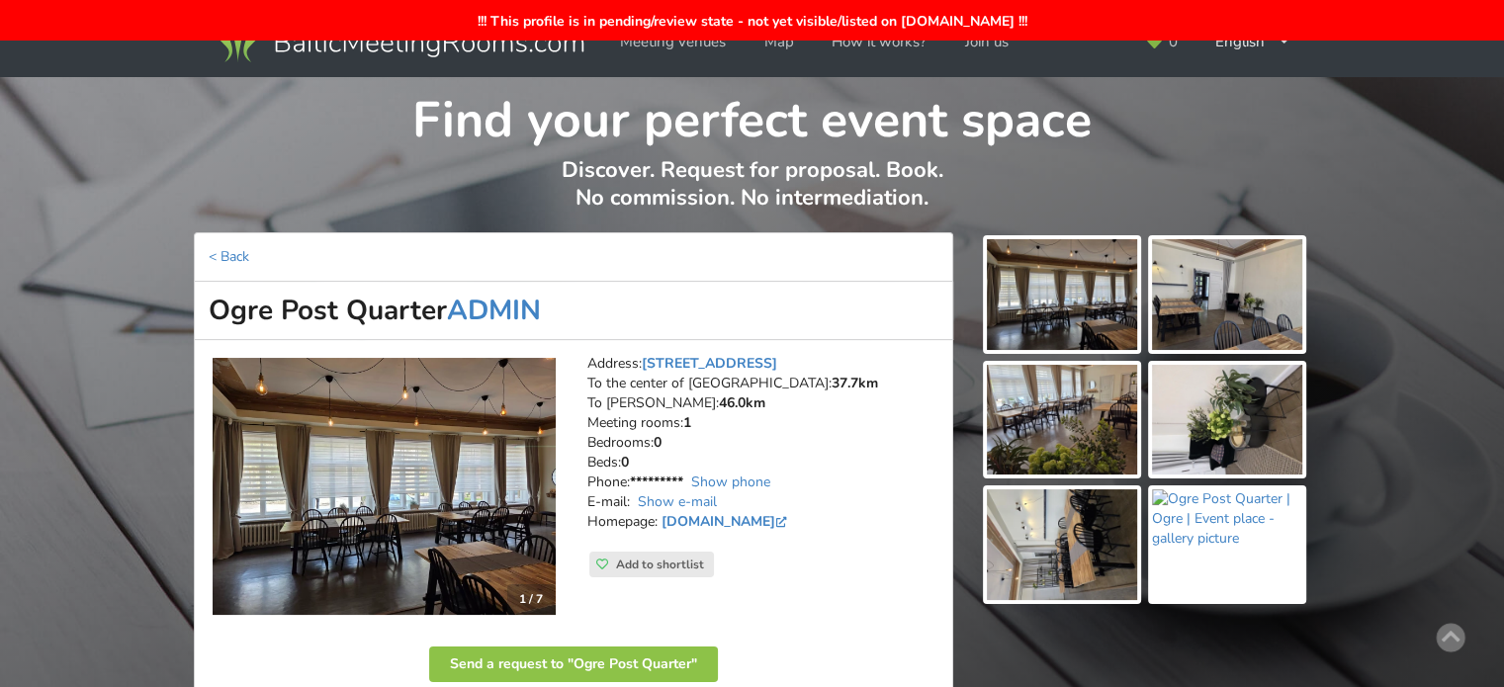
click at [1262, 62] on div "0 English Русский Latviešu" at bounding box center [1217, 42] width 183 height 84
click at [1245, 46] on div "English Русский Latviešu" at bounding box center [1252, 42] width 103 height 39
click at [1238, 123] on link "Latviešu" at bounding box center [1253, 125] width 100 height 39
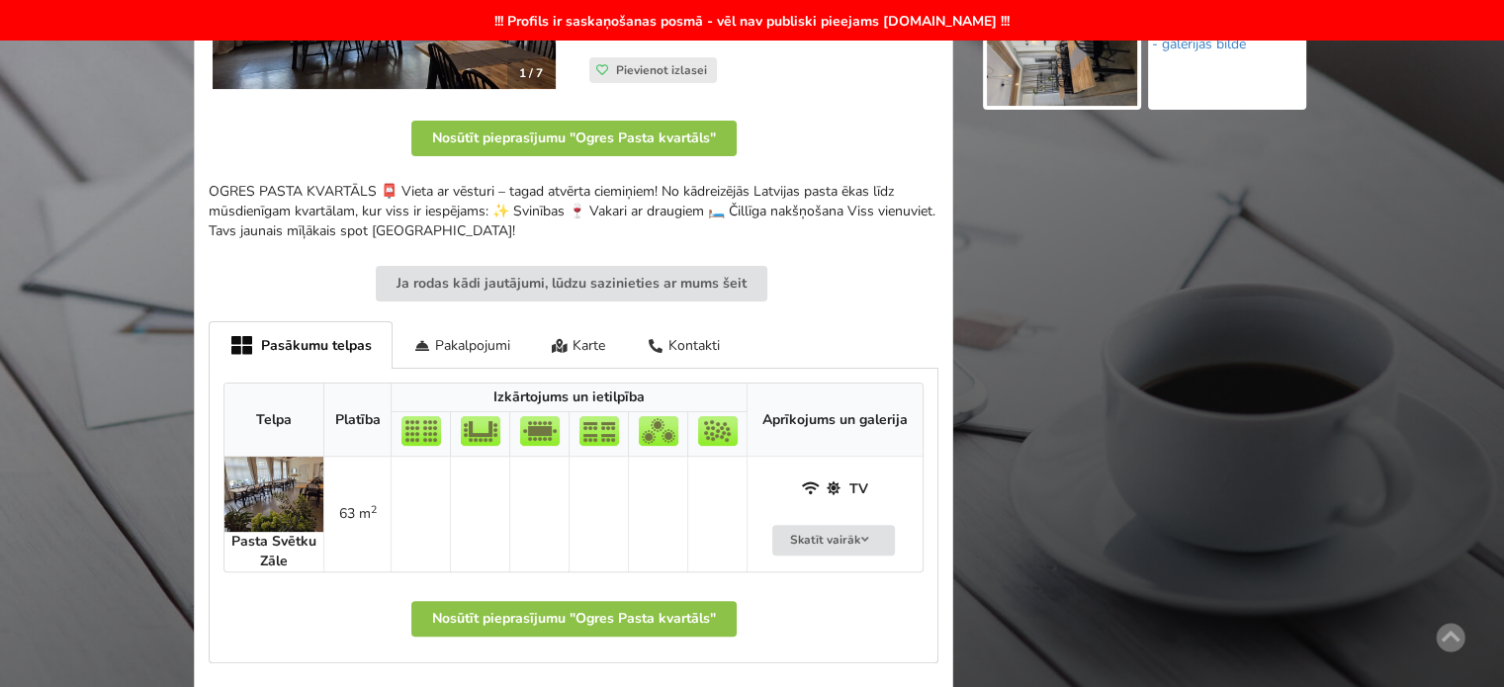
scroll to position [593, 0]
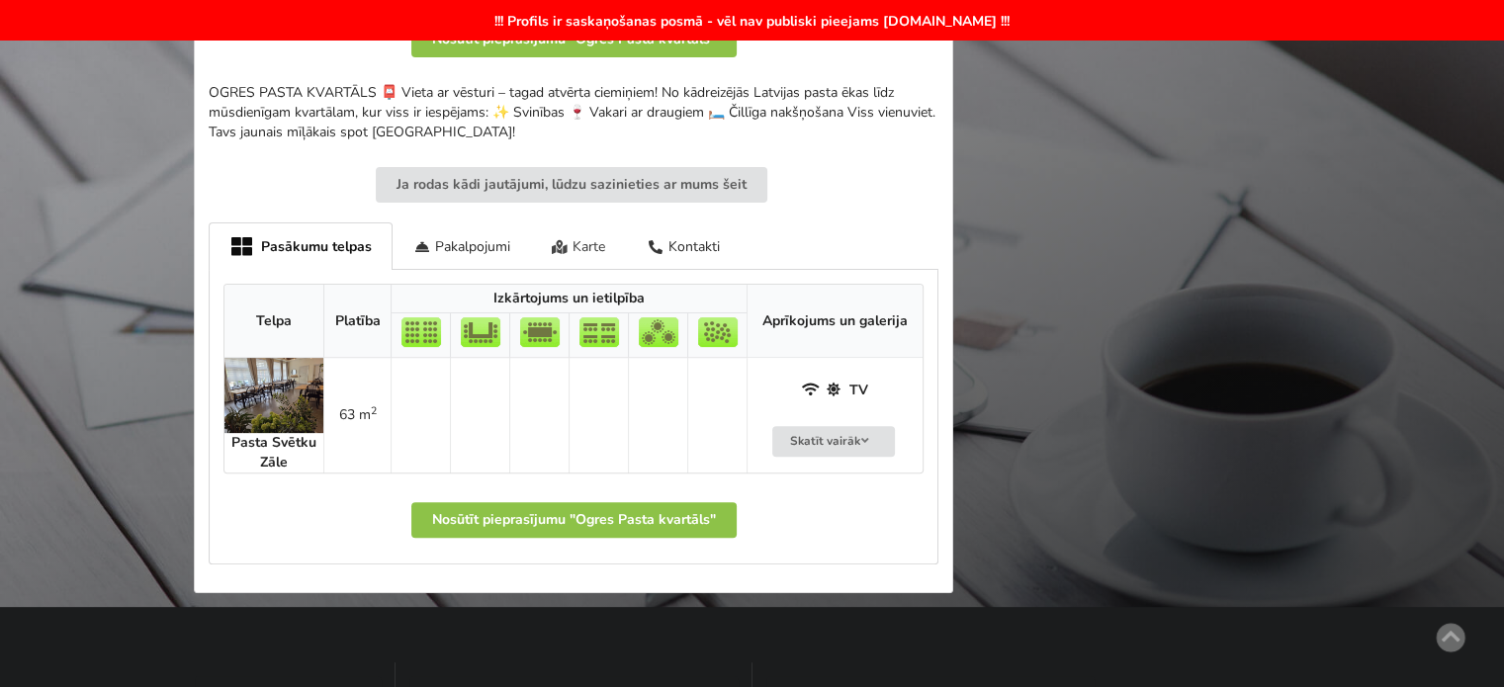
click at [589, 269] on div "Karte" at bounding box center [579, 245] width 96 height 46
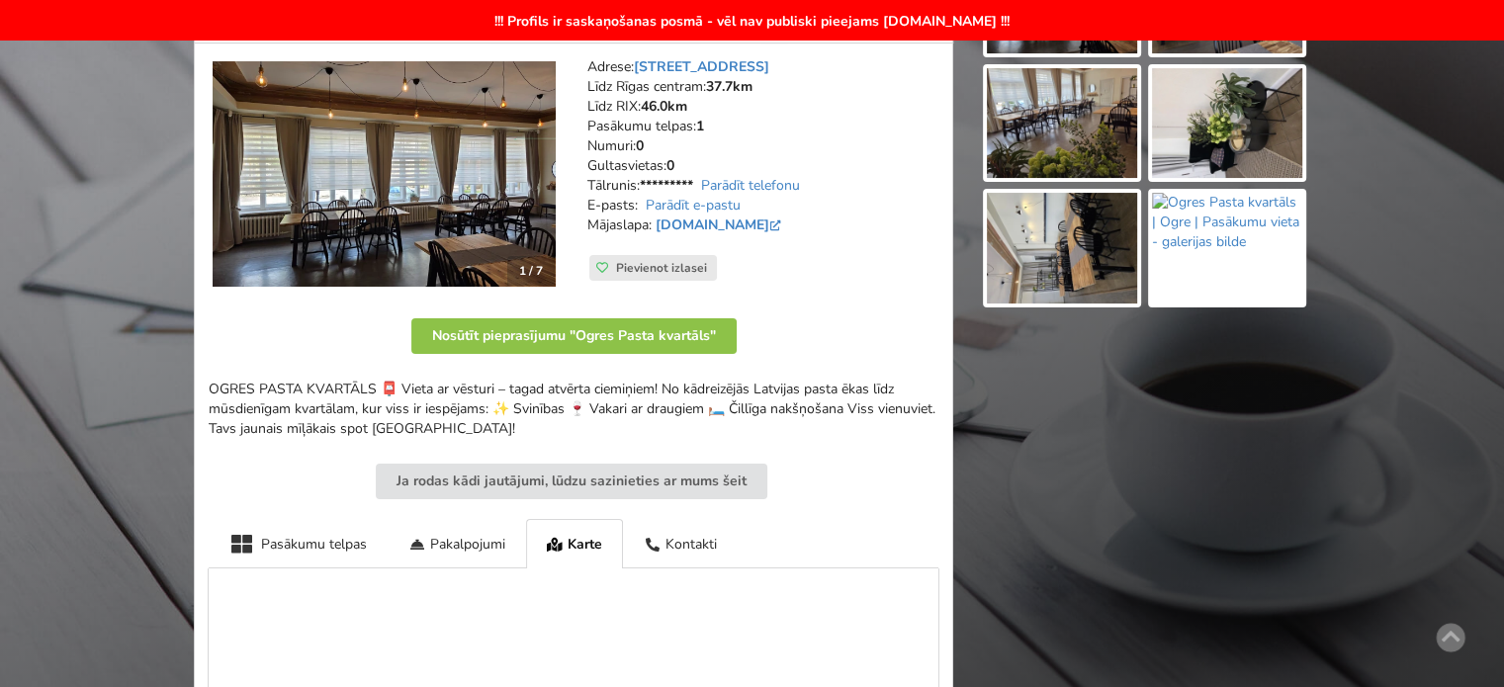
scroll to position [0, 0]
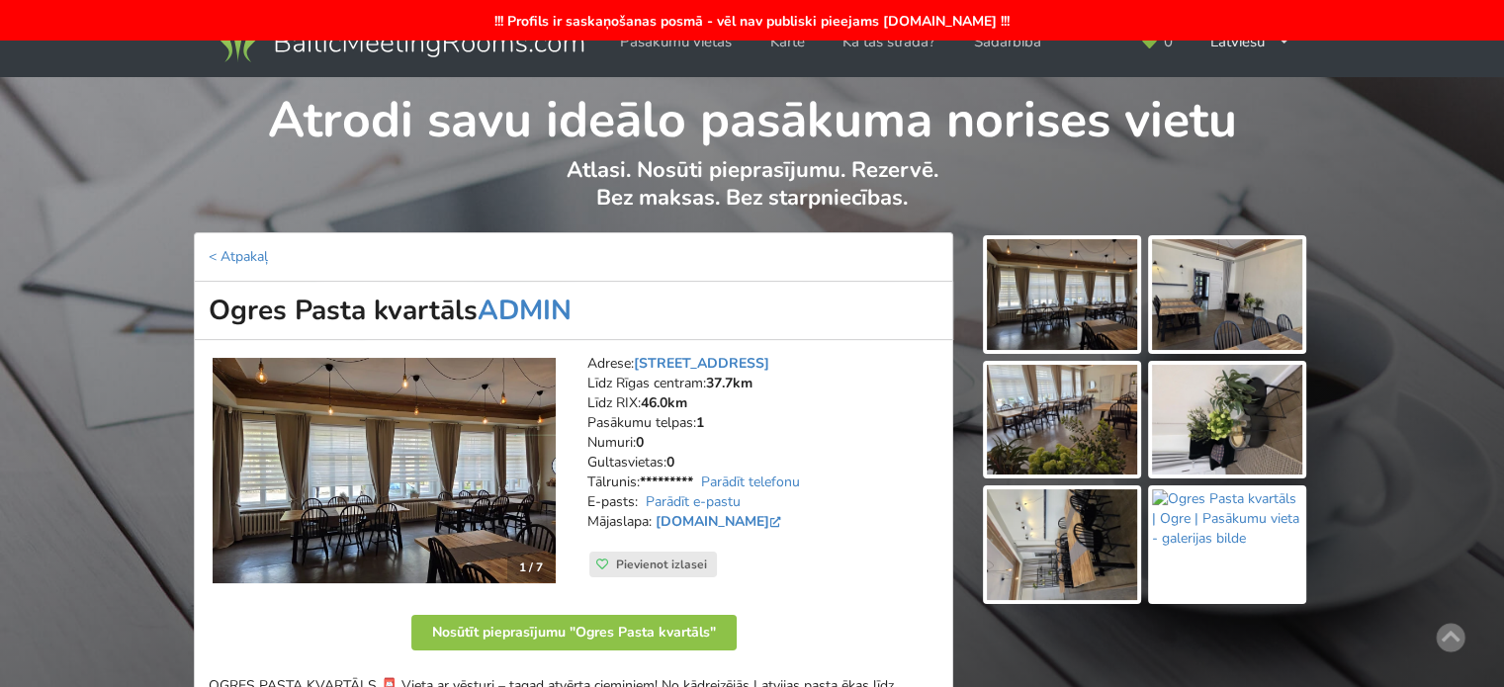
scroll to position [99, 0]
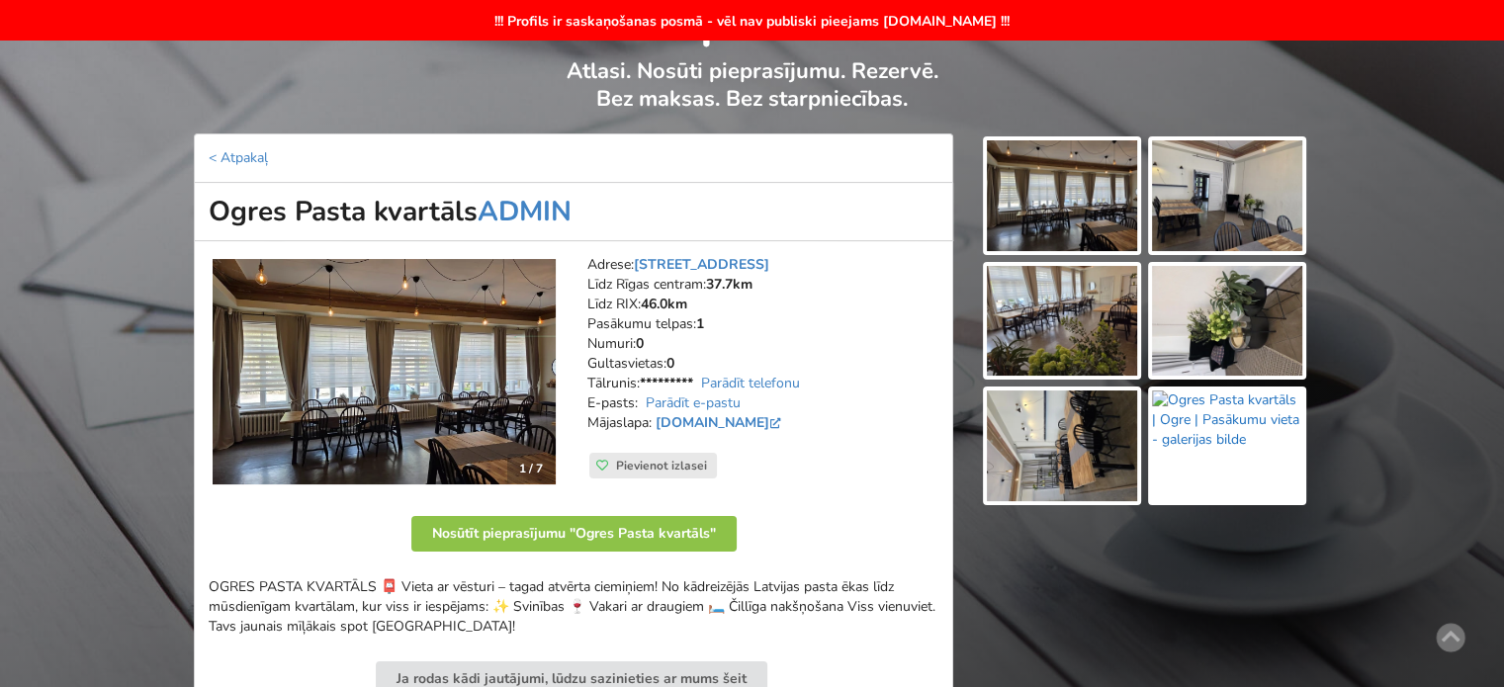
click at [1255, 462] on img at bounding box center [1227, 446] width 150 height 111
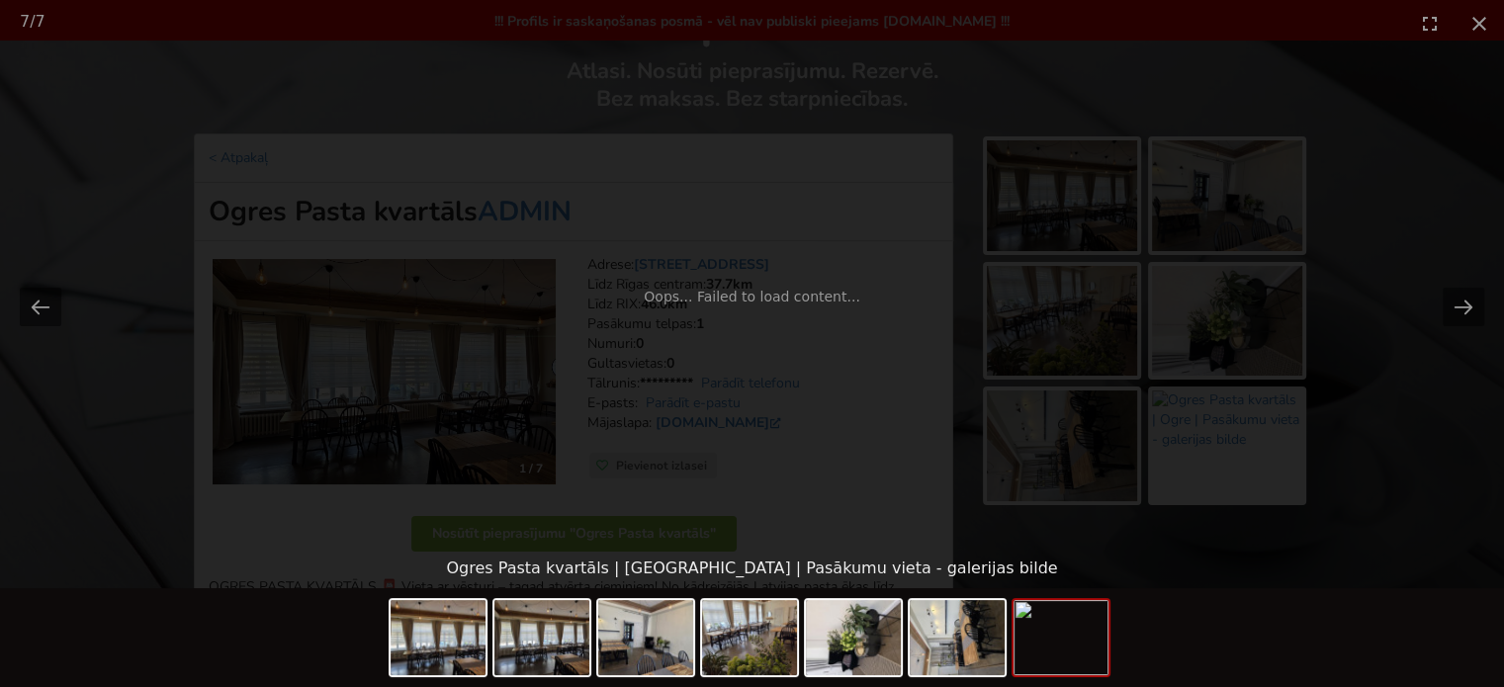
click at [1379, 427] on div "Oops... Failed to load content..." at bounding box center [752, 297] width 1504 height 502
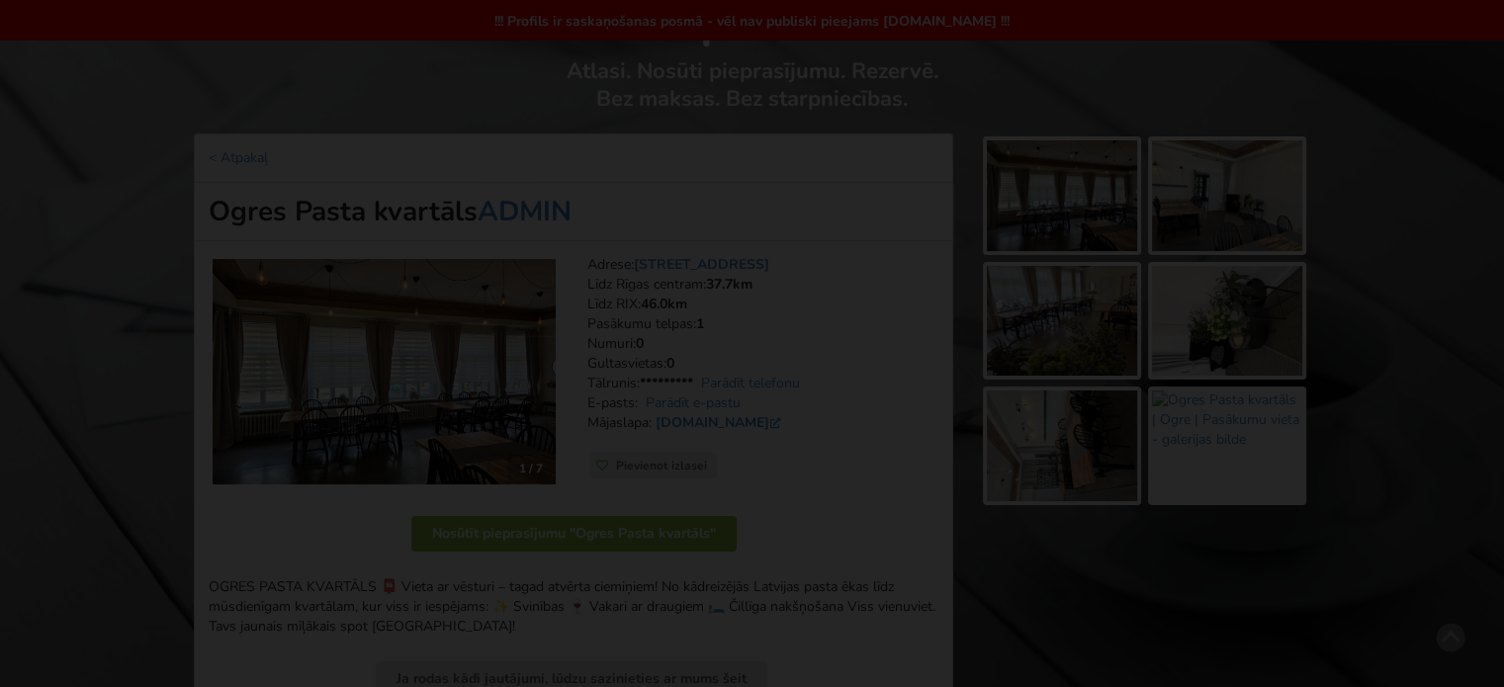
scroll to position [0, 0]
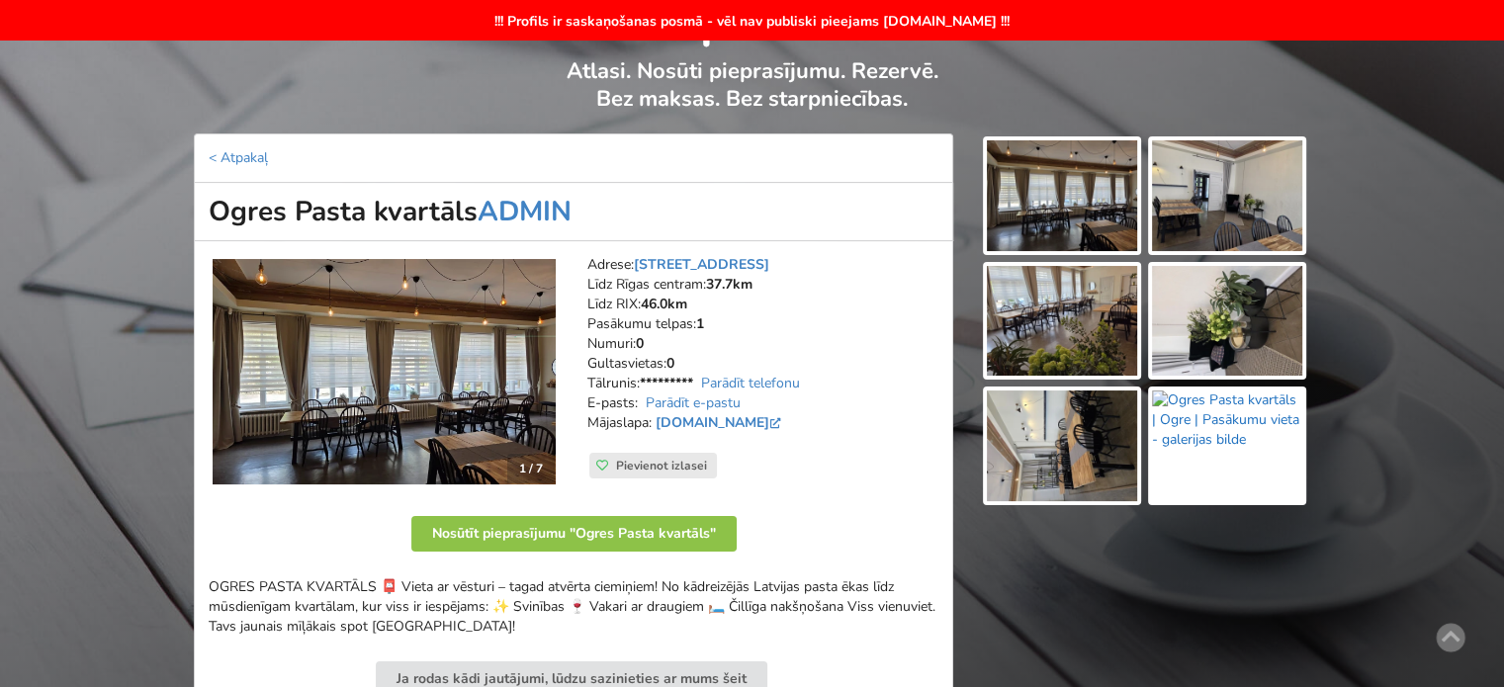
click at [1218, 417] on img at bounding box center [1227, 446] width 150 height 111
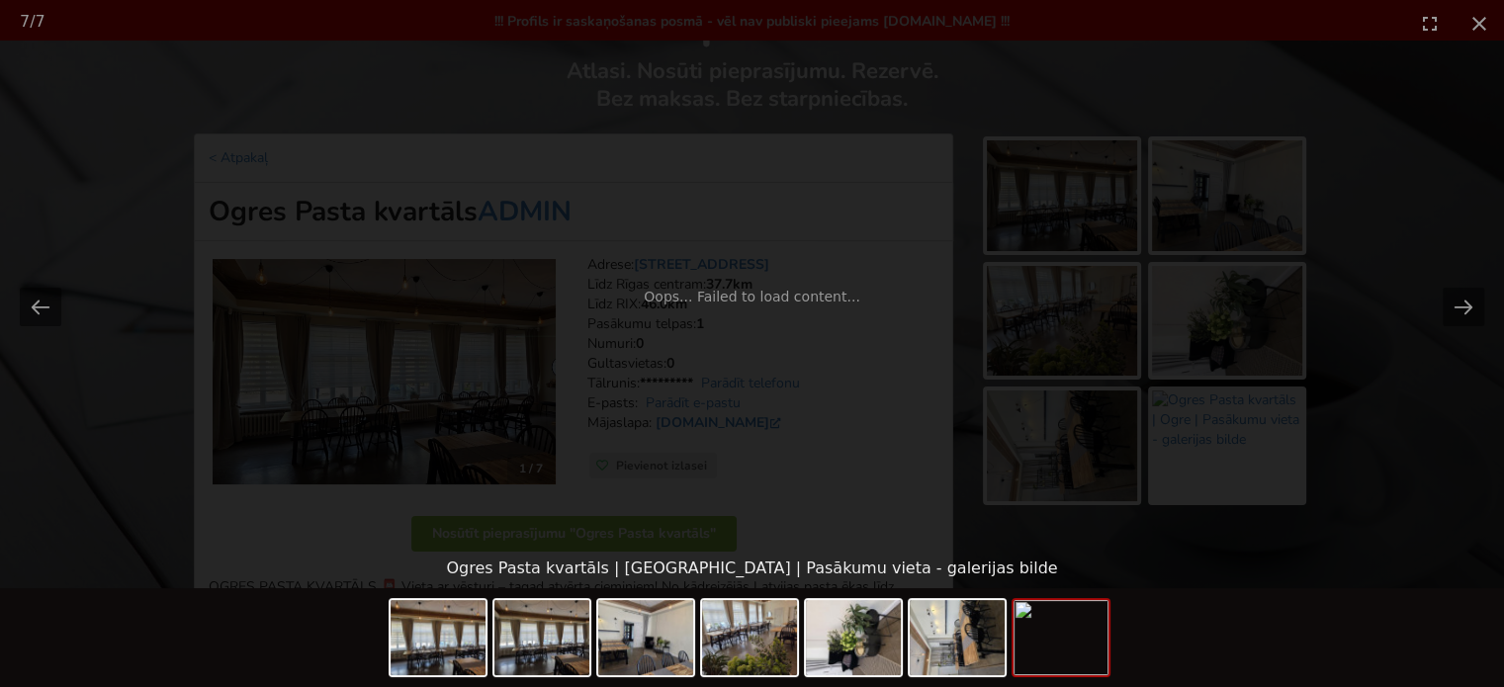
click at [1375, 503] on div "Oops... Failed to load content..." at bounding box center [752, 297] width 1504 height 502
click at [1288, 534] on div "Oops... Failed to load content..." at bounding box center [752, 297] width 1504 height 502
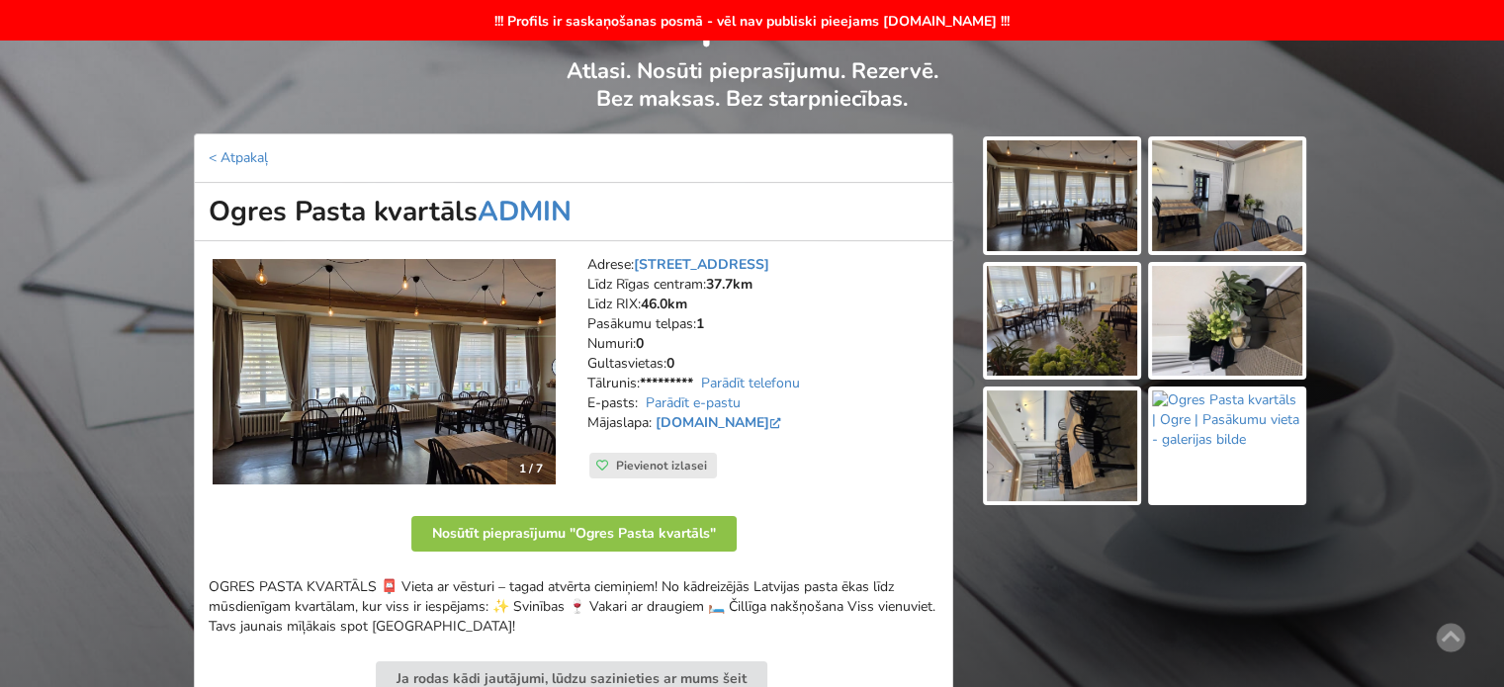
click at [1093, 347] on img at bounding box center [1062, 321] width 150 height 111
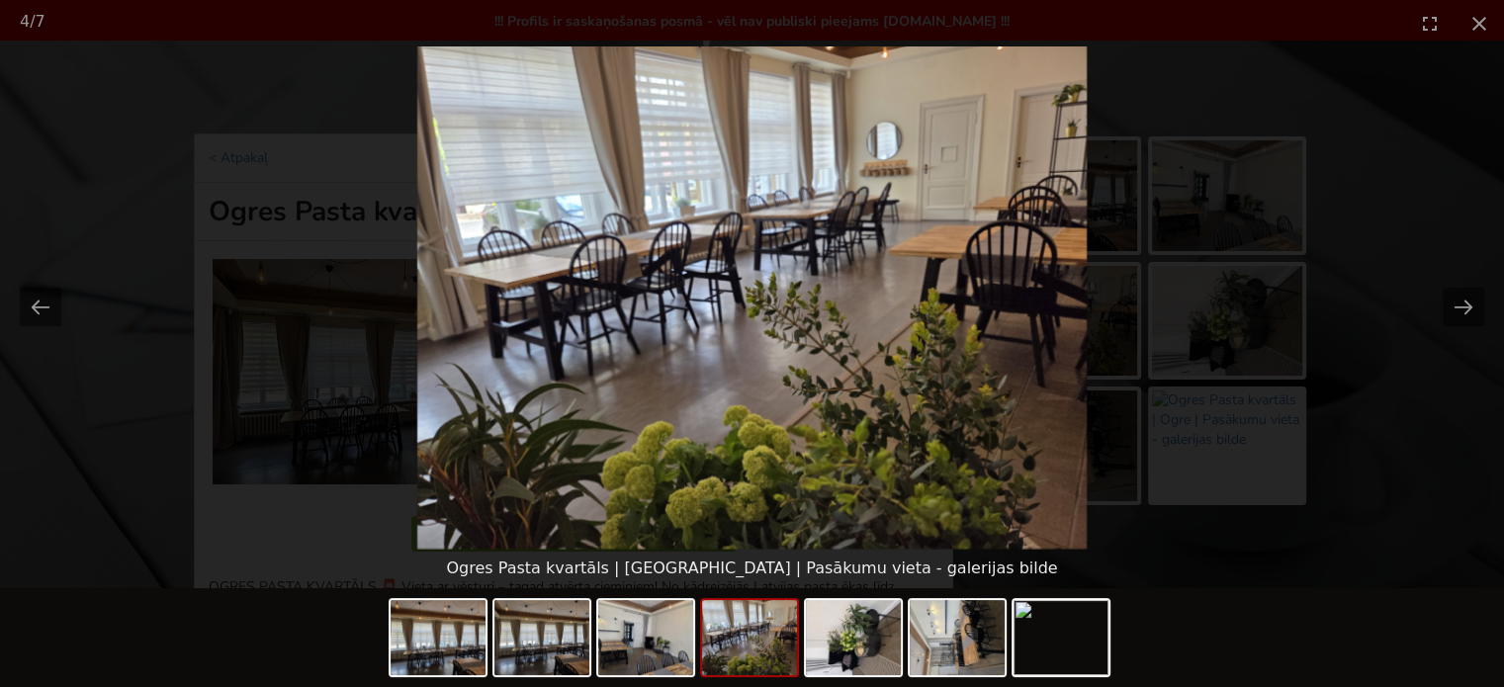
click at [1321, 497] on picture at bounding box center [752, 297] width 1504 height 502
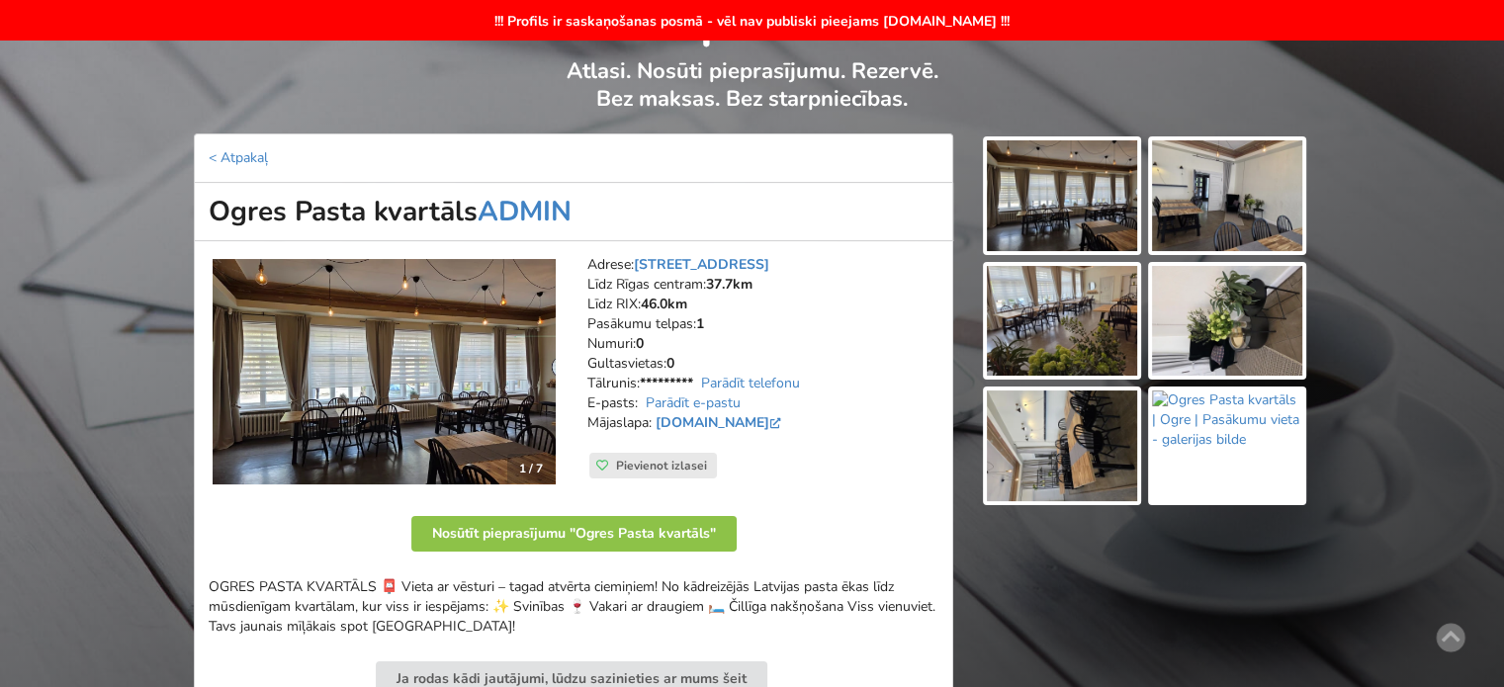
scroll to position [593, 0]
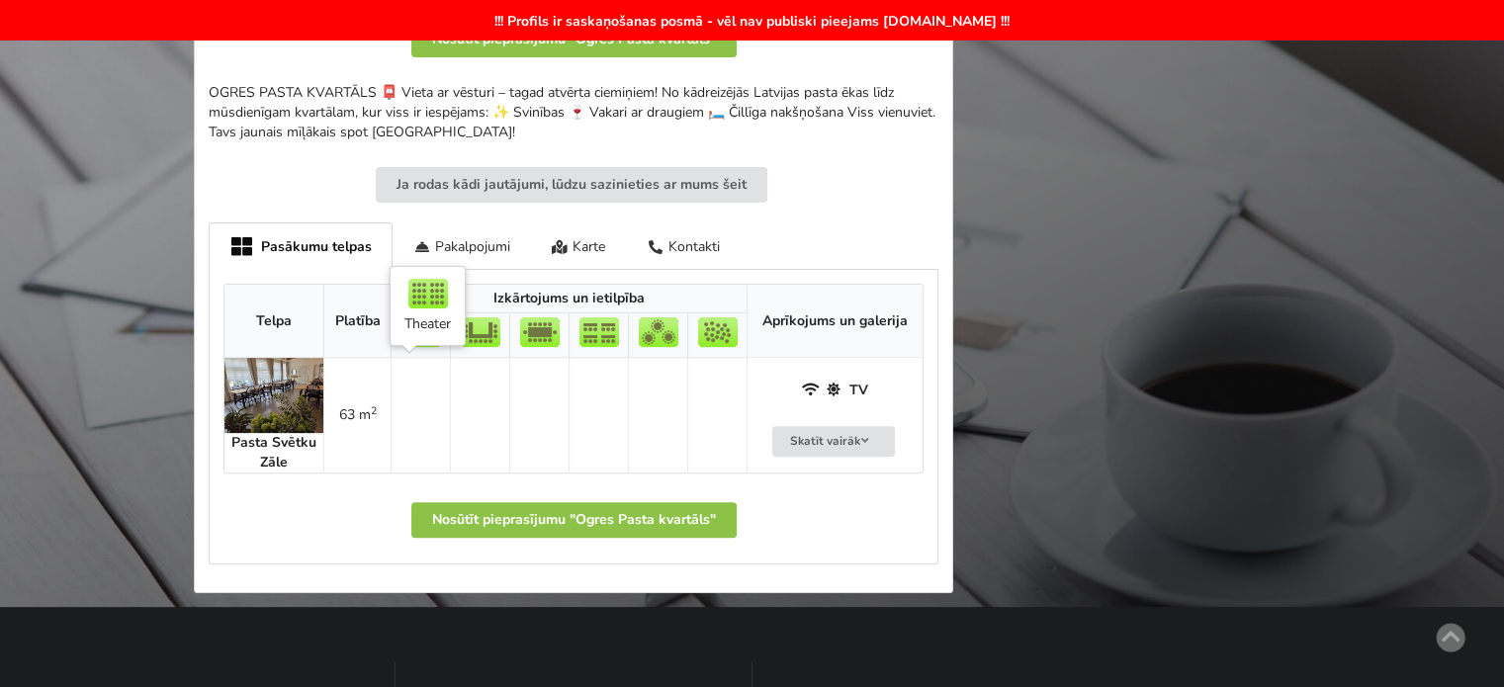
drag, startPoint x: 426, startPoint y: 362, endPoint x: 490, endPoint y: 424, distance: 89.5
click at [426, 362] on td at bounding box center [420, 415] width 59 height 115
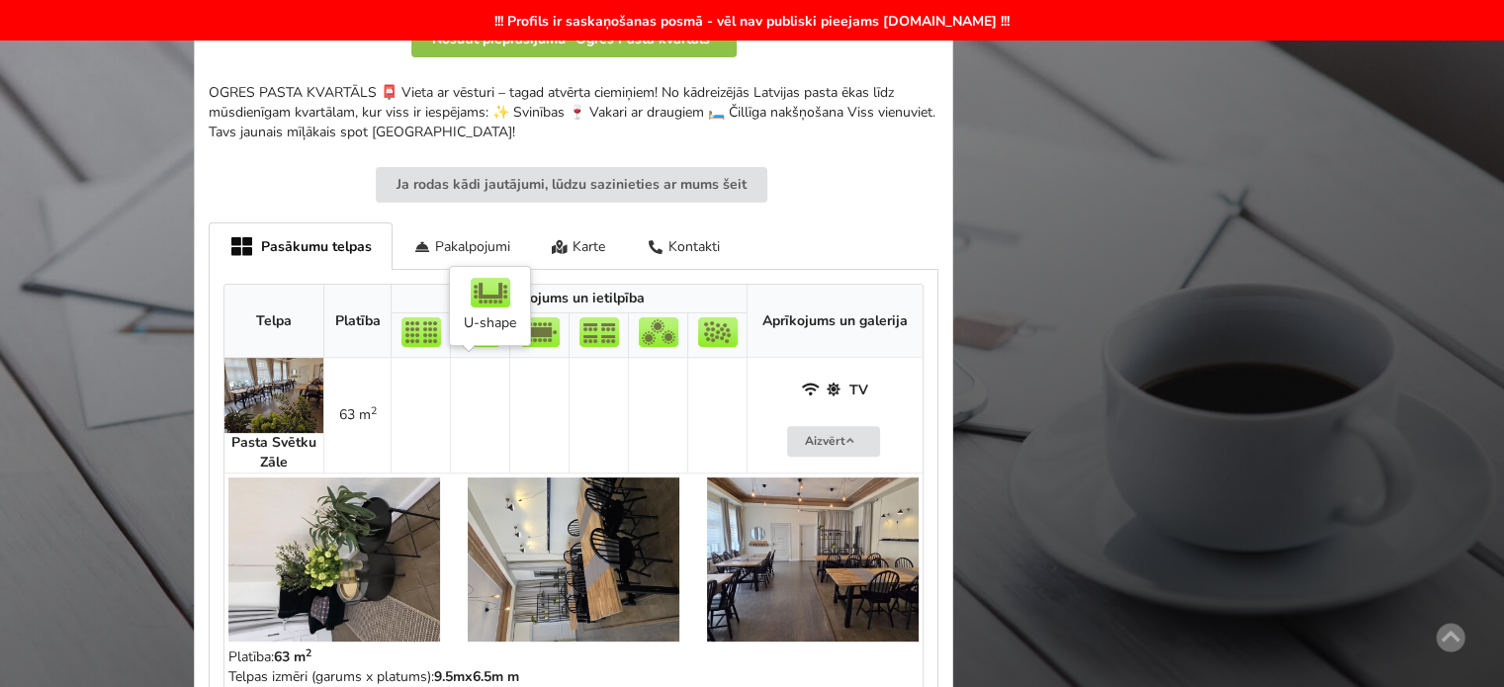
scroll to position [791, 0]
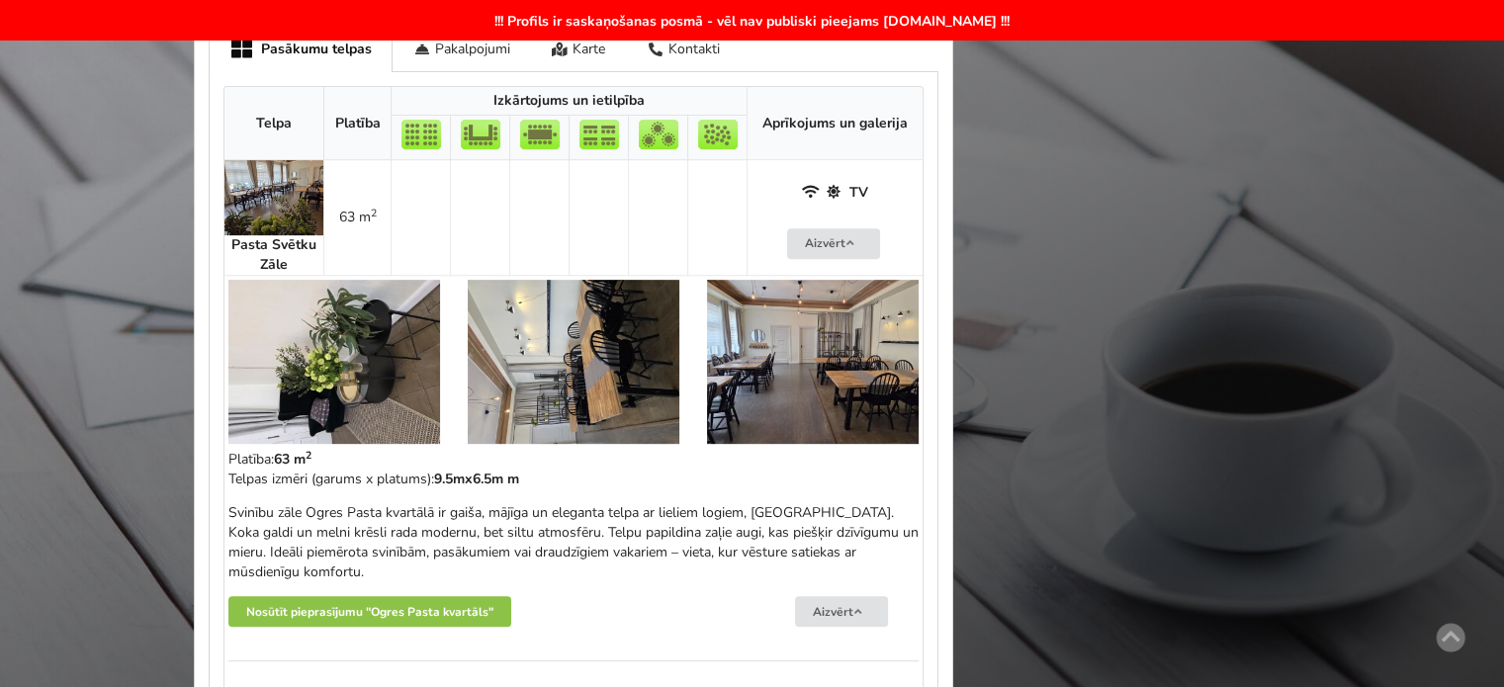
drag, startPoint x: 229, startPoint y: 506, endPoint x: 446, endPoint y: 561, distance: 223.2
click at [446, 561] on div "Svinību zāle Ogres Pasta kvartālā ir gaiša, mājīga un eleganta telpa ar lieliem…" at bounding box center [573, 542] width 690 height 79
copy div "Svinību zāle Ogres Pasta kvartālā ir gaiša, mājīga un eleganta telpa ar lieliem…"
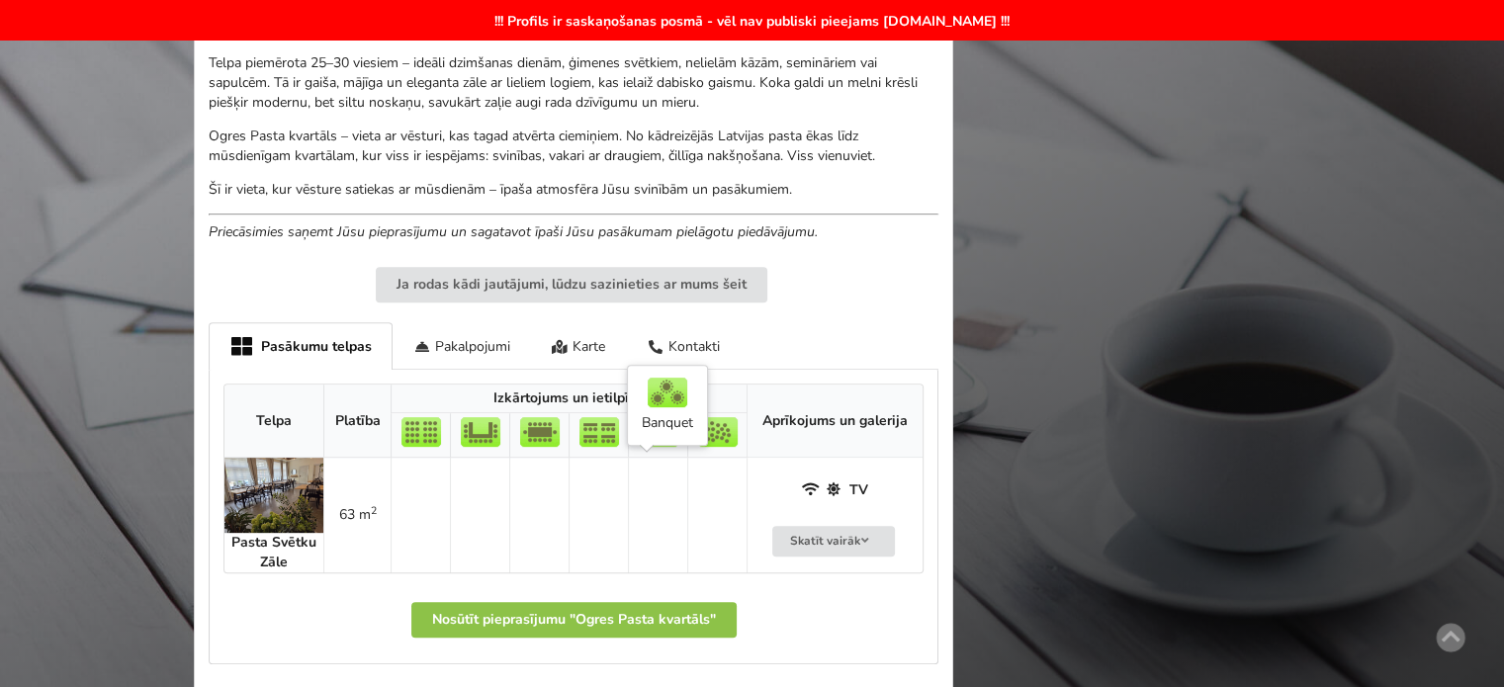
scroll to position [416, 0]
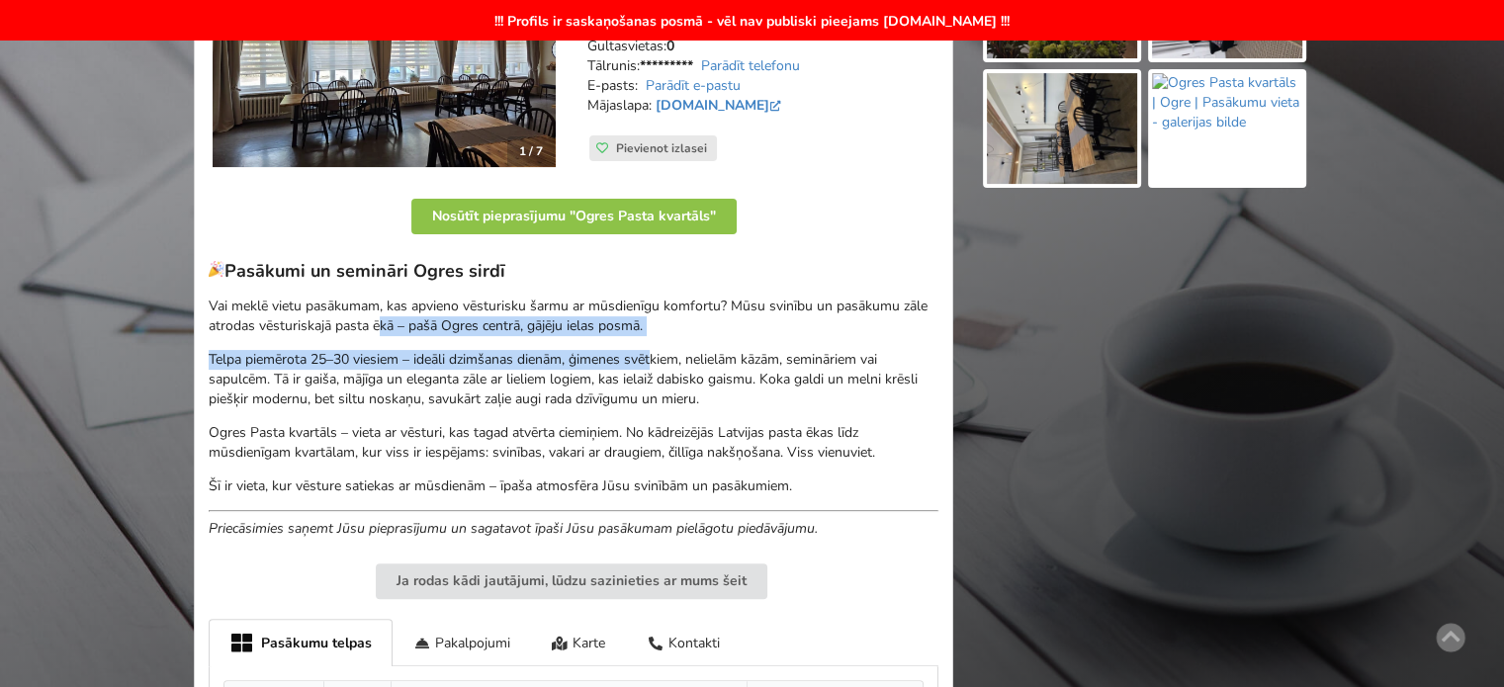
drag, startPoint x: 624, startPoint y: 339, endPoint x: 657, endPoint y: 363, distance: 41.1
click at [657, 359] on div "Pasākumi un semināri Ogres sirdī Vai meklē vietu pasākumam, kas apvieno vēsturi…" at bounding box center [574, 399] width 730 height 279
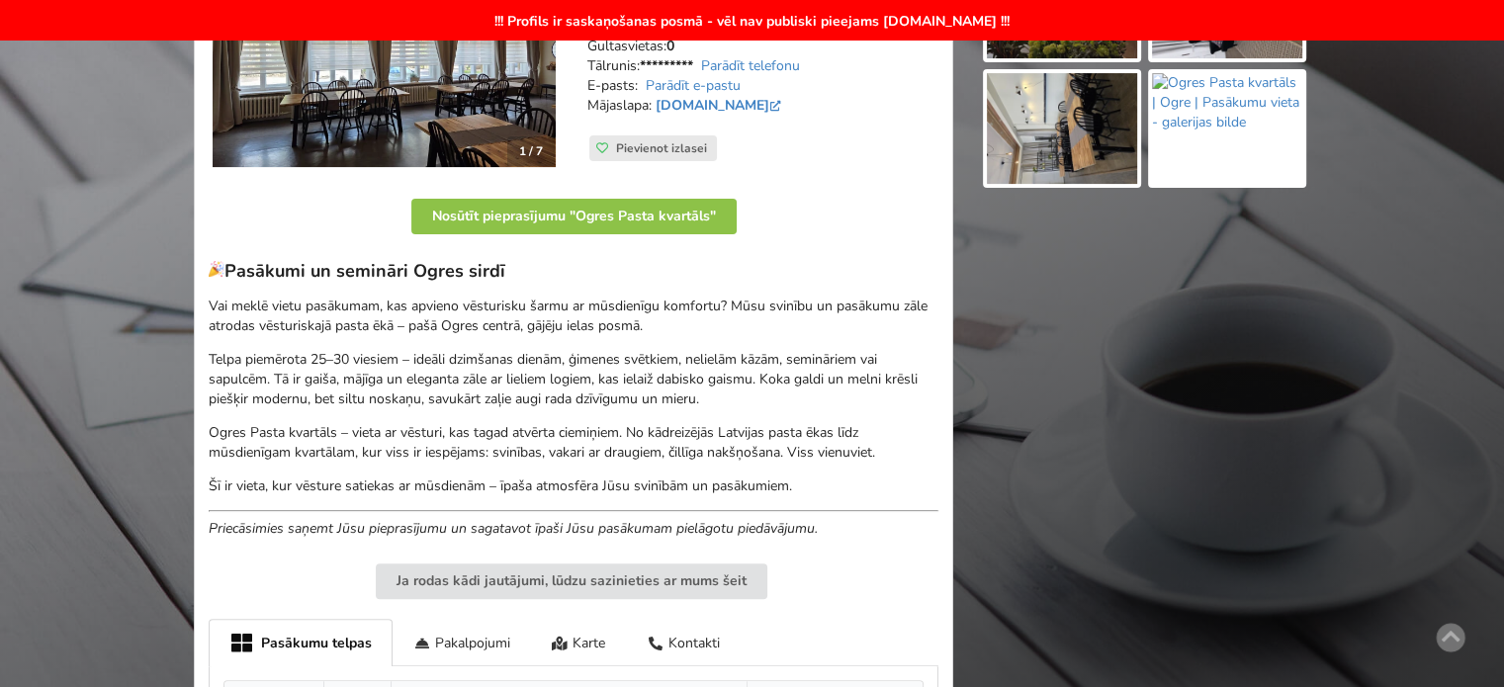
click at [721, 414] on div "Pasākumi un semināri Ogres sirdī Vai meklē vietu pasākumam, kas apvieno vēsturi…" at bounding box center [574, 399] width 730 height 279
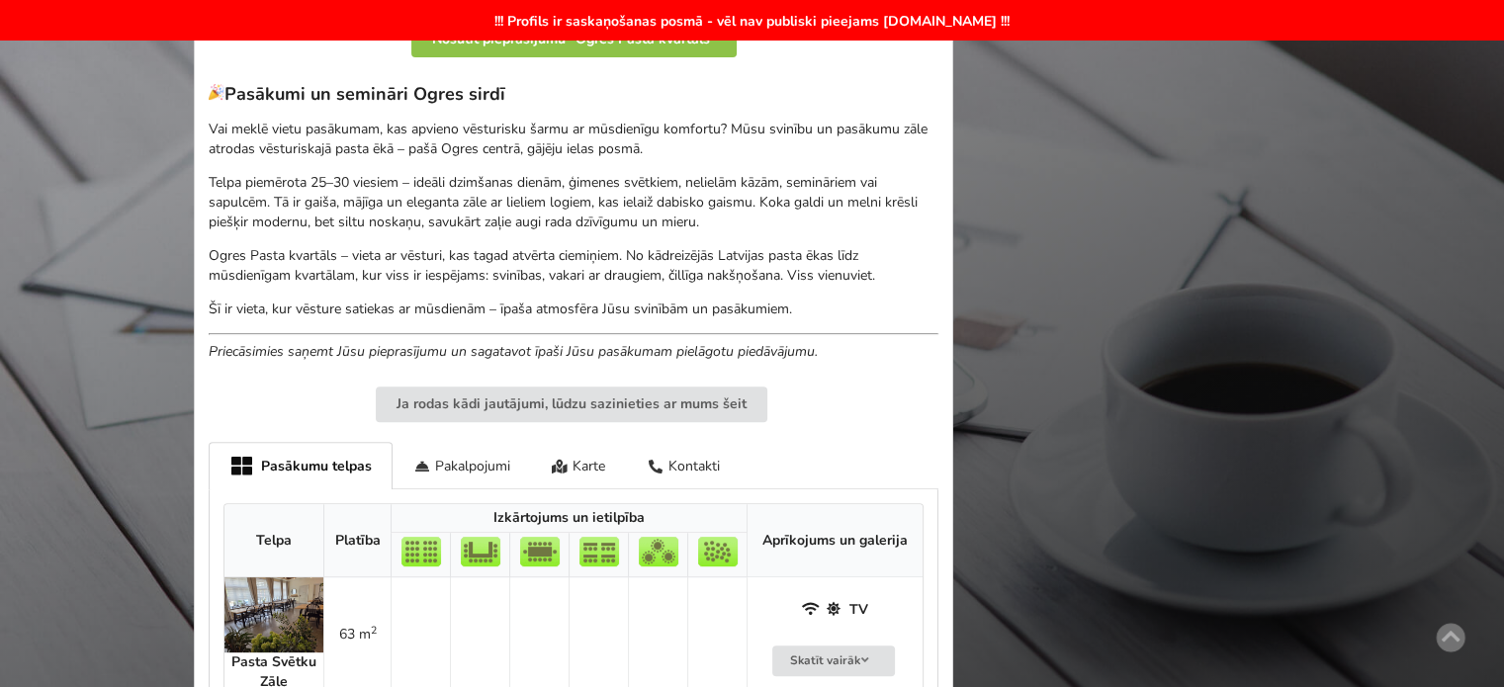
scroll to position [692, 0]
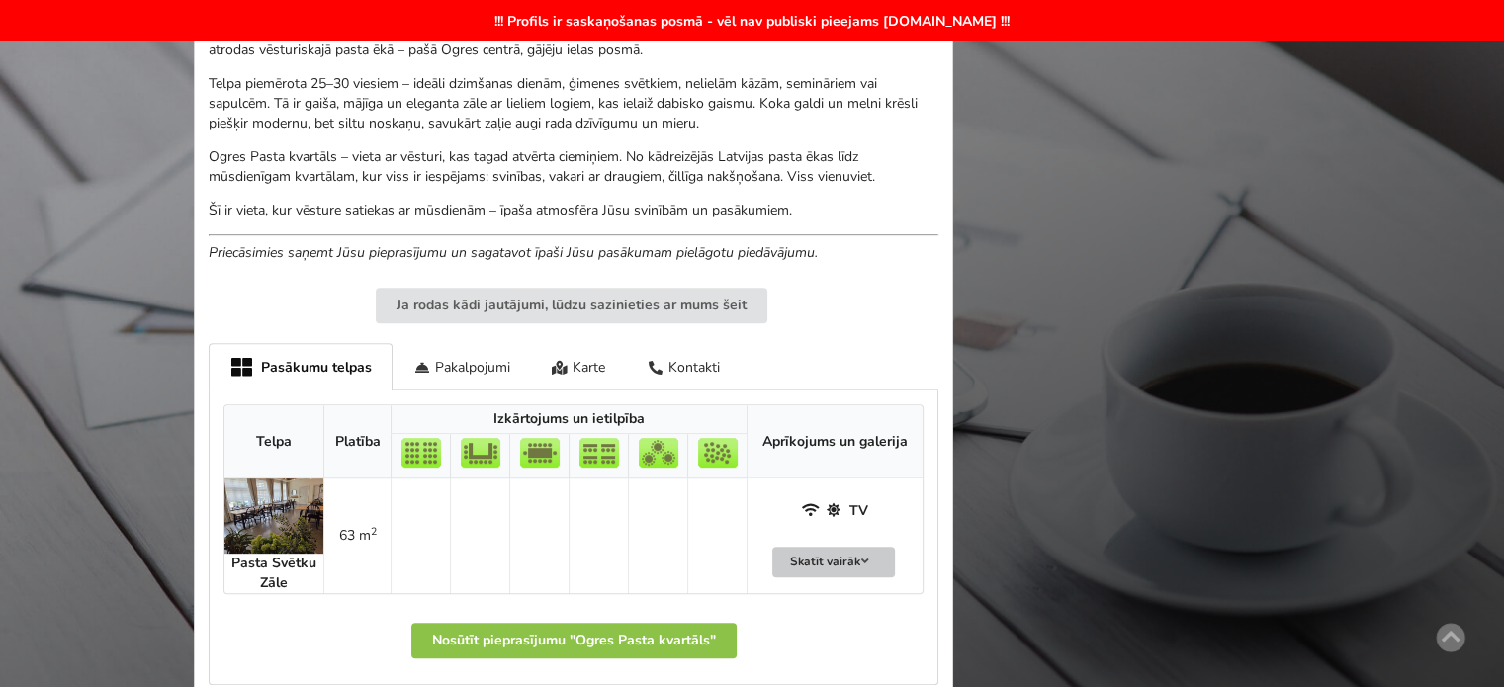
click at [840, 559] on button "Skatīt vairāk" at bounding box center [833, 562] width 123 height 31
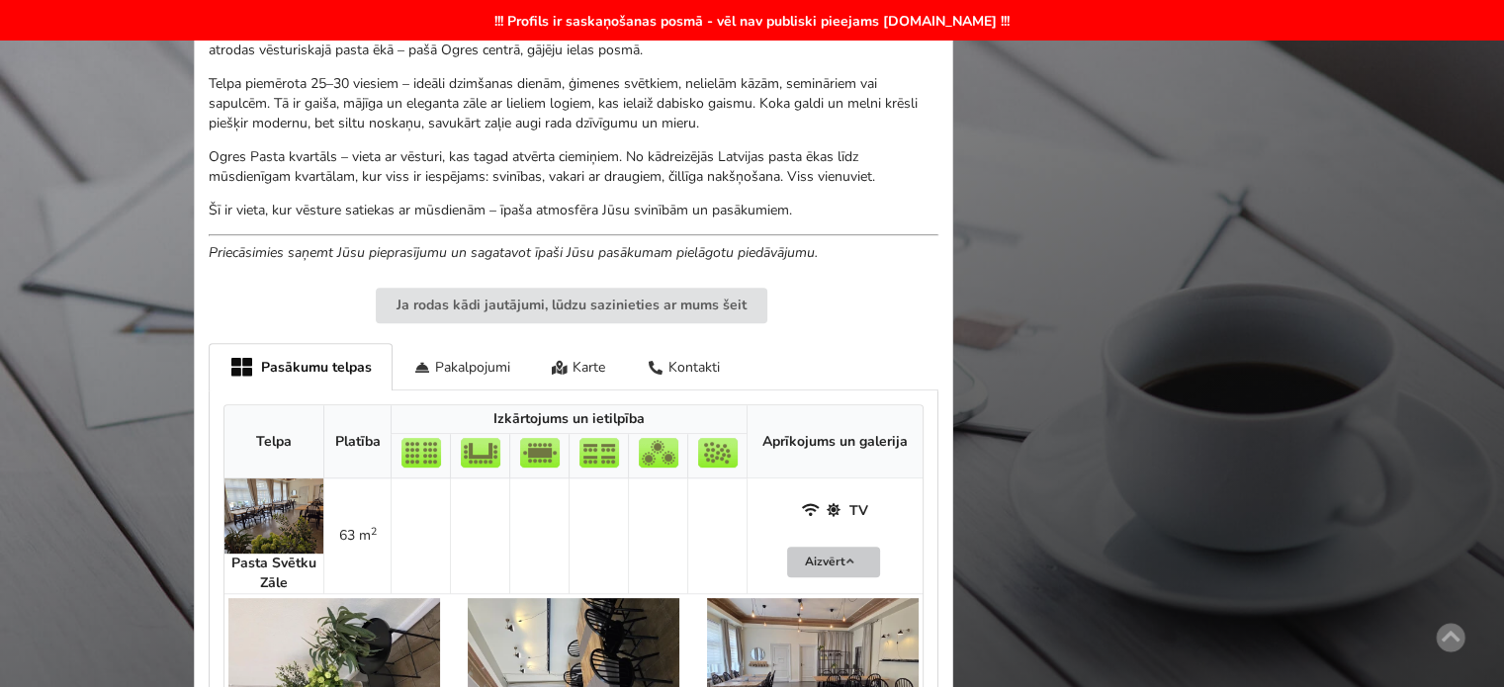
click at [838, 561] on button "Aizvērt" at bounding box center [833, 562] width 93 height 31
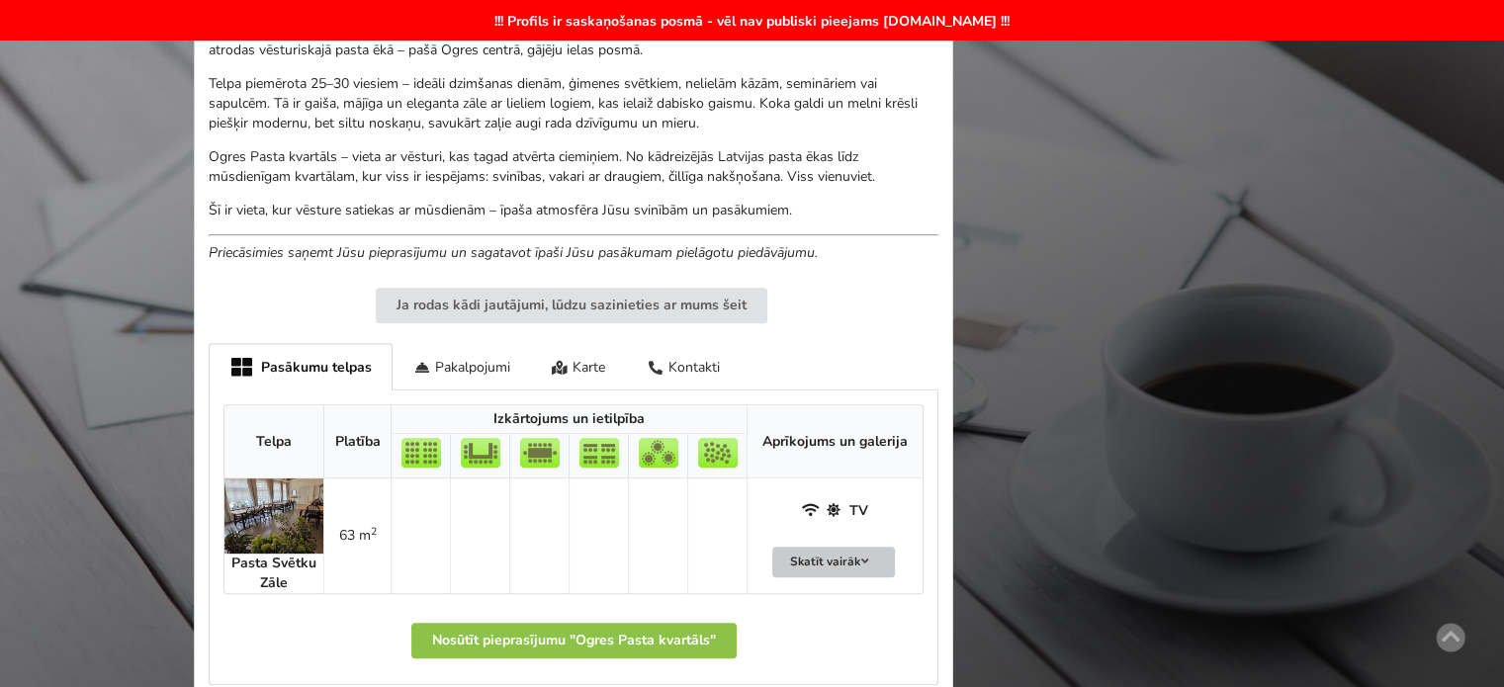
scroll to position [297, 0]
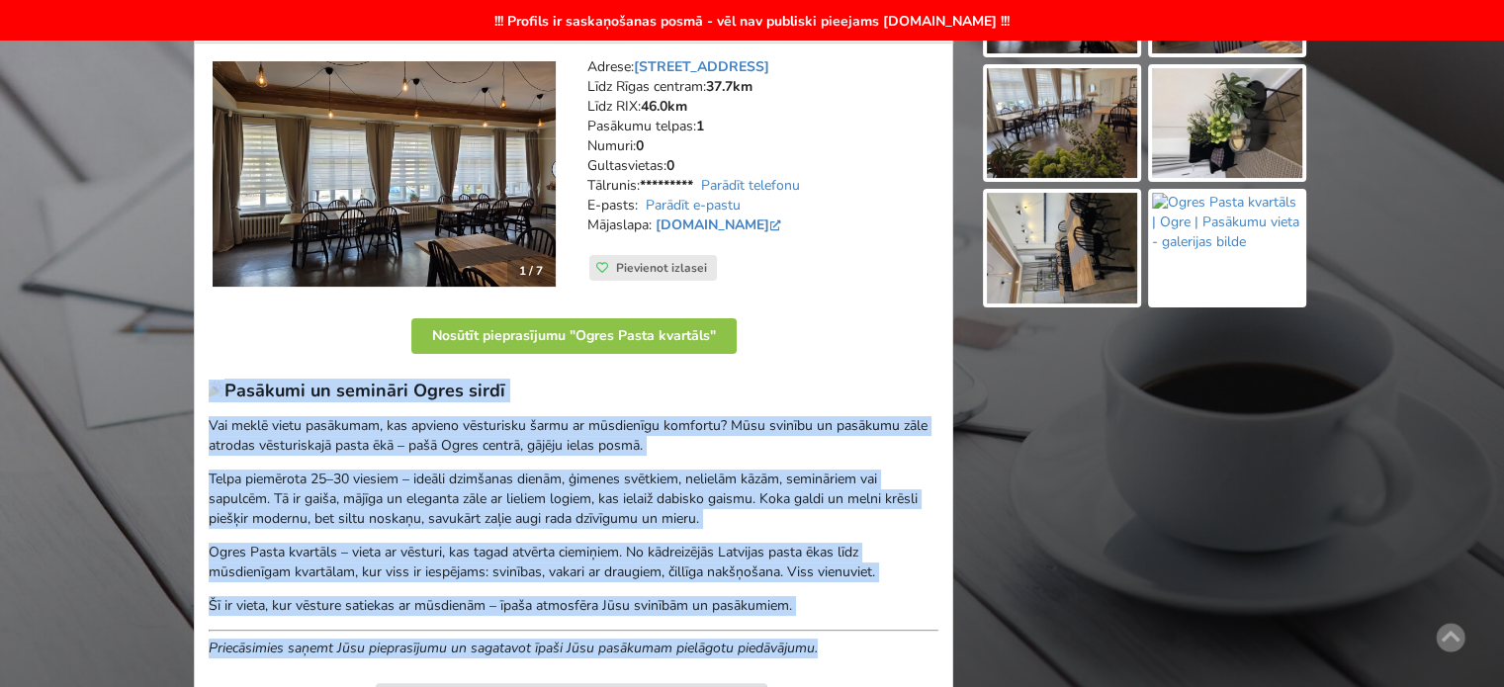
drag, startPoint x: 206, startPoint y: 388, endPoint x: 830, endPoint y: 655, distance: 678.6
click at [830, 655] on div "1 / 7 Adrese: [STREET_ADDRESS], Ogre Līdz Rīgas centram: 37.7km Līdz RIX: 46.0k…" at bounding box center [573, 577] width 759 height 1066
copy div "Pasākumi un semināri Ogres sirdī Vai meklē vietu pasākumam, kas apvieno vēsturi…"
click at [1094, 232] on img at bounding box center [1062, 248] width 150 height 111
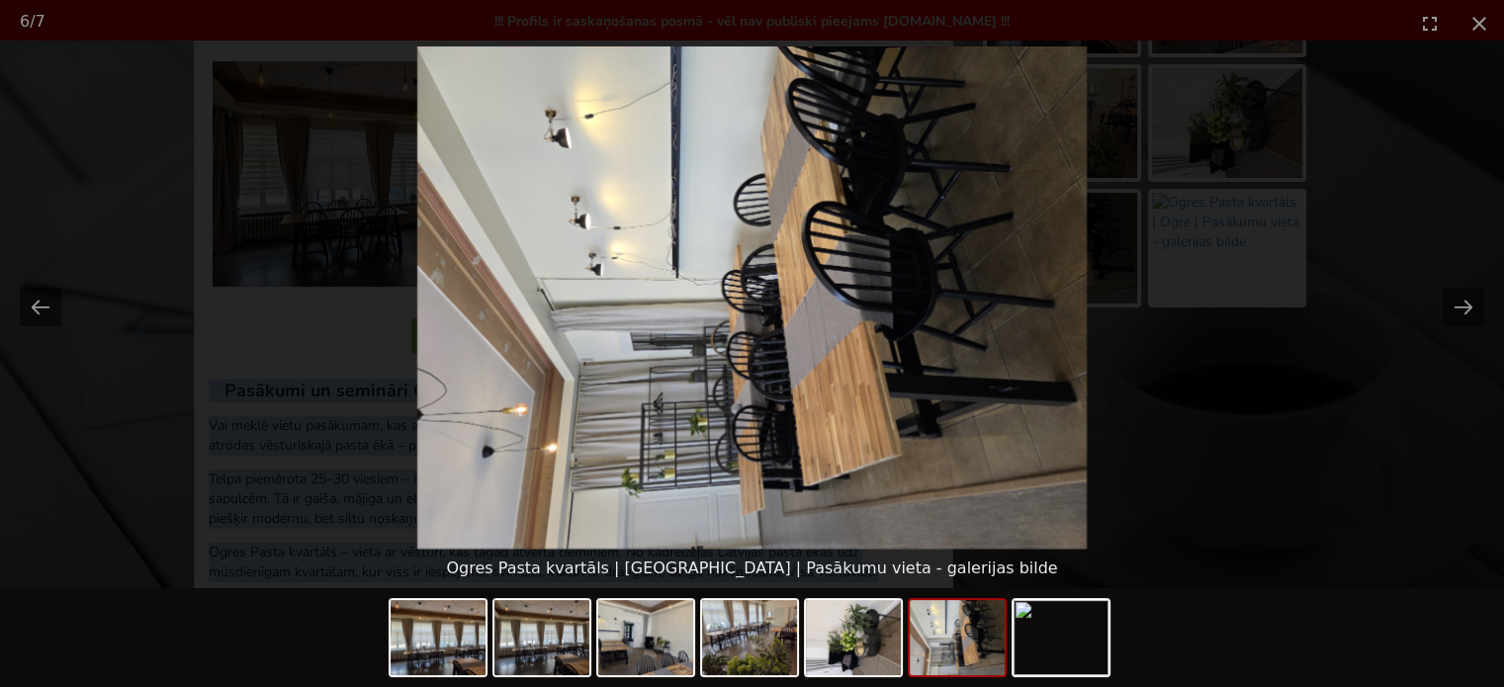
scroll to position [0, 0]
click at [1325, 386] on picture at bounding box center [752, 297] width 1504 height 502
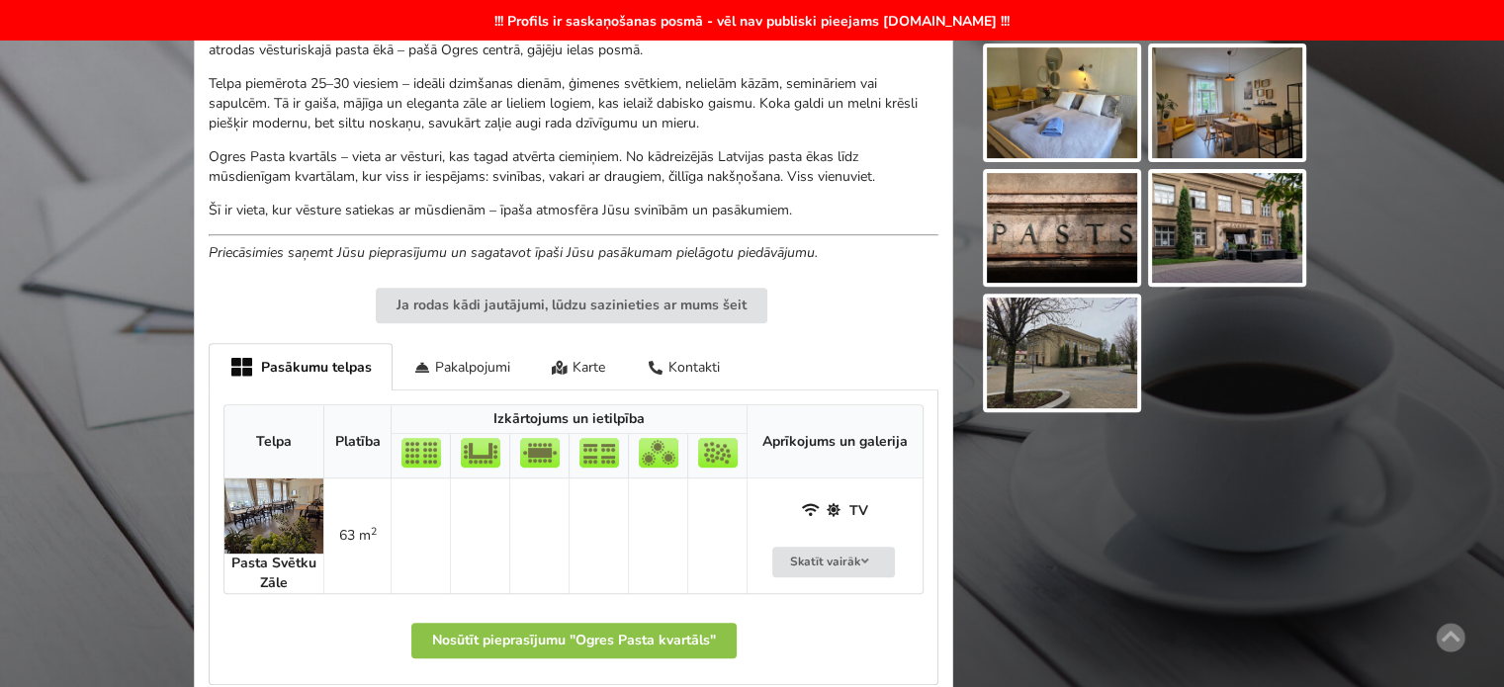
scroll to position [791, 0]
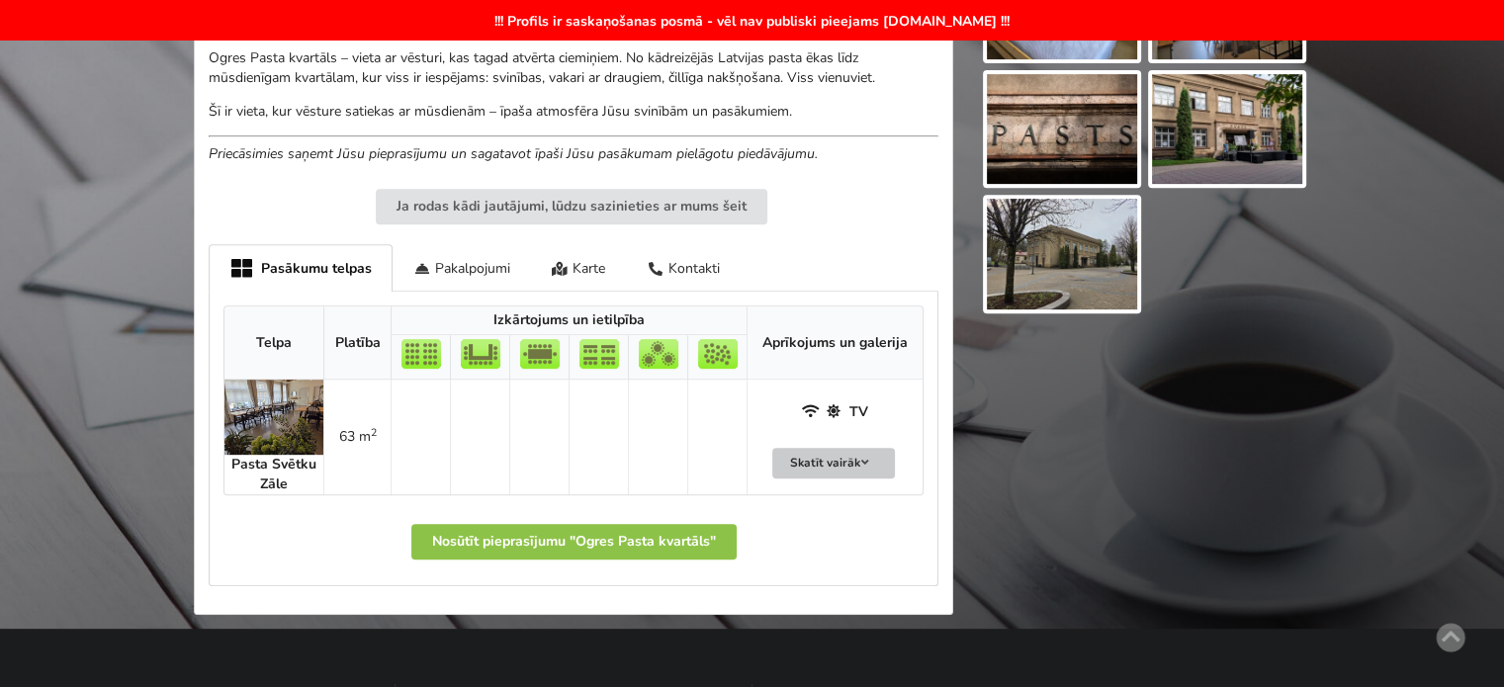
click at [870, 465] on icon at bounding box center [865, 463] width 14 height 12
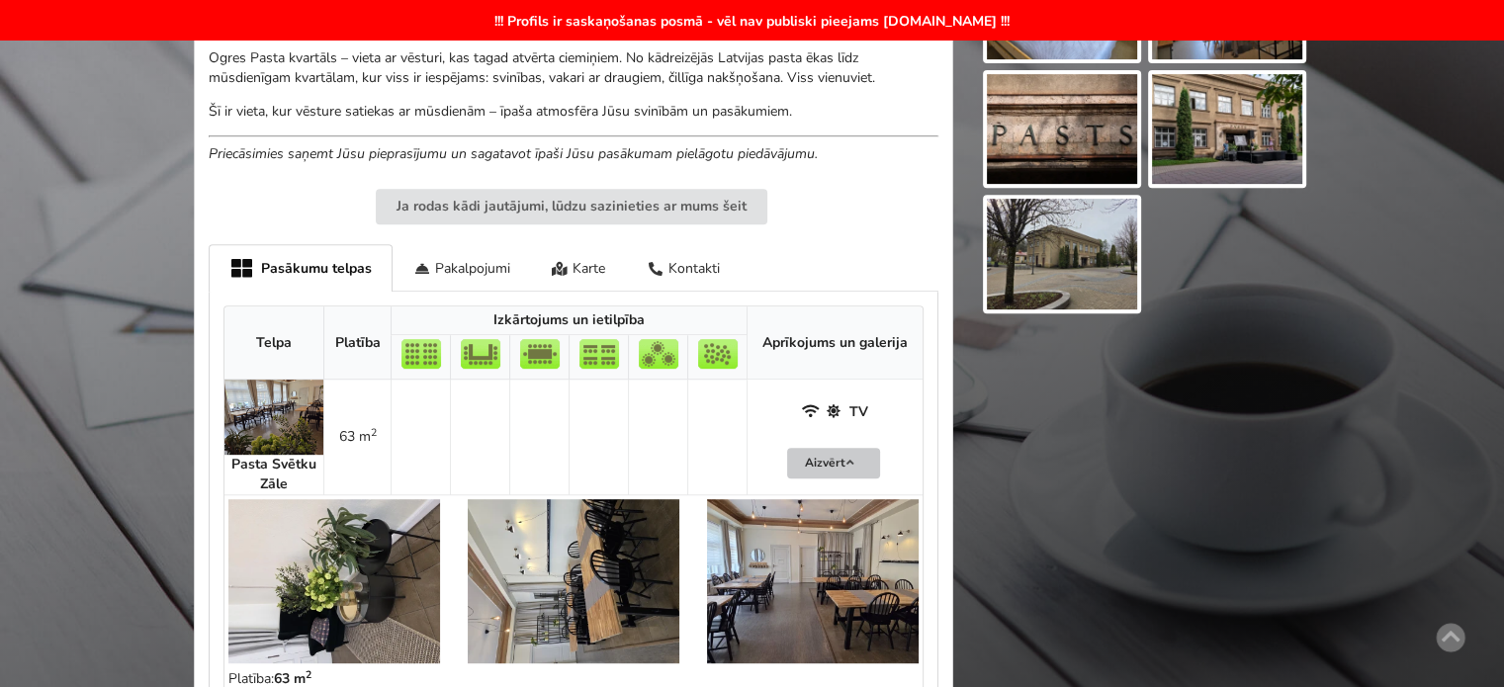
click at [870, 465] on button "Aizvērt" at bounding box center [833, 463] width 93 height 31
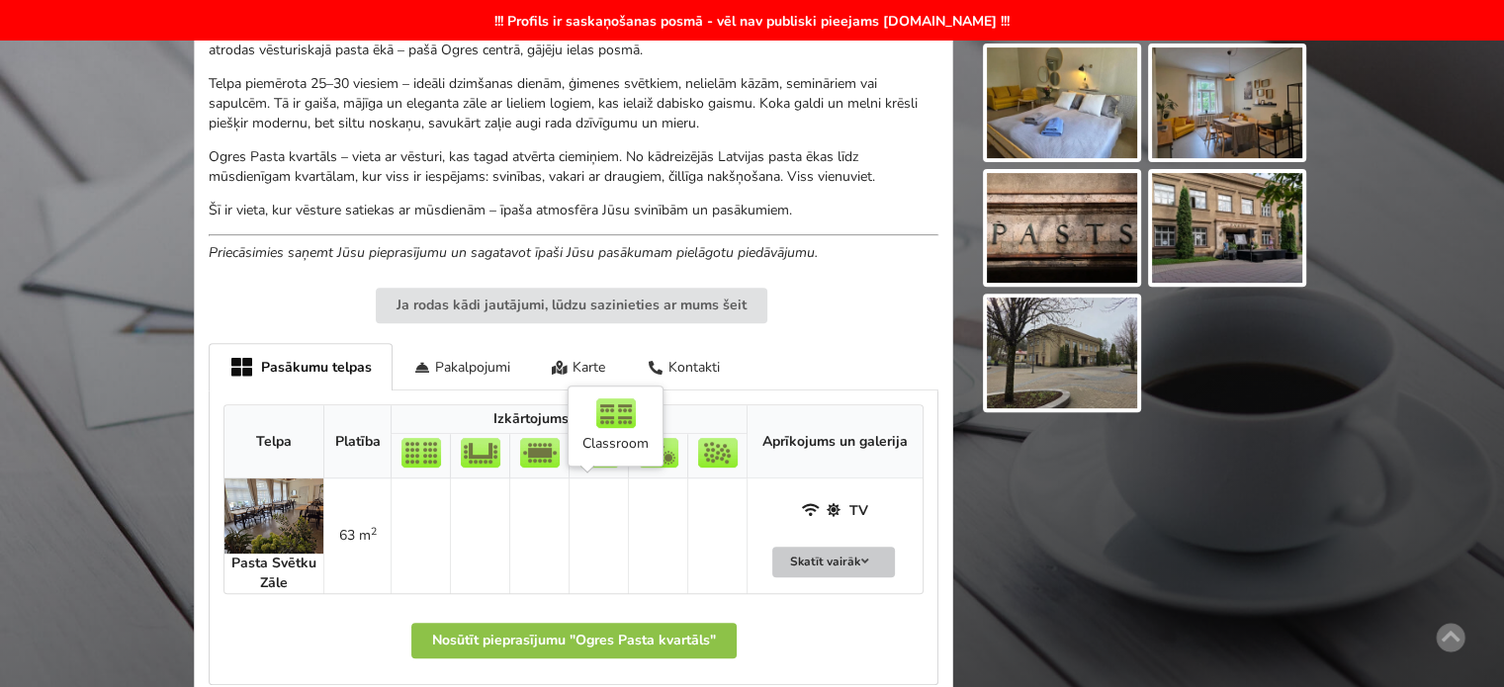
scroll to position [593, 0]
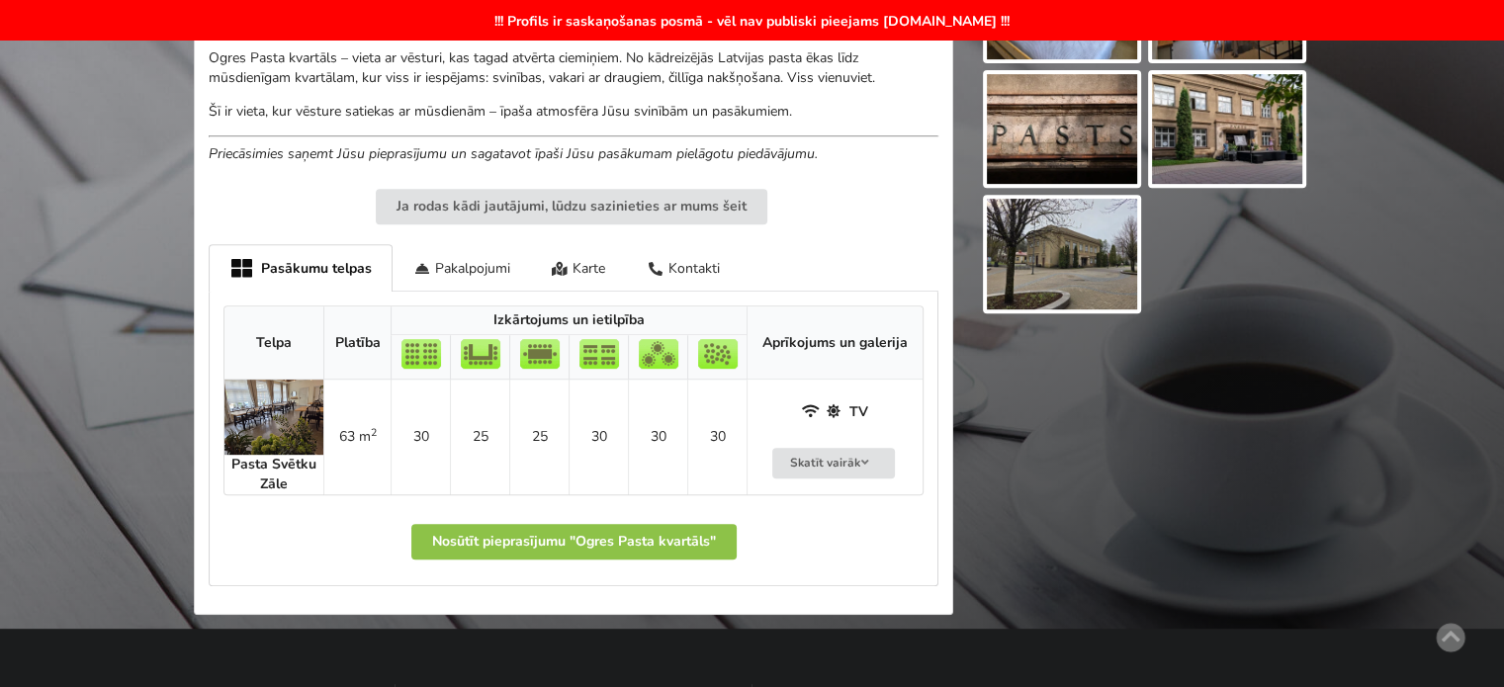
scroll to position [890, 0]
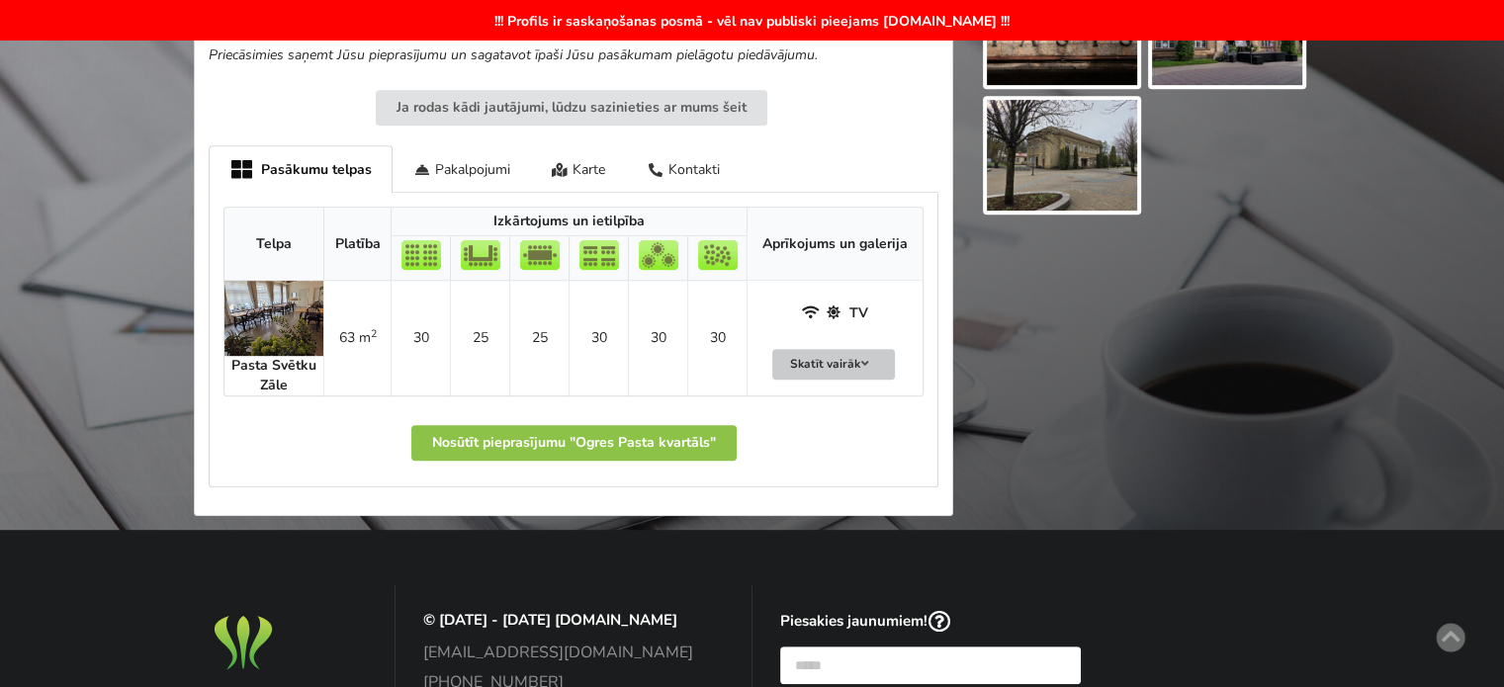
click at [853, 356] on button "Skatīt vairāk" at bounding box center [833, 364] width 123 height 31
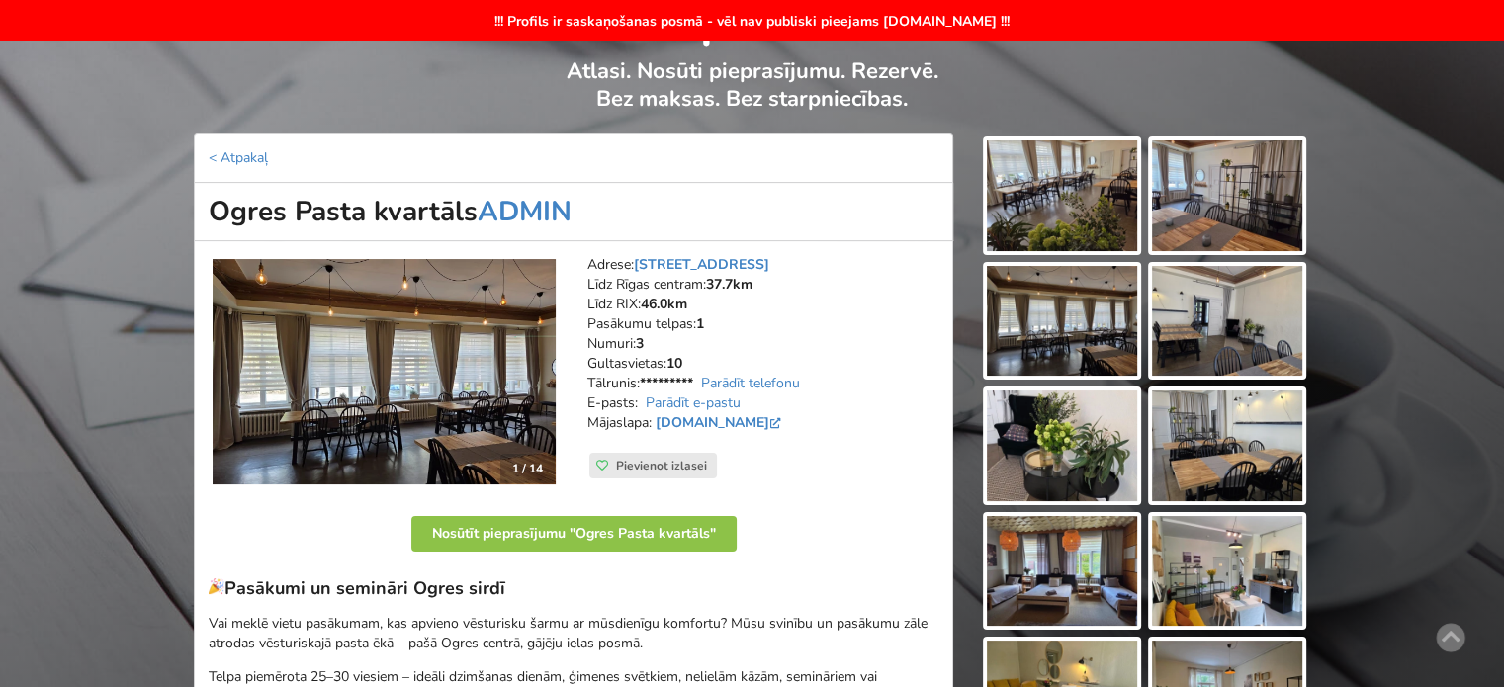
scroll to position [0, 0]
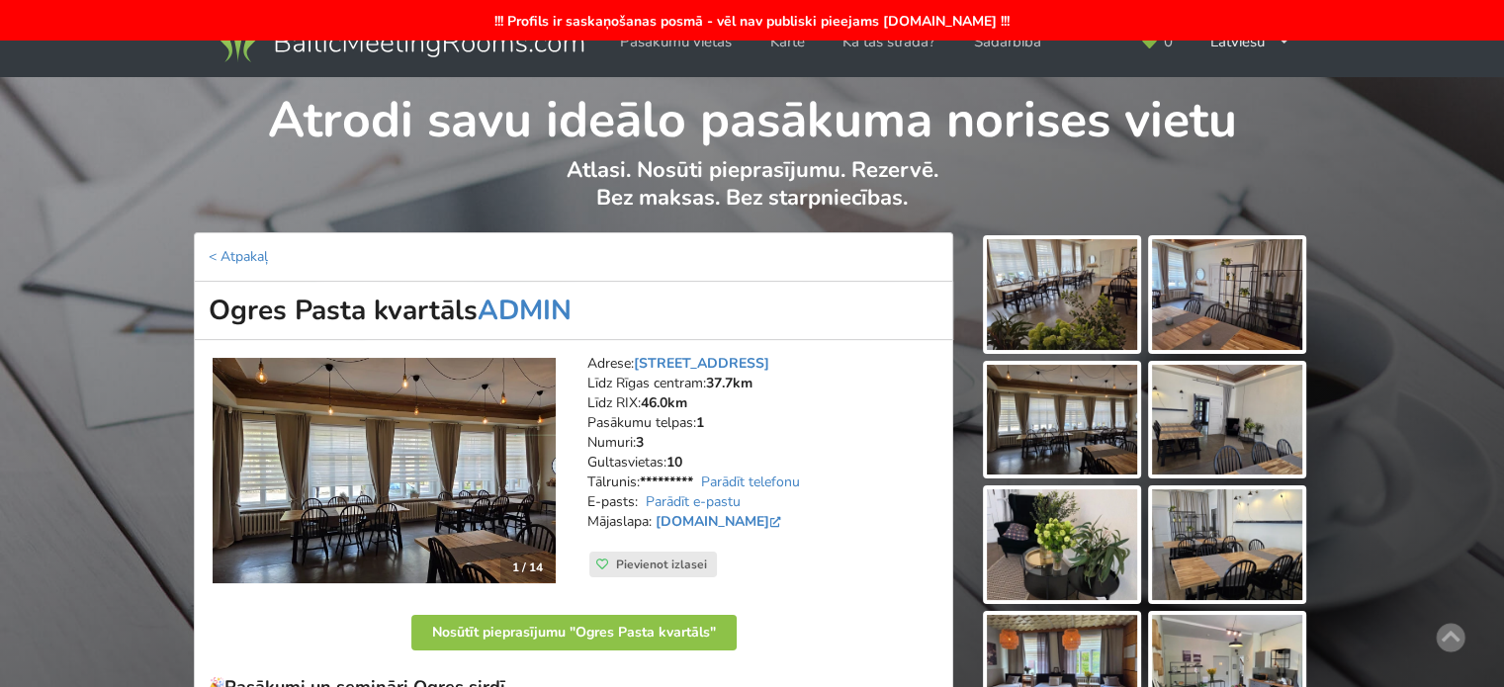
scroll to position [395, 0]
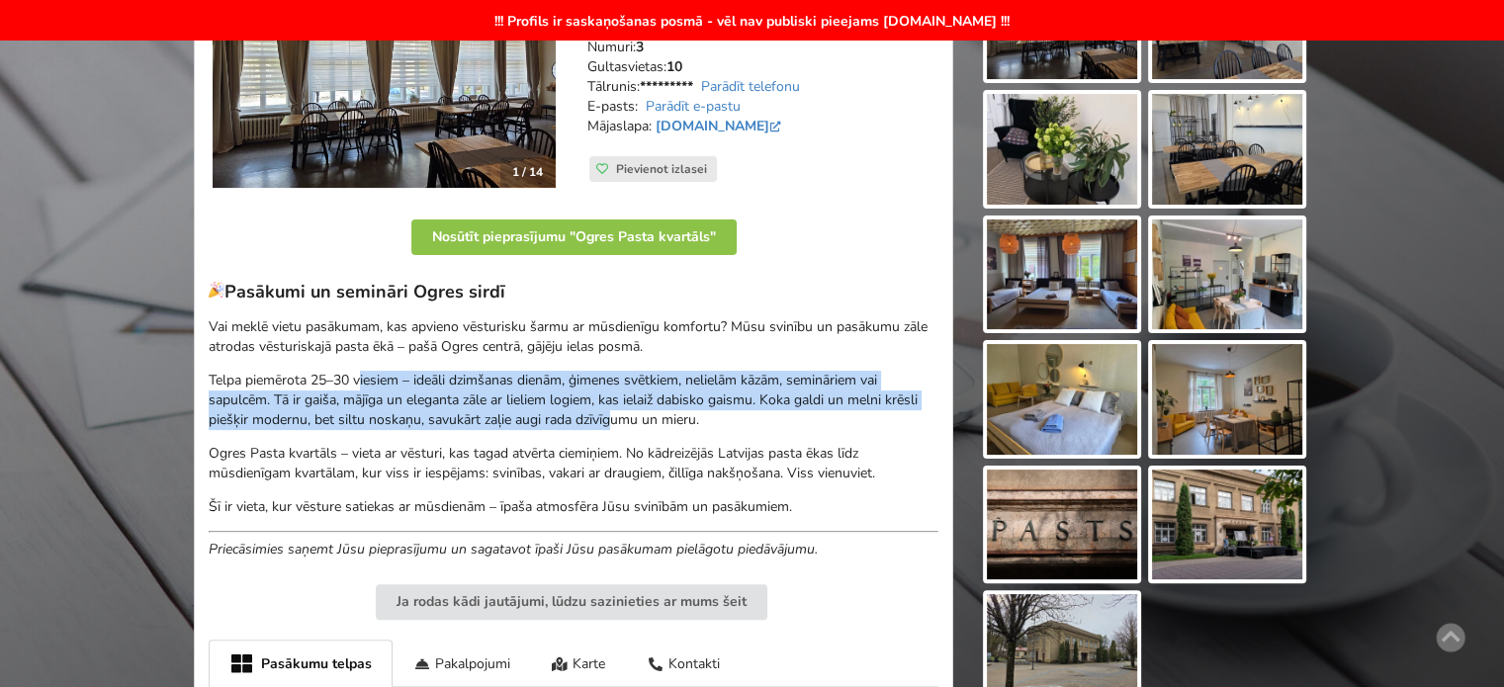
drag, startPoint x: 364, startPoint y: 372, endPoint x: 616, endPoint y: 414, distance: 255.7
click at [613, 414] on p "Telpa piemērota 25–30 viesiem – ideāli dzimšanas dienām, ģimenes svētkiem, neli…" at bounding box center [574, 400] width 730 height 59
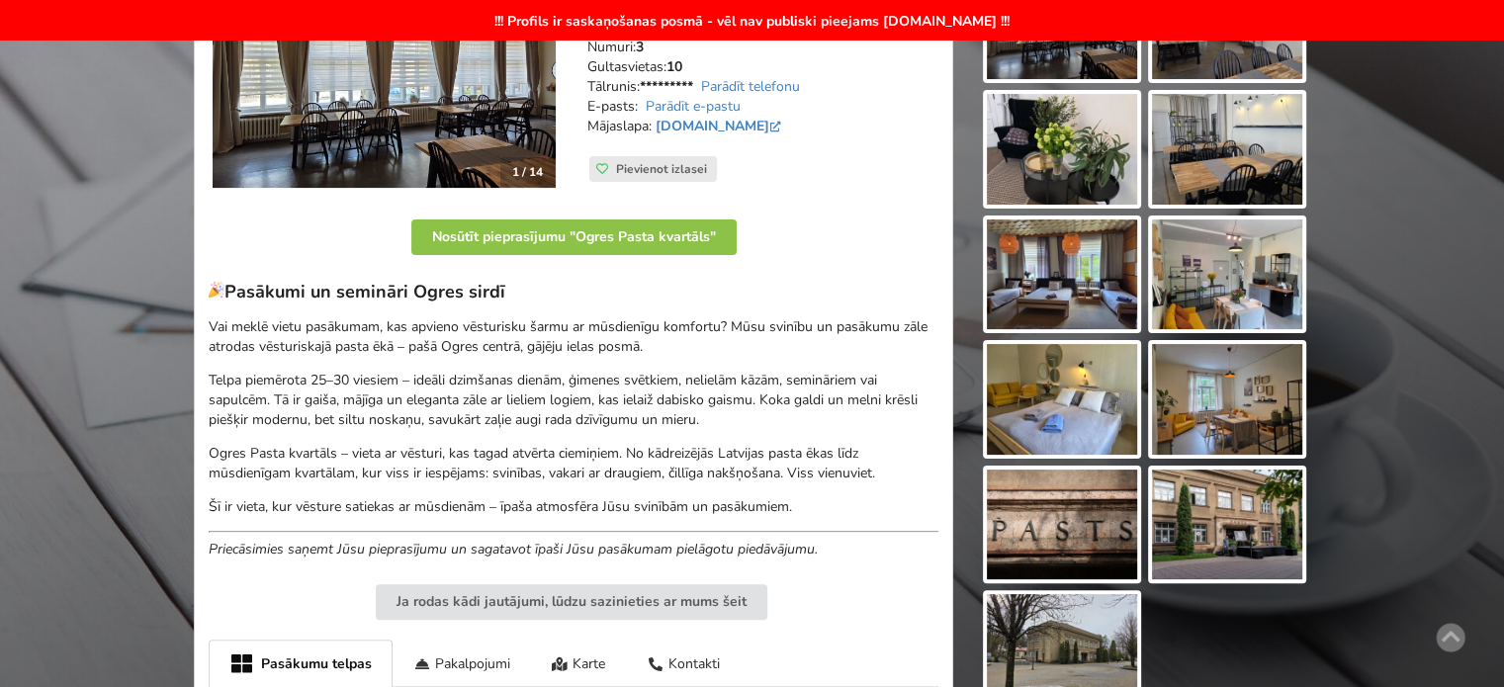
click at [627, 414] on p "Telpa piemērota 25–30 viesiem – ideāli dzimšanas dienām, ģimenes svētkiem, neli…" at bounding box center [574, 400] width 730 height 59
drag, startPoint x: 388, startPoint y: 452, endPoint x: 806, endPoint y: 485, distance: 419.6
click at [719, 476] on p "Ogres Pasta kvartāls – vieta ar vēsturi, kas tagad atvērta ciemiņiem. No kādrei…" at bounding box center [574, 464] width 730 height 40
click at [806, 485] on div "Pasākumi un semināri Ogres sirdī Vai meklē vietu pasākumam, kas apvieno vēsturi…" at bounding box center [574, 420] width 730 height 279
drag, startPoint x: 681, startPoint y: 505, endPoint x: 483, endPoint y: 453, distance: 204.6
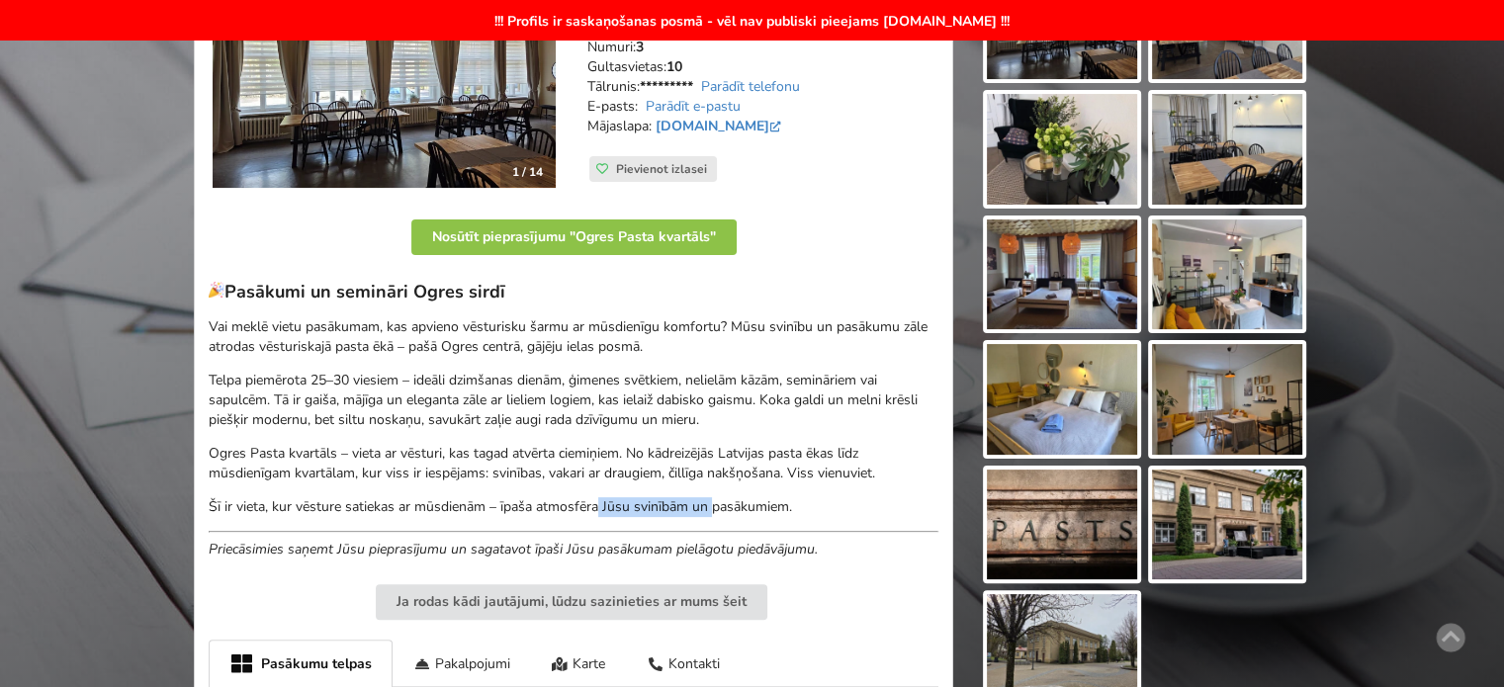
click at [496, 460] on div "Pasākumi un semināri Ogres sirdī Vai meklē vietu pasākumam, kas apvieno vēsturi…" at bounding box center [574, 420] width 730 height 279
click at [483, 453] on p "Ogres Pasta kvartāls – vieta ar vēsturi, kas tagad atvērta ciemiņiem. No kādrei…" at bounding box center [574, 464] width 730 height 40
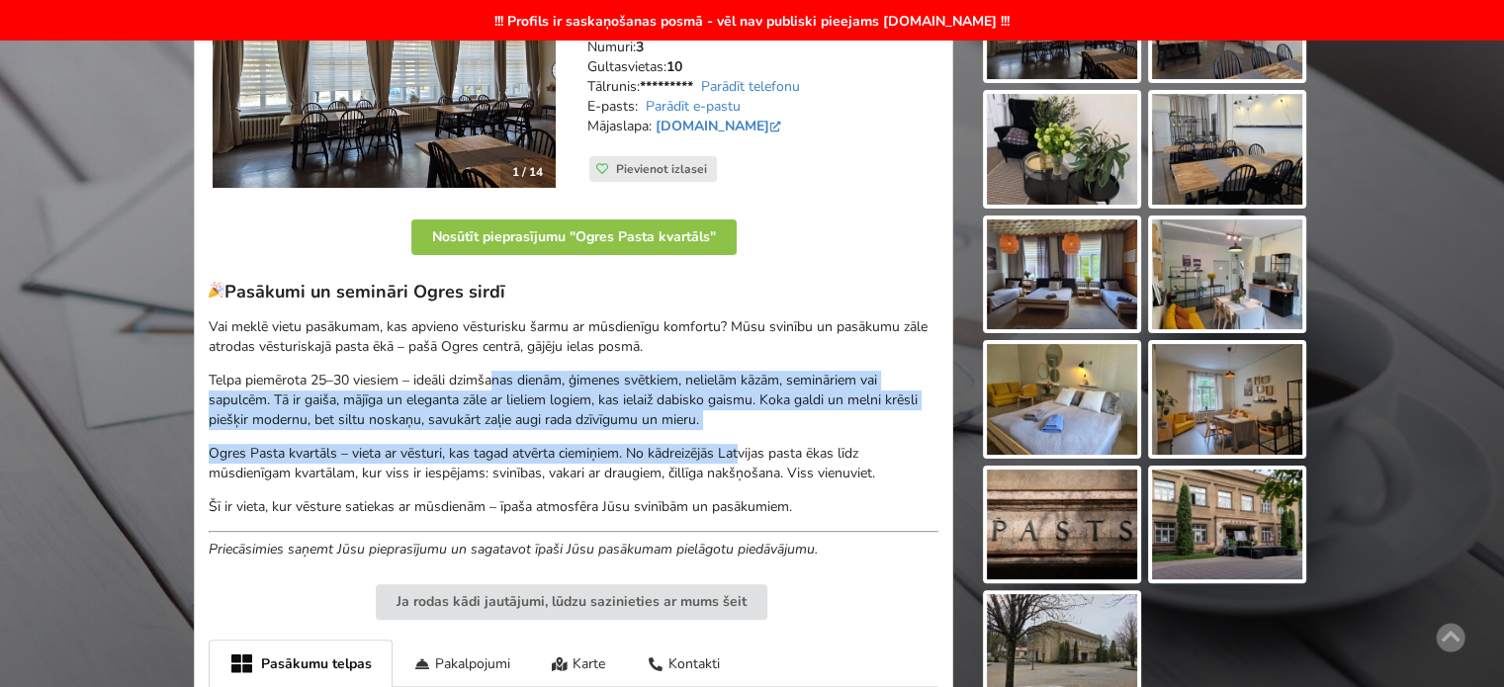
drag, startPoint x: 504, startPoint y: 376, endPoint x: 809, endPoint y: 485, distance: 323.7
click at [802, 481] on div "Pasākumi un semināri Ogres sirdī Vai meklē vietu pasākumam, kas apvieno vēsturi…" at bounding box center [574, 420] width 730 height 279
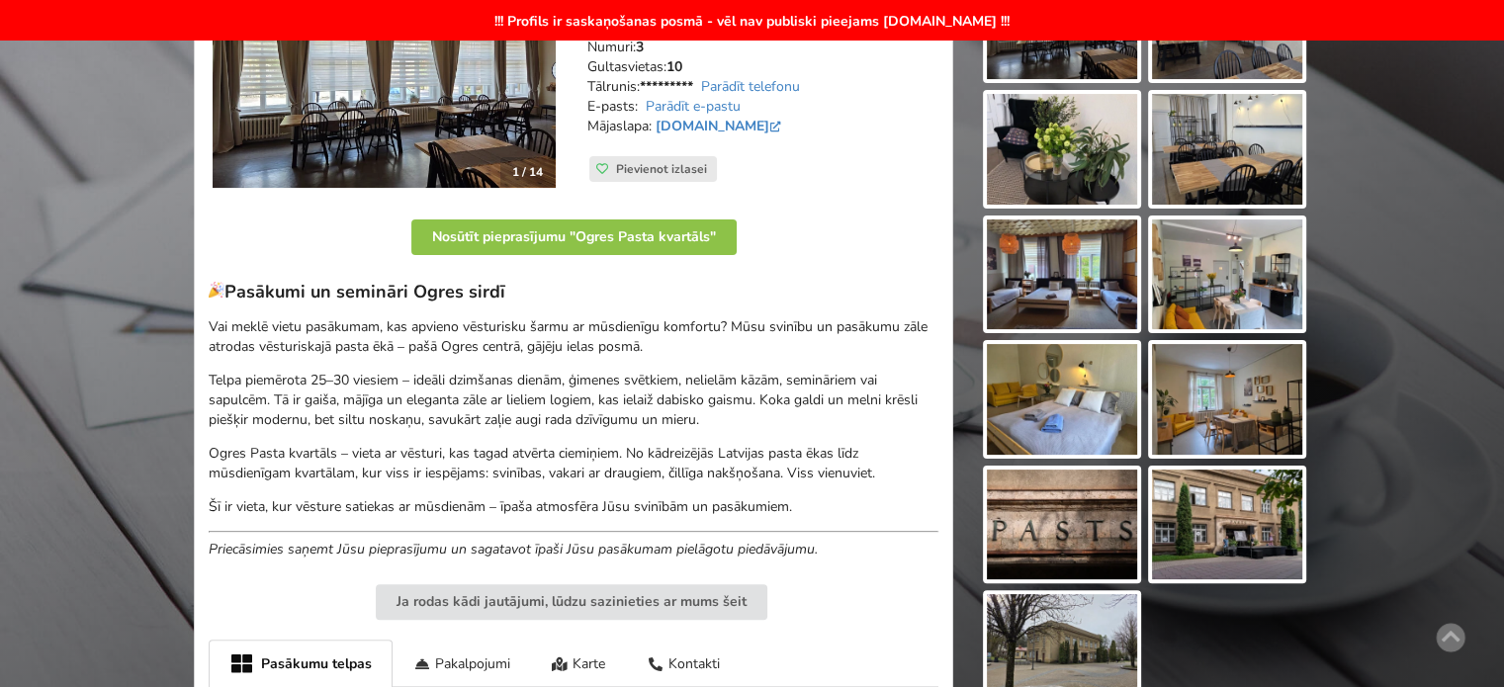
click at [812, 487] on div "Pasākumi un semināri Ogres sirdī Vai meklē vietu pasākumam, kas apvieno vēsturi…" at bounding box center [574, 420] width 730 height 279
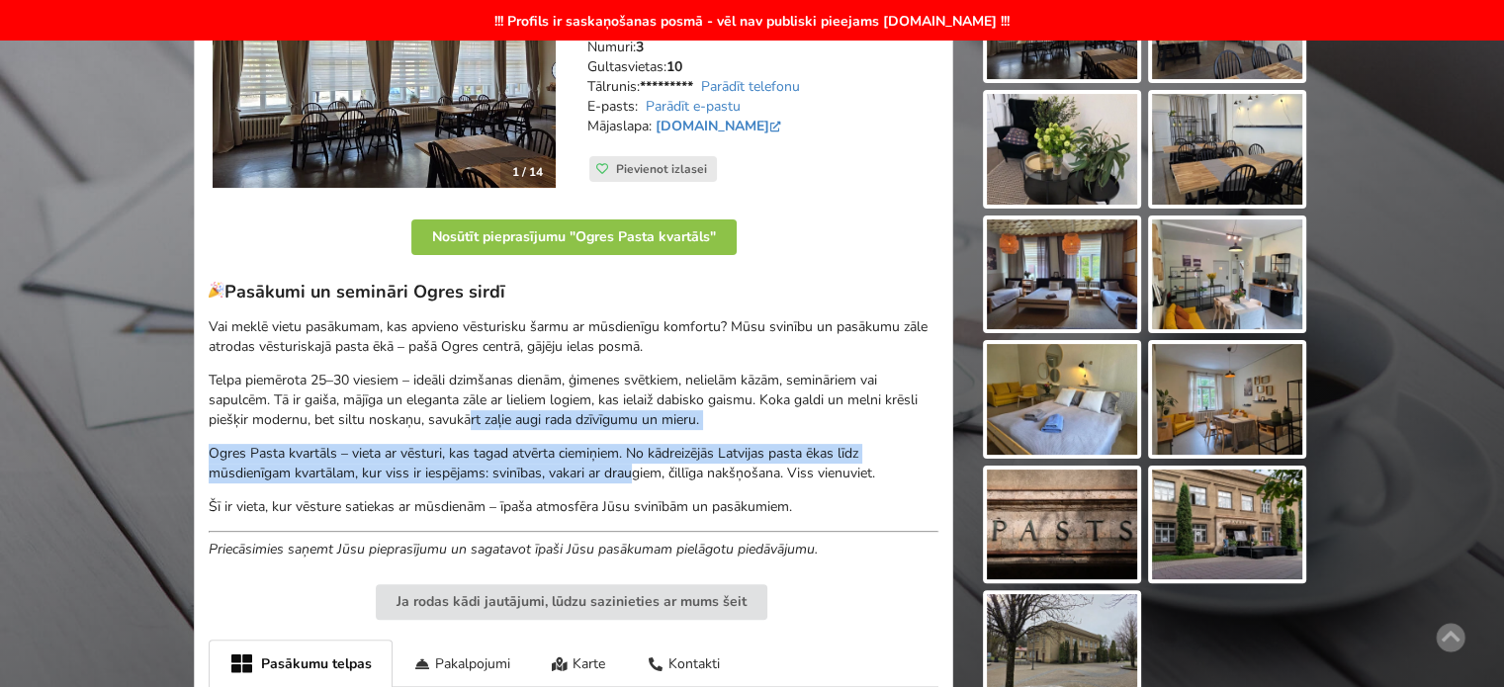
drag, startPoint x: 507, startPoint y: 424, endPoint x: 657, endPoint y: 479, distance: 159.8
click at [656, 478] on div "Pasākumi un semināri Ogres sirdī Vai meklē vietu pasākumam, kas apvieno vēsturi…" at bounding box center [574, 420] width 730 height 279
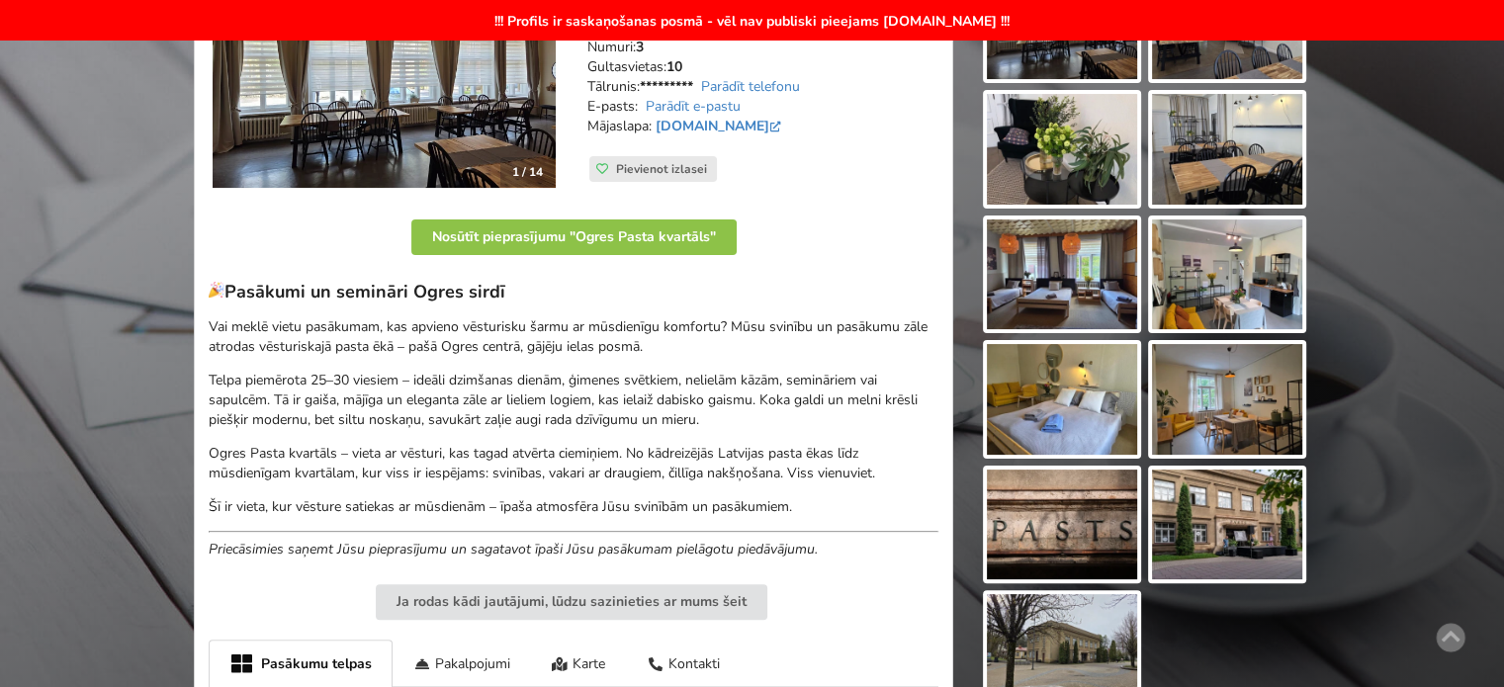
click at [688, 493] on div "Pasākumi un semināri Ogres sirdī Vai meklē vietu pasākumam, kas apvieno vēsturi…" at bounding box center [574, 420] width 730 height 279
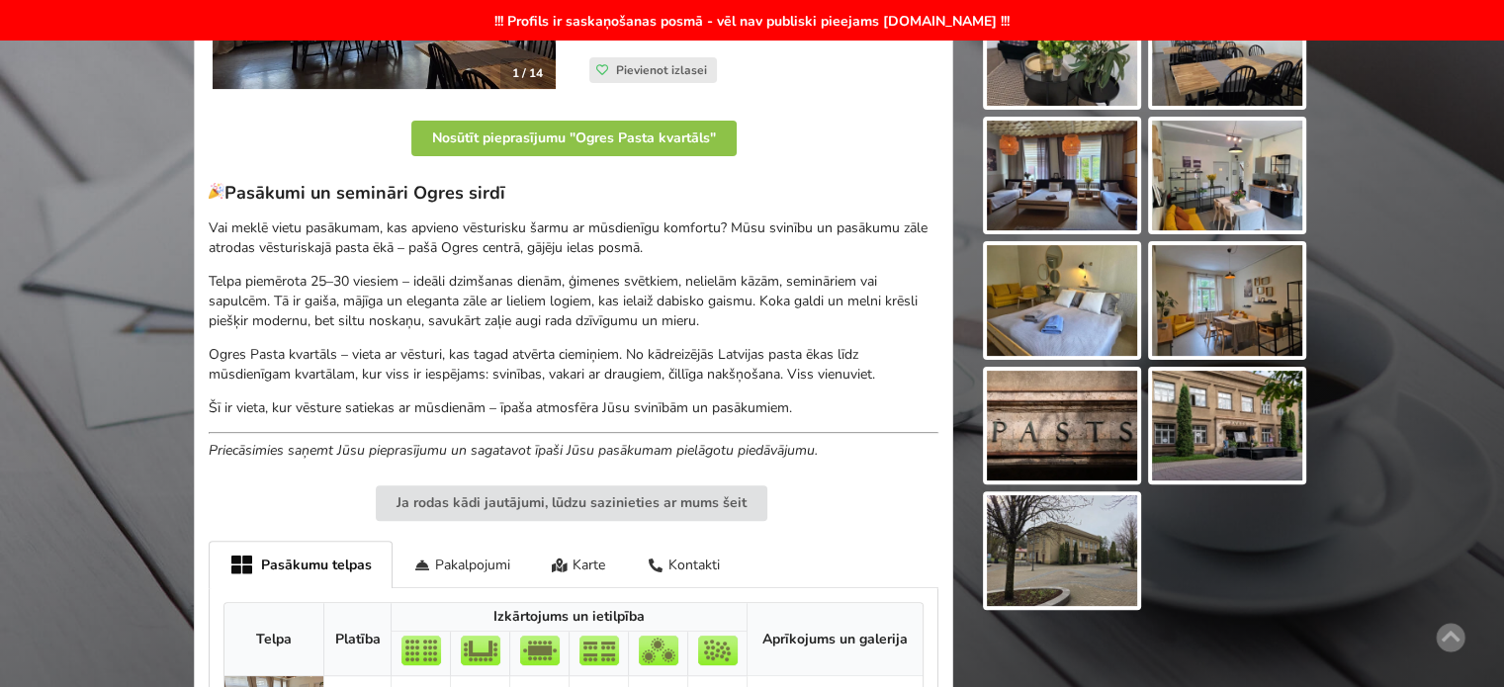
click at [1033, 545] on img at bounding box center [1062, 550] width 150 height 111
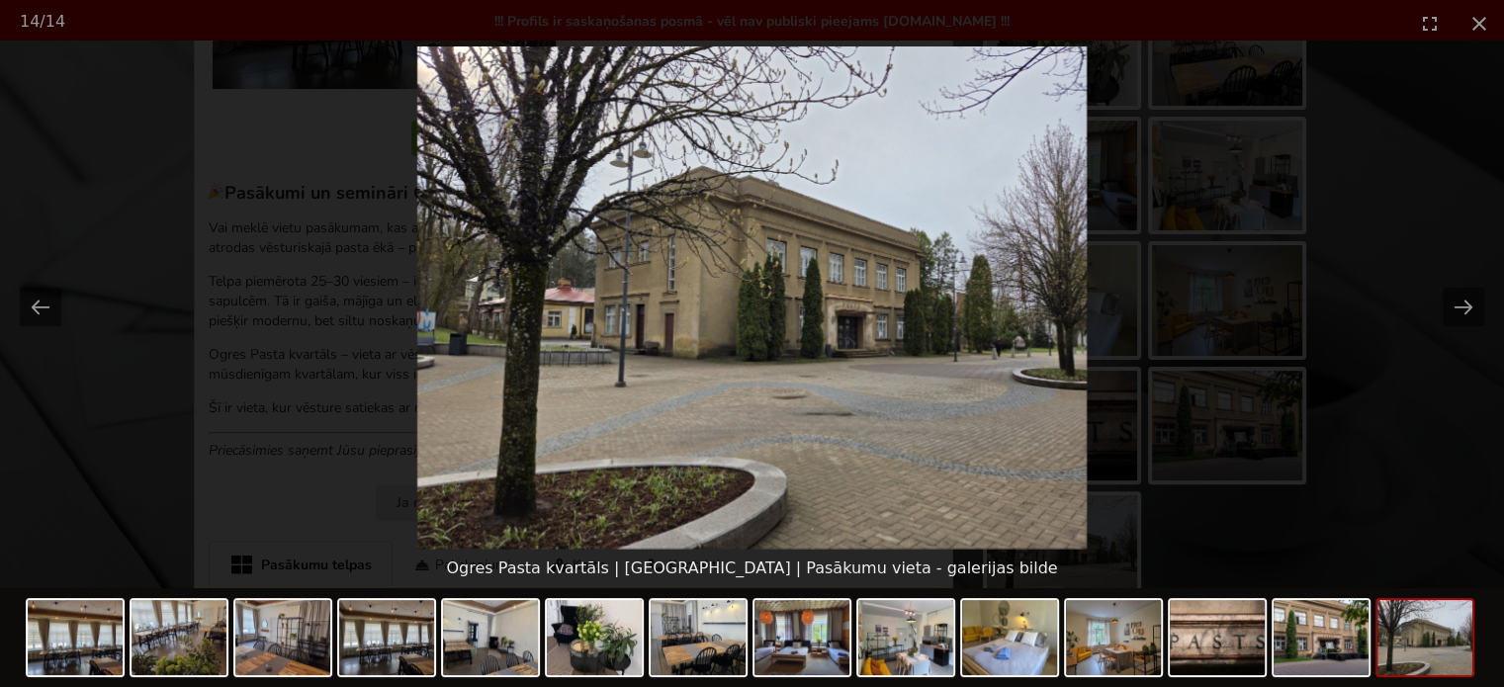
scroll to position [0, 0]
click at [1450, 434] on picture at bounding box center [752, 297] width 1504 height 502
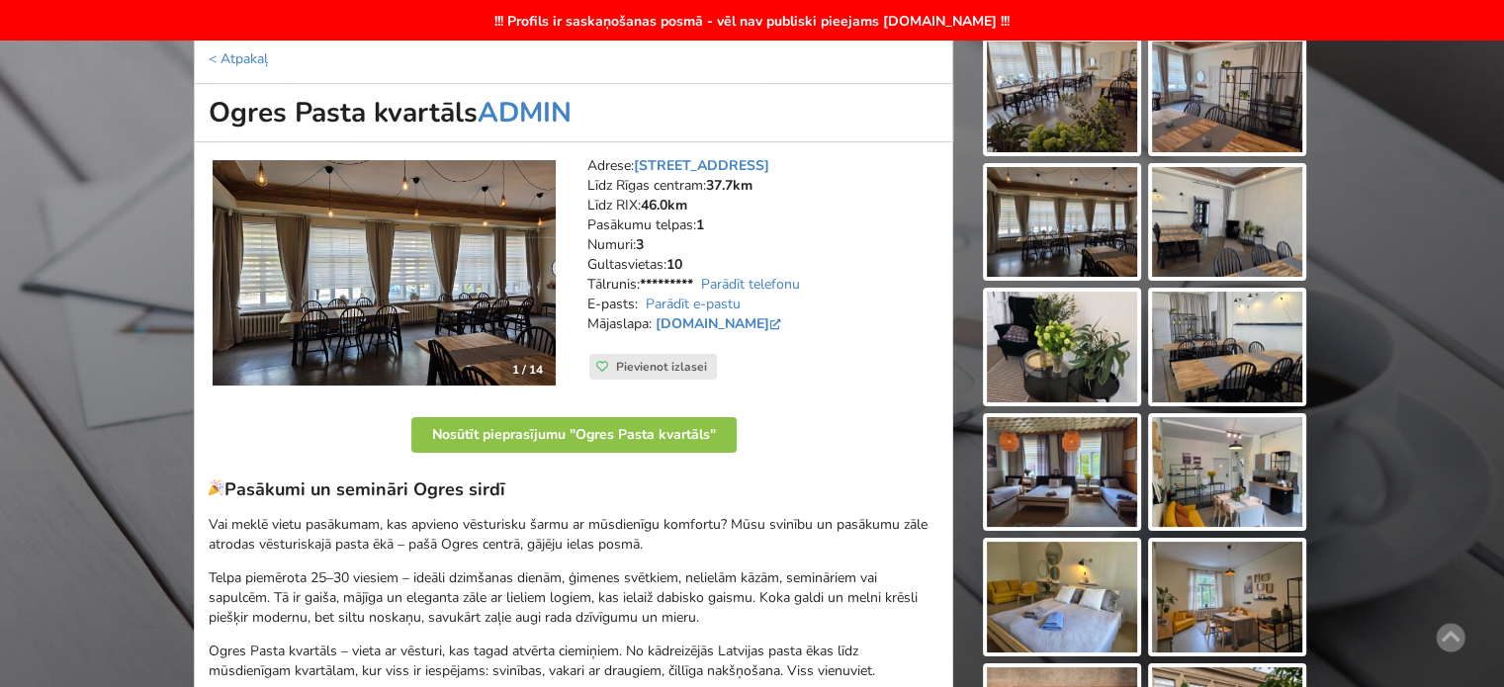
scroll to position [297, 0]
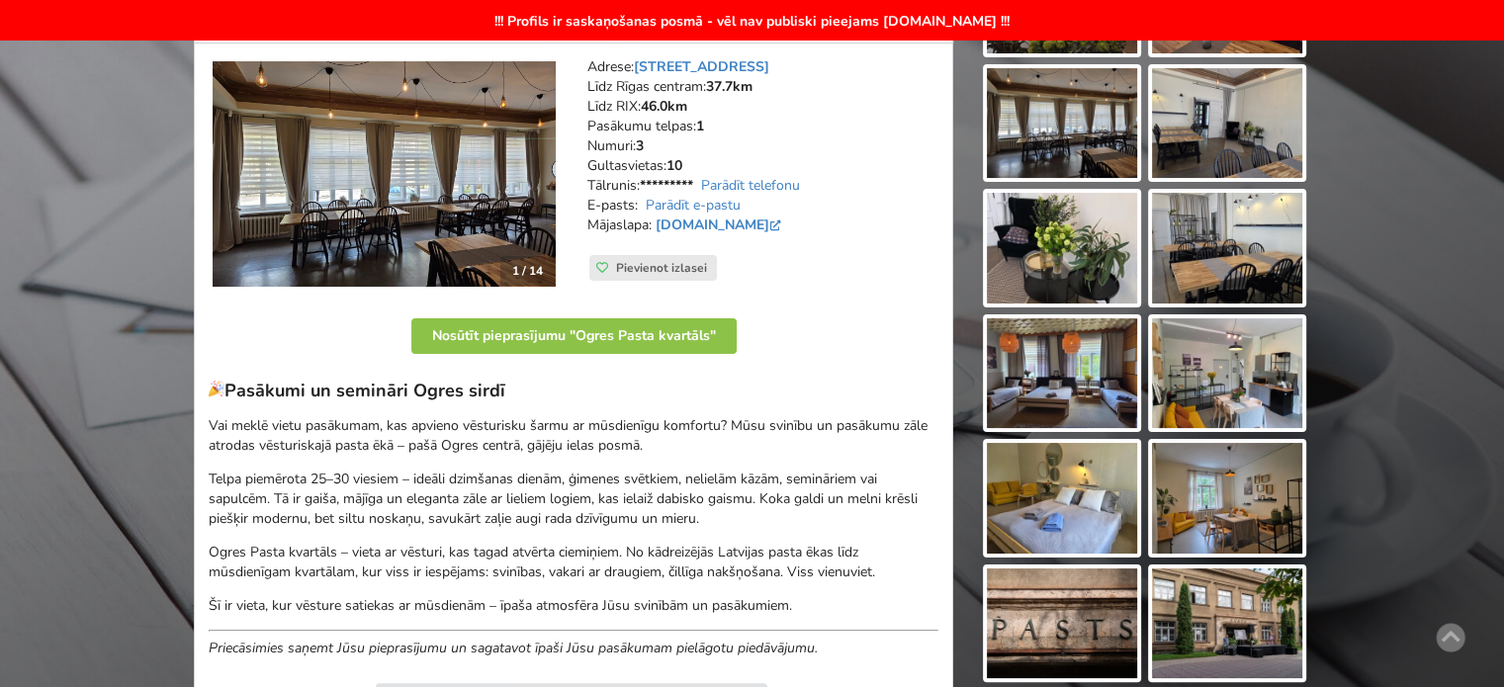
click at [1109, 588] on img at bounding box center [1062, 623] width 150 height 111
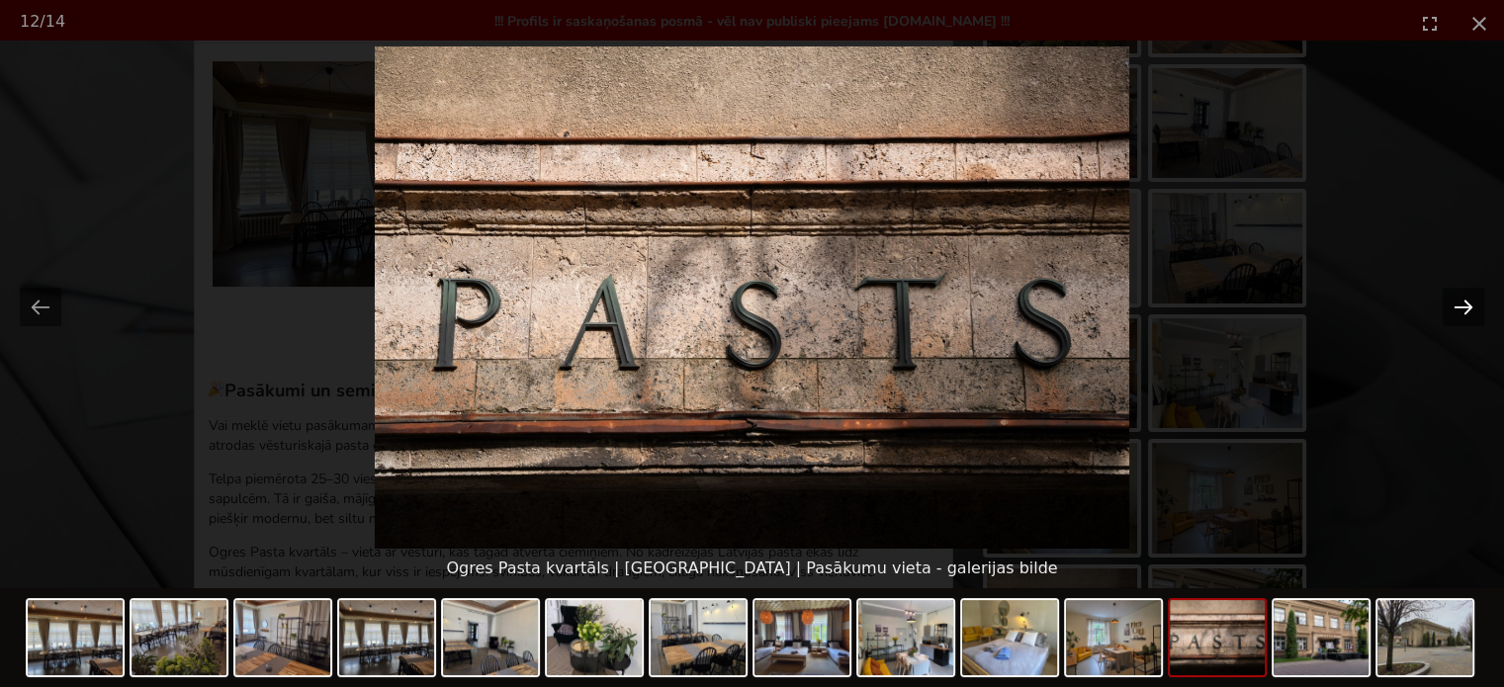
click at [1444, 304] on button "Next slide" at bounding box center [1464, 307] width 42 height 39
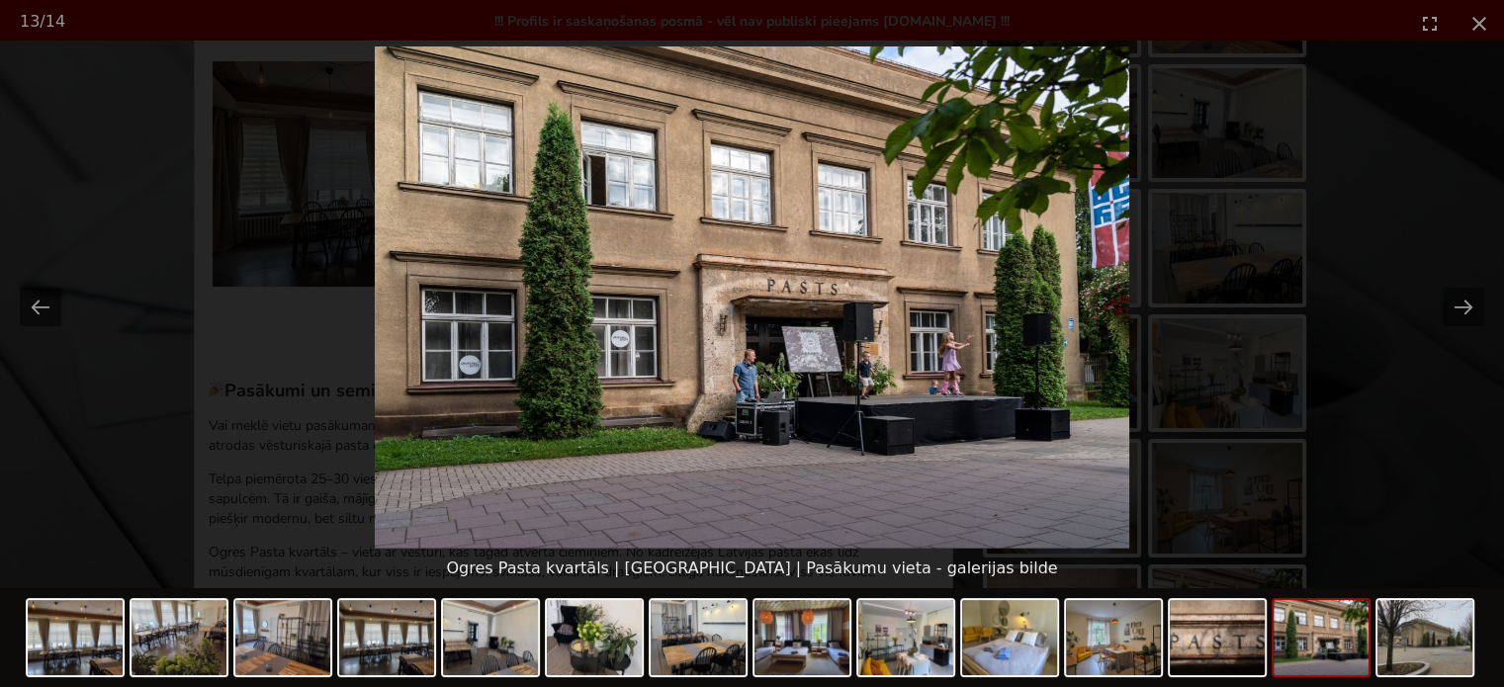
click at [1423, 448] on picture at bounding box center [752, 297] width 1504 height 502
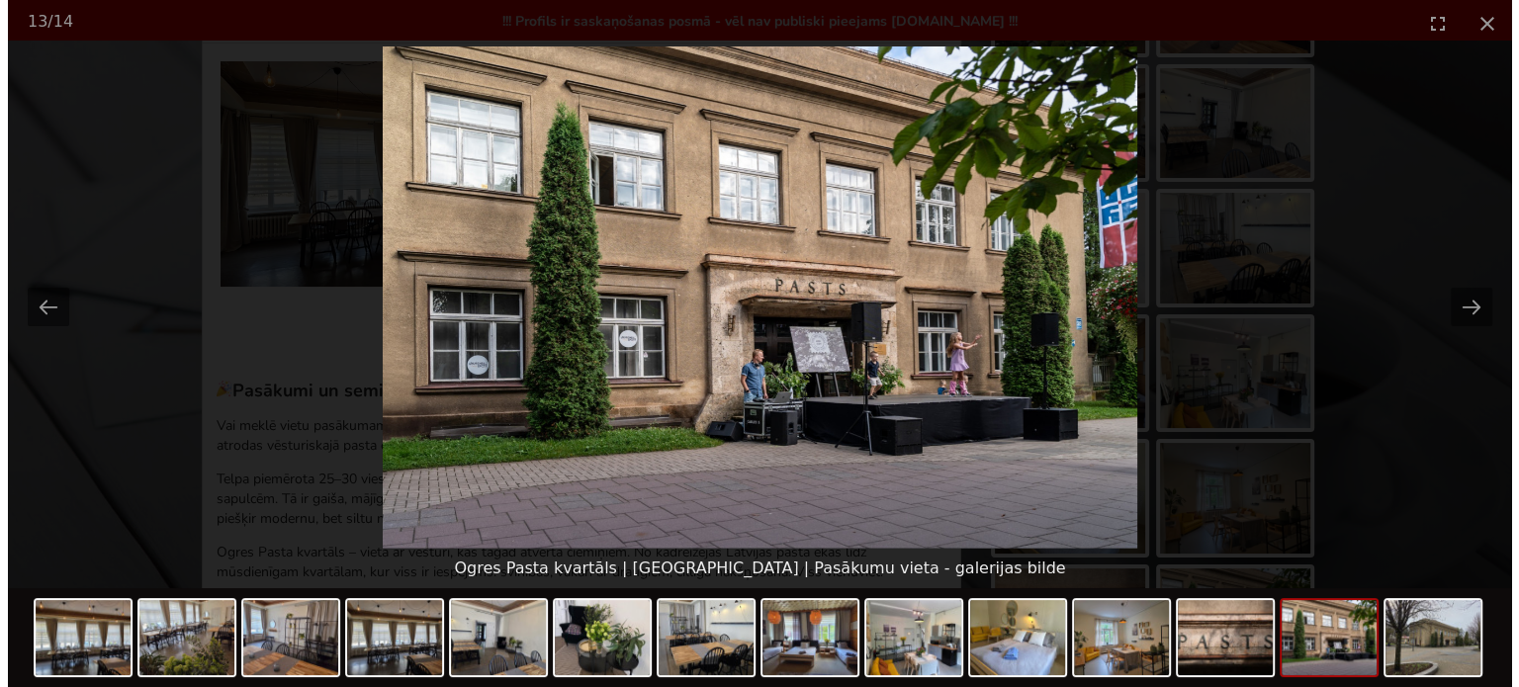
scroll to position [0, 0]
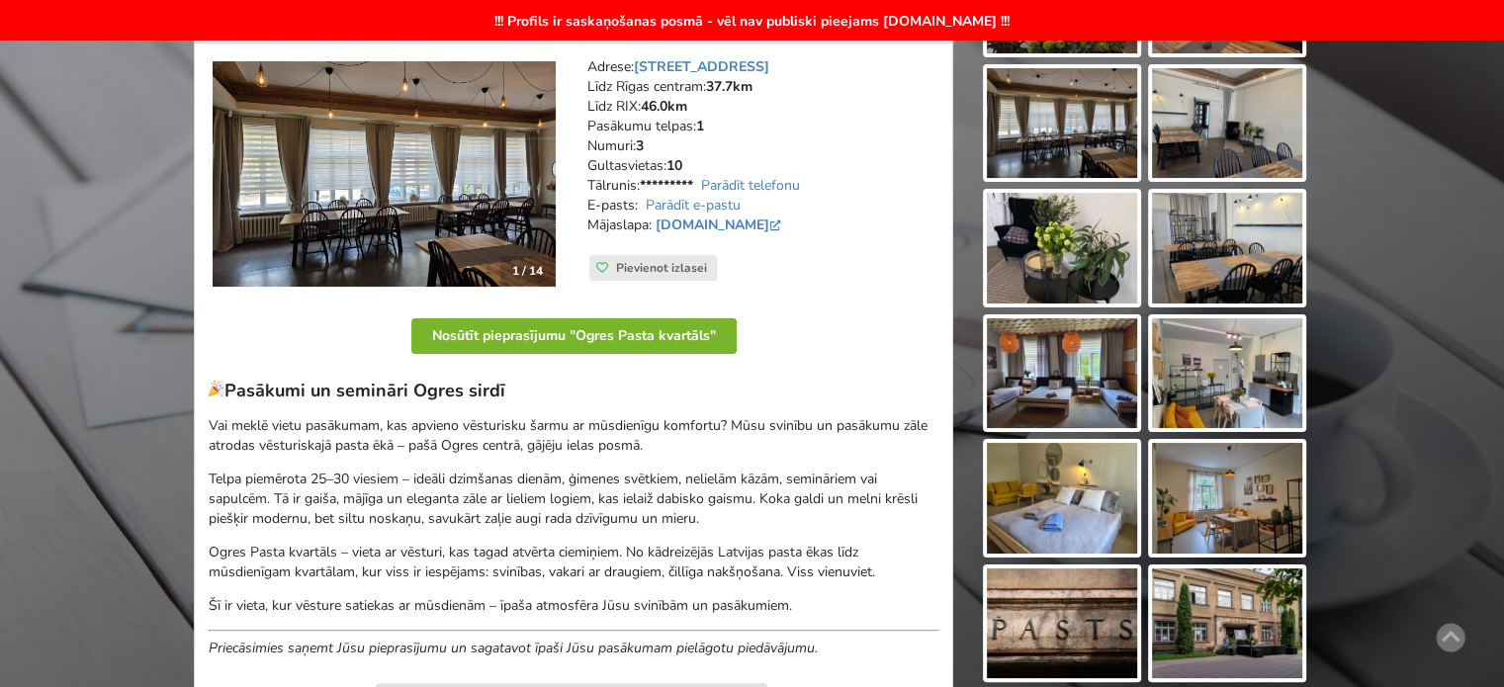
click at [565, 335] on button "Nosūtīt pieprasījumu "Ogres Pasta kvartāls"" at bounding box center [573, 336] width 325 height 36
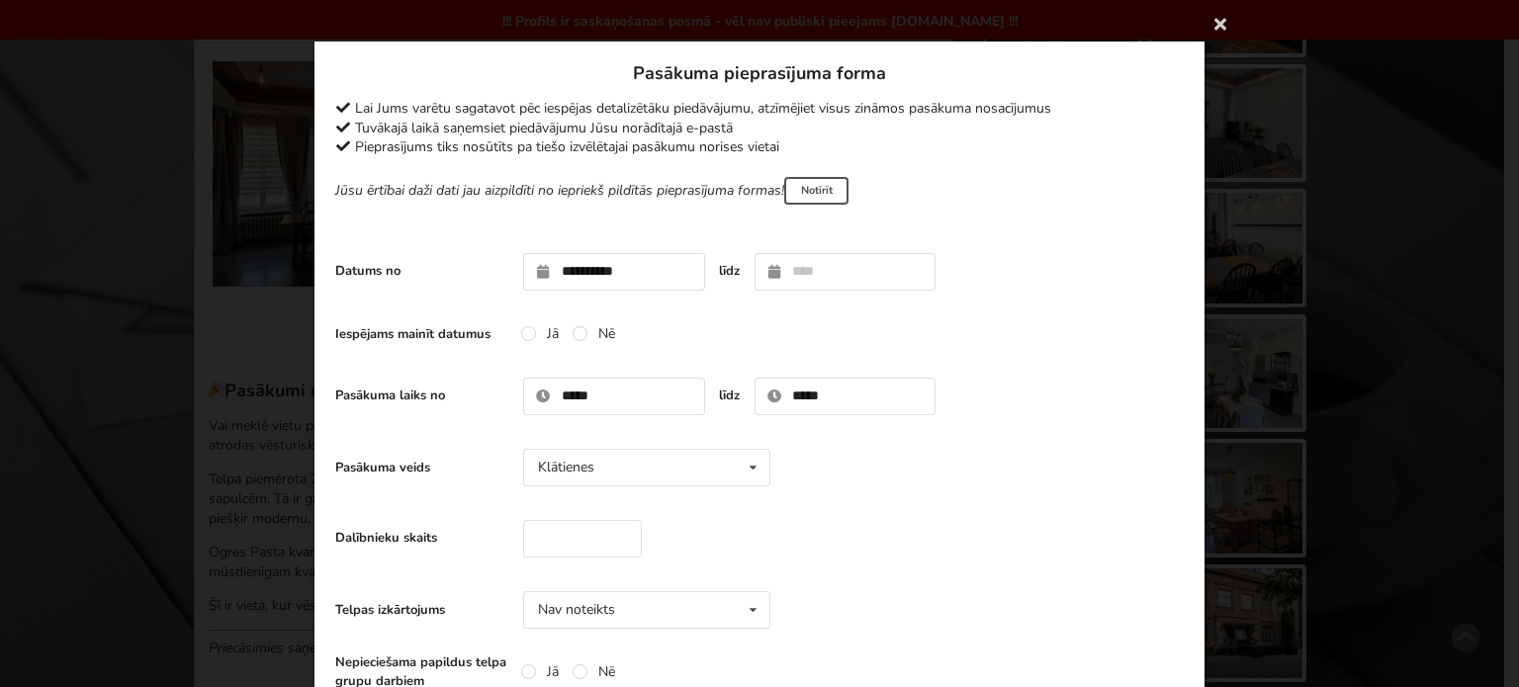
type input "**********"
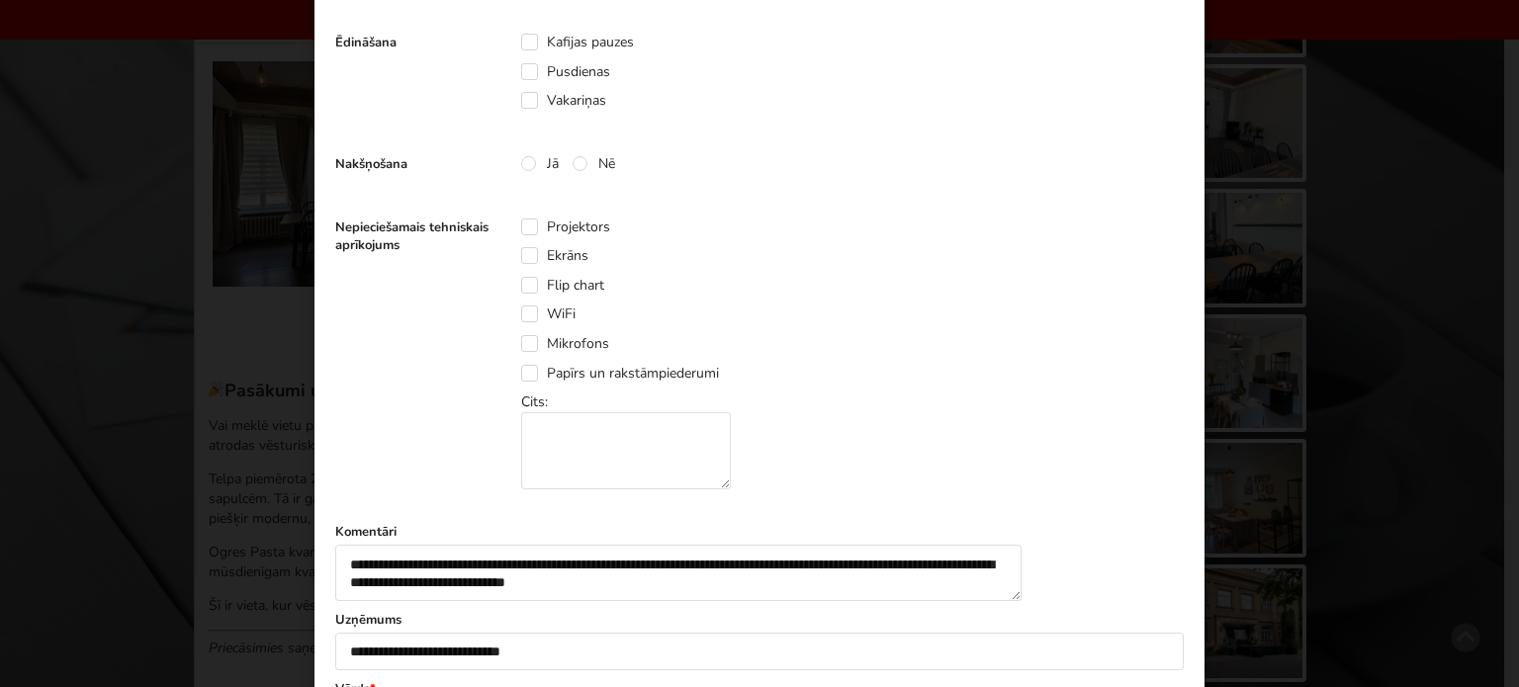
scroll to position [791, 0]
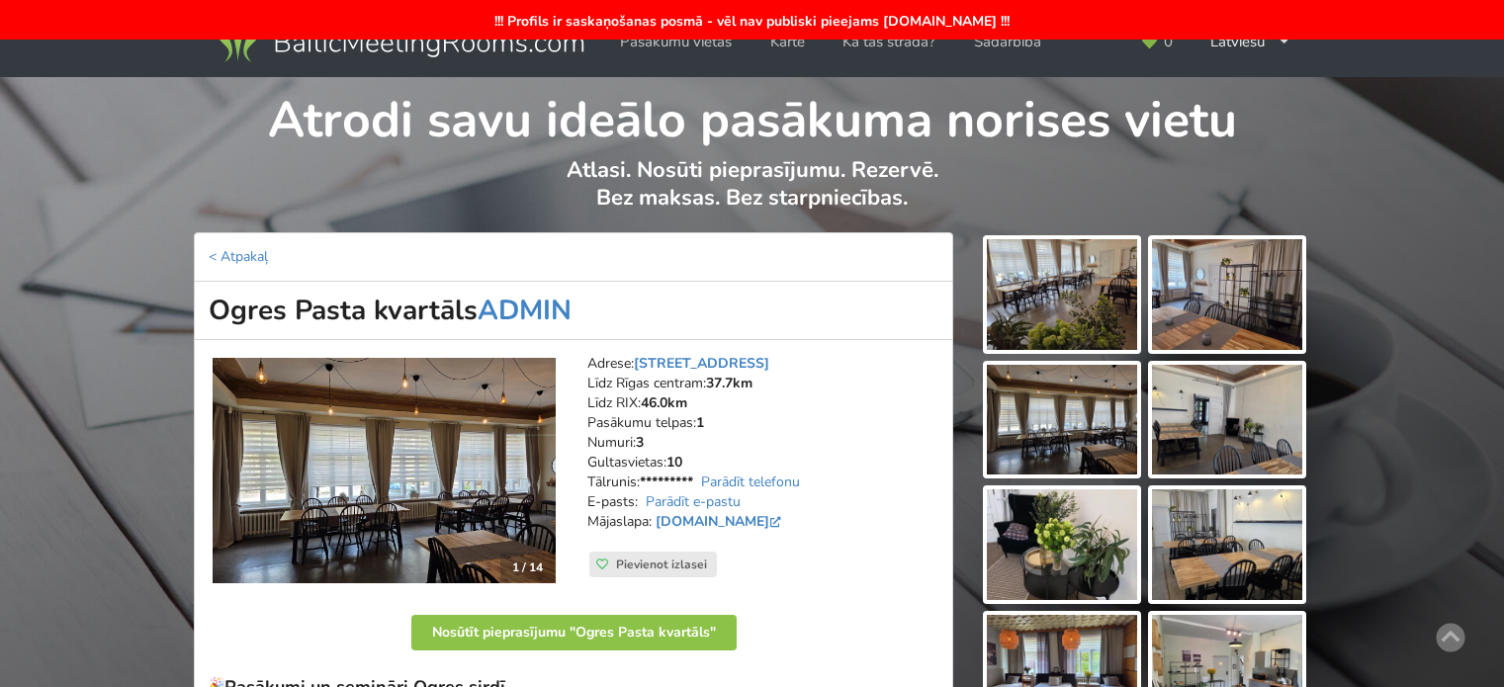
scroll to position [283, 0]
